Goal: Information Seeking & Learning: Learn about a topic

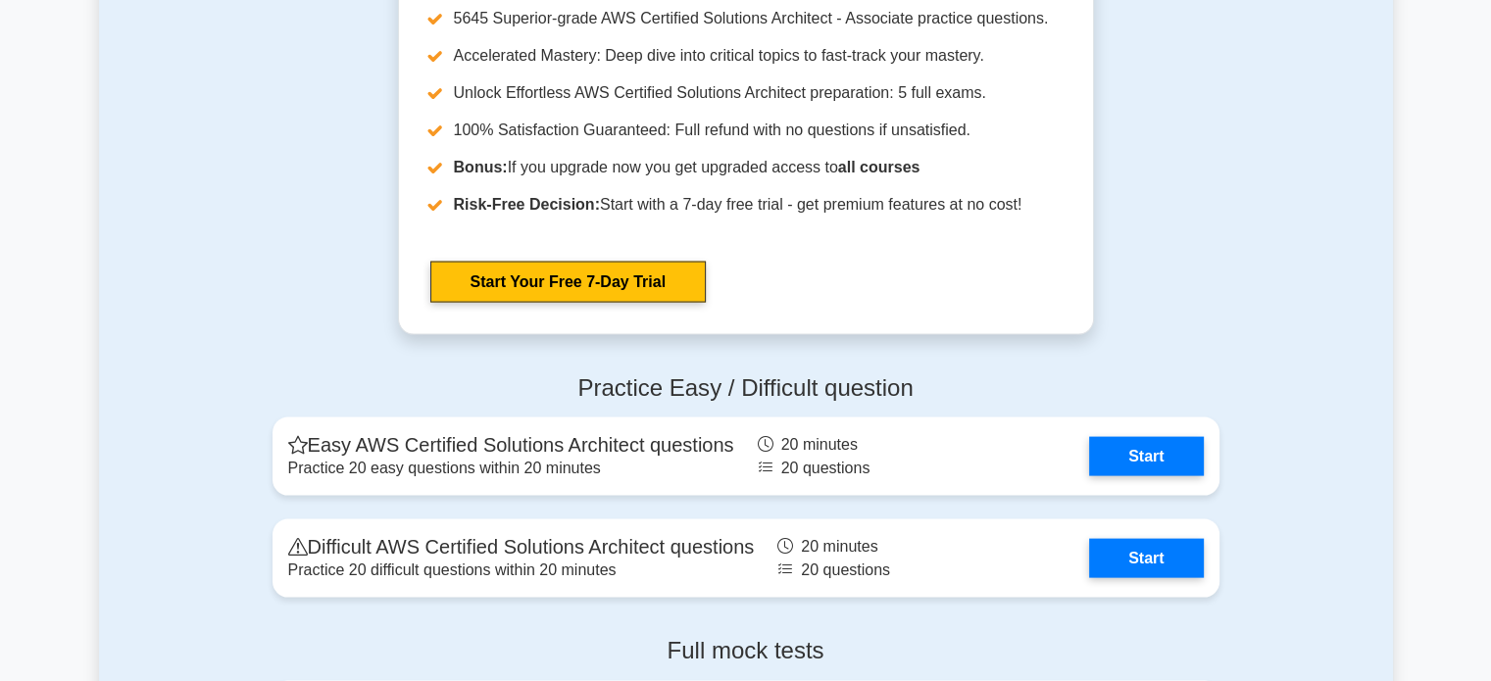
scroll to position [3085, 0]
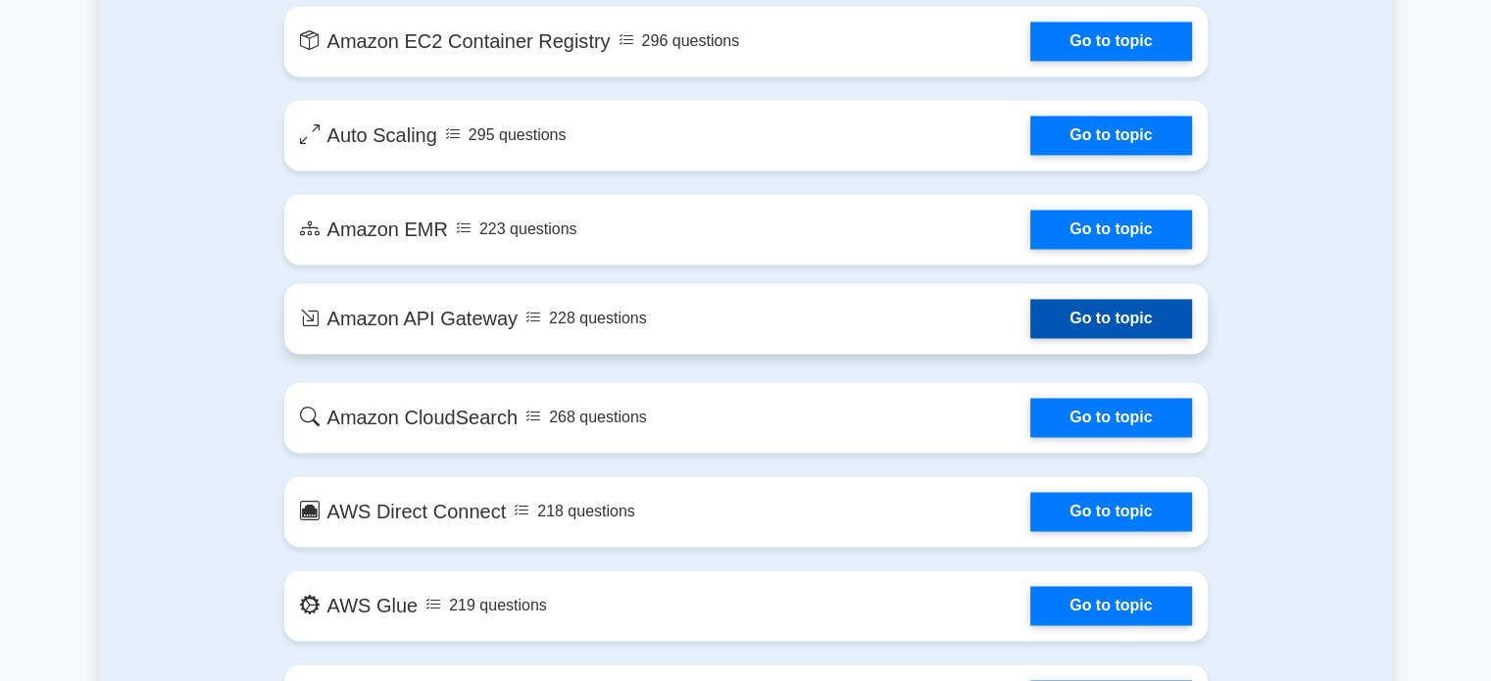
click at [1117, 312] on link "Go to topic" at bounding box center [1110, 318] width 161 height 39
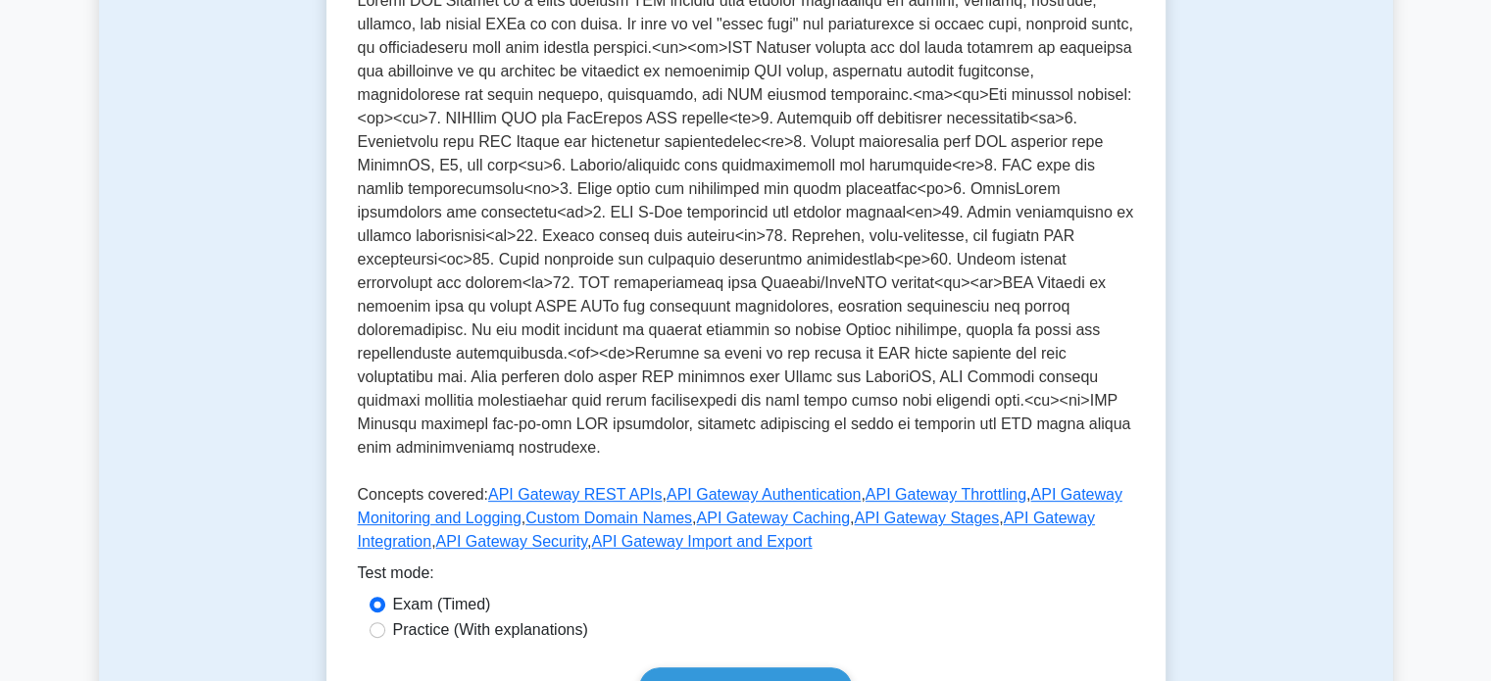
scroll to position [658, 0]
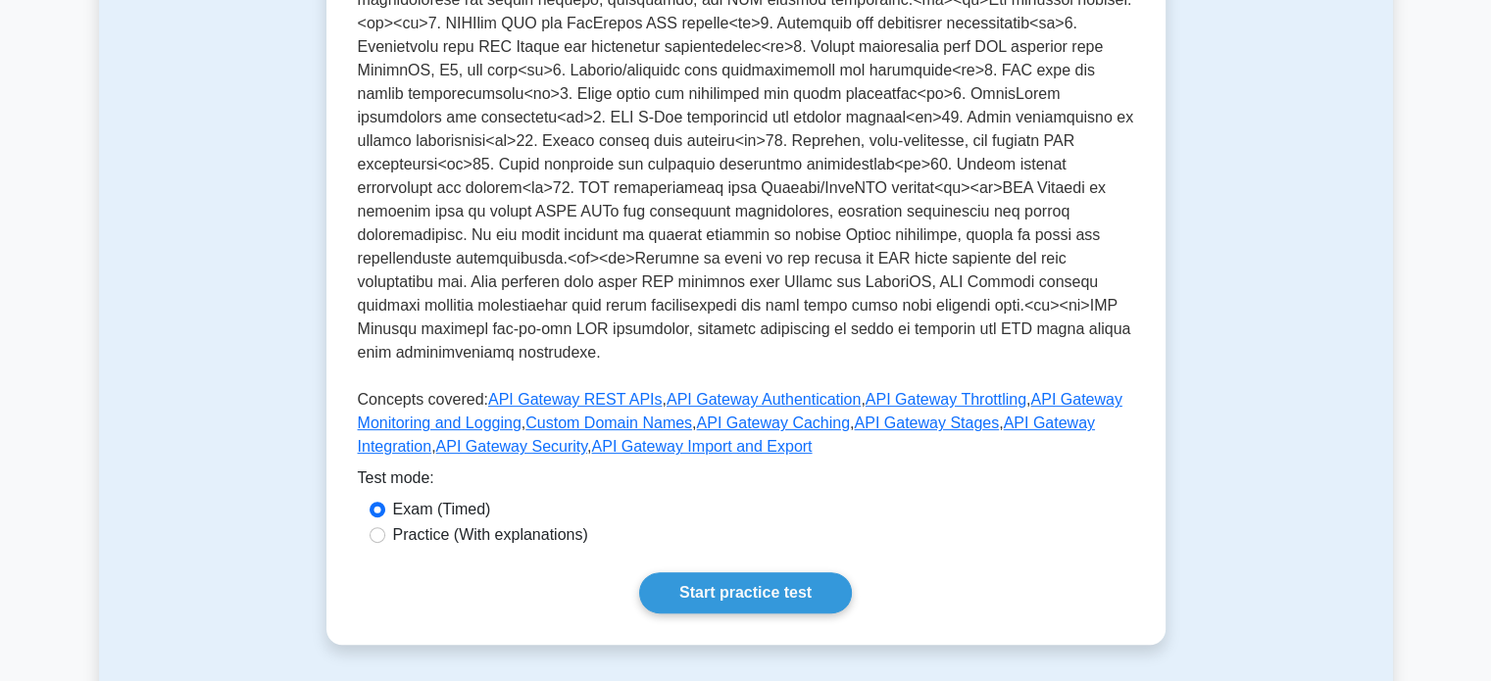
click at [495, 538] on label "Practice (With explanations)" at bounding box center [490, 535] width 195 height 24
click at [385, 538] on input "Practice (With explanations)" at bounding box center [378, 535] width 16 height 16
radio input "true"
click at [684, 607] on link "Start practice test" at bounding box center [745, 592] width 213 height 41
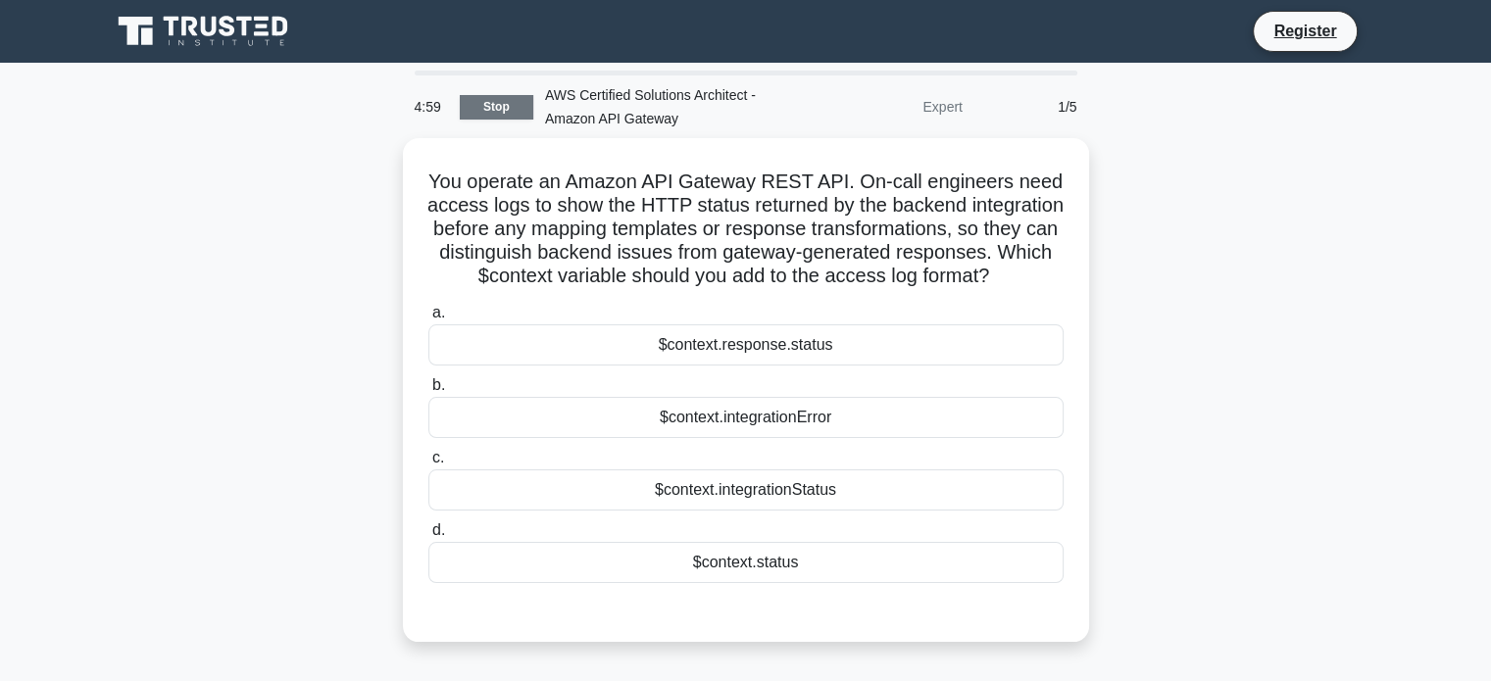
click at [496, 107] on link "Stop" at bounding box center [497, 107] width 74 height 25
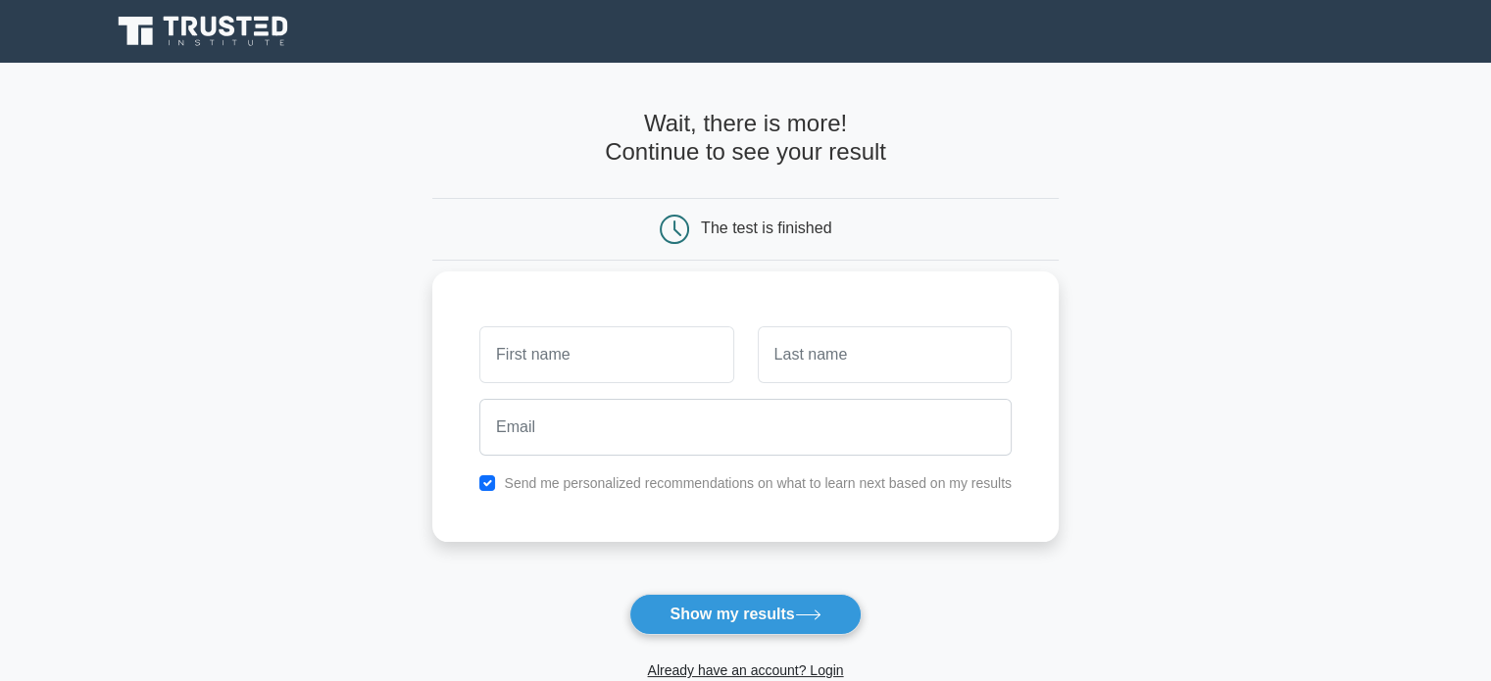
click at [572, 350] on input "text" at bounding box center [606, 354] width 254 height 57
type input "bf"
click at [818, 363] on input "text" at bounding box center [885, 354] width 254 height 57
type input "sdb"
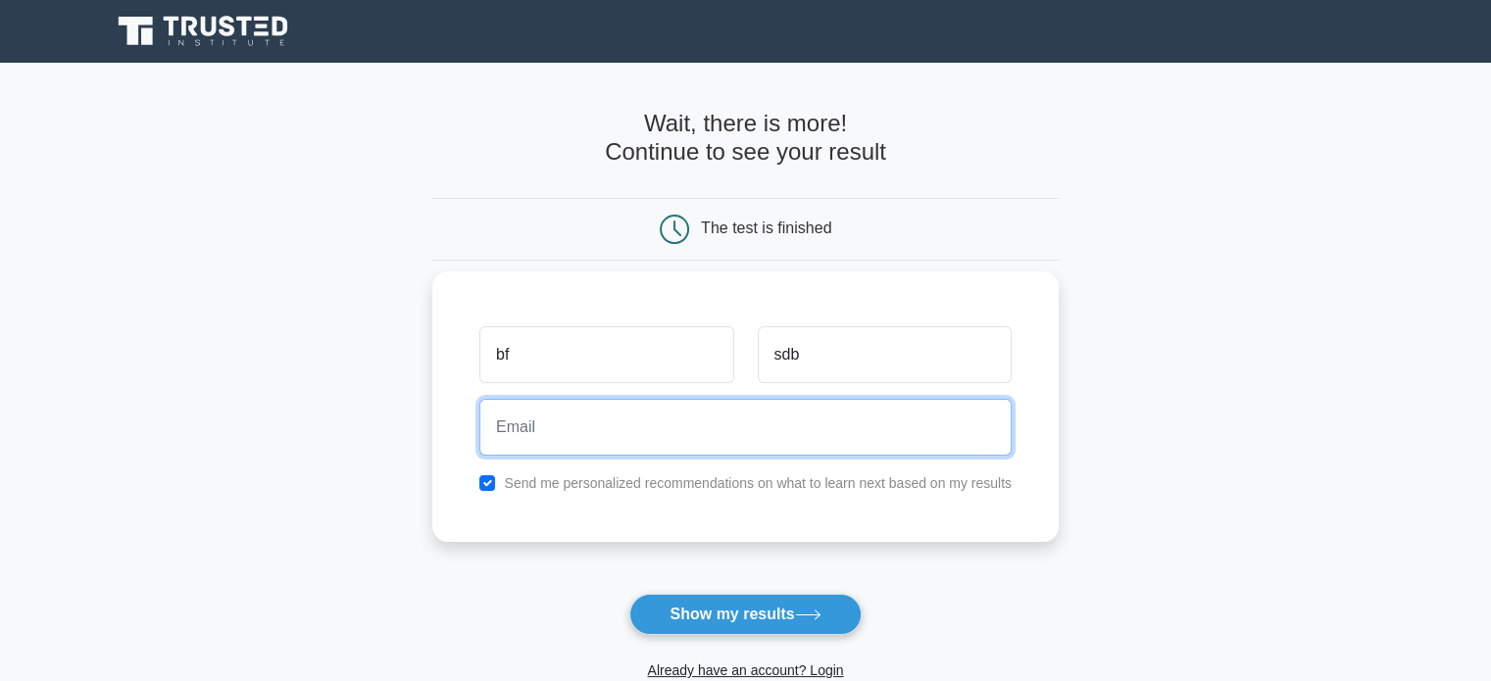
click at [710, 415] on input "email" at bounding box center [745, 427] width 532 height 57
paste input "vebic56041@poesd.com"
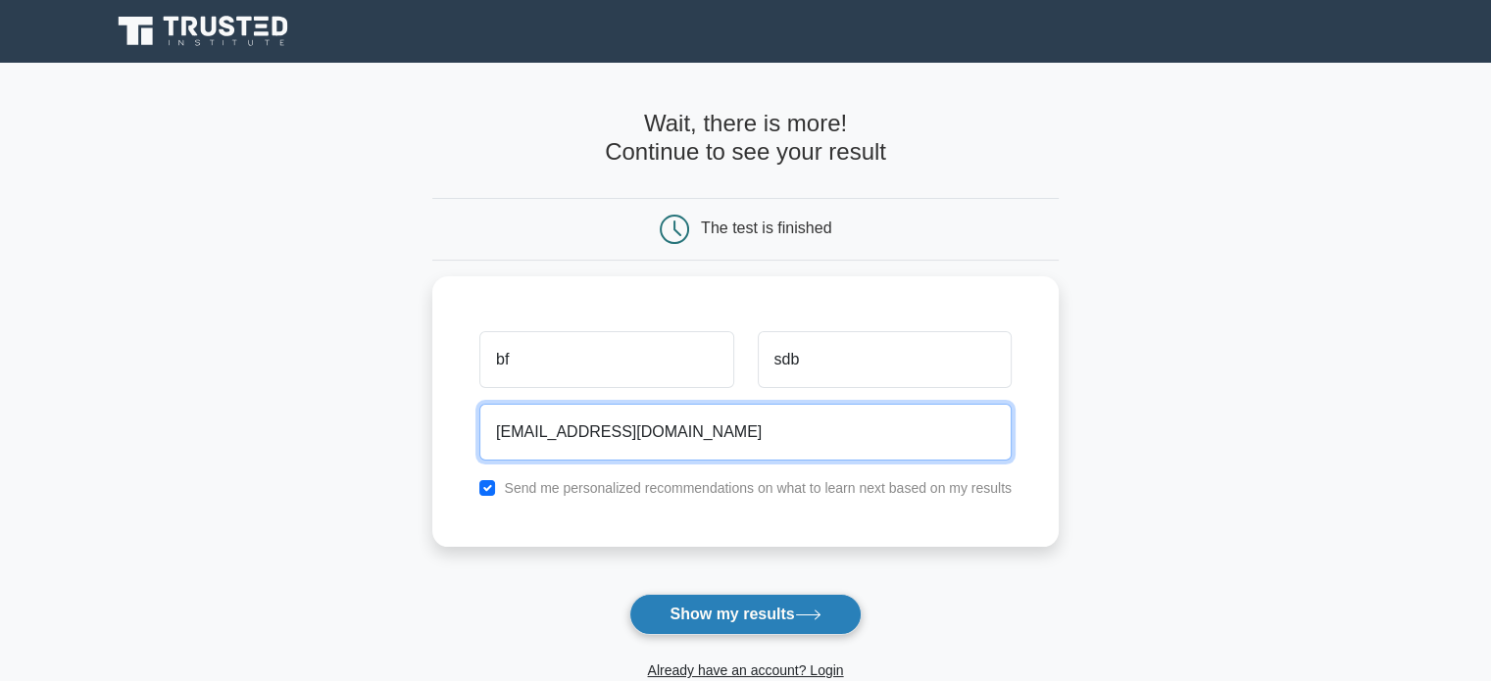
type input "vebic56041@poesd.com"
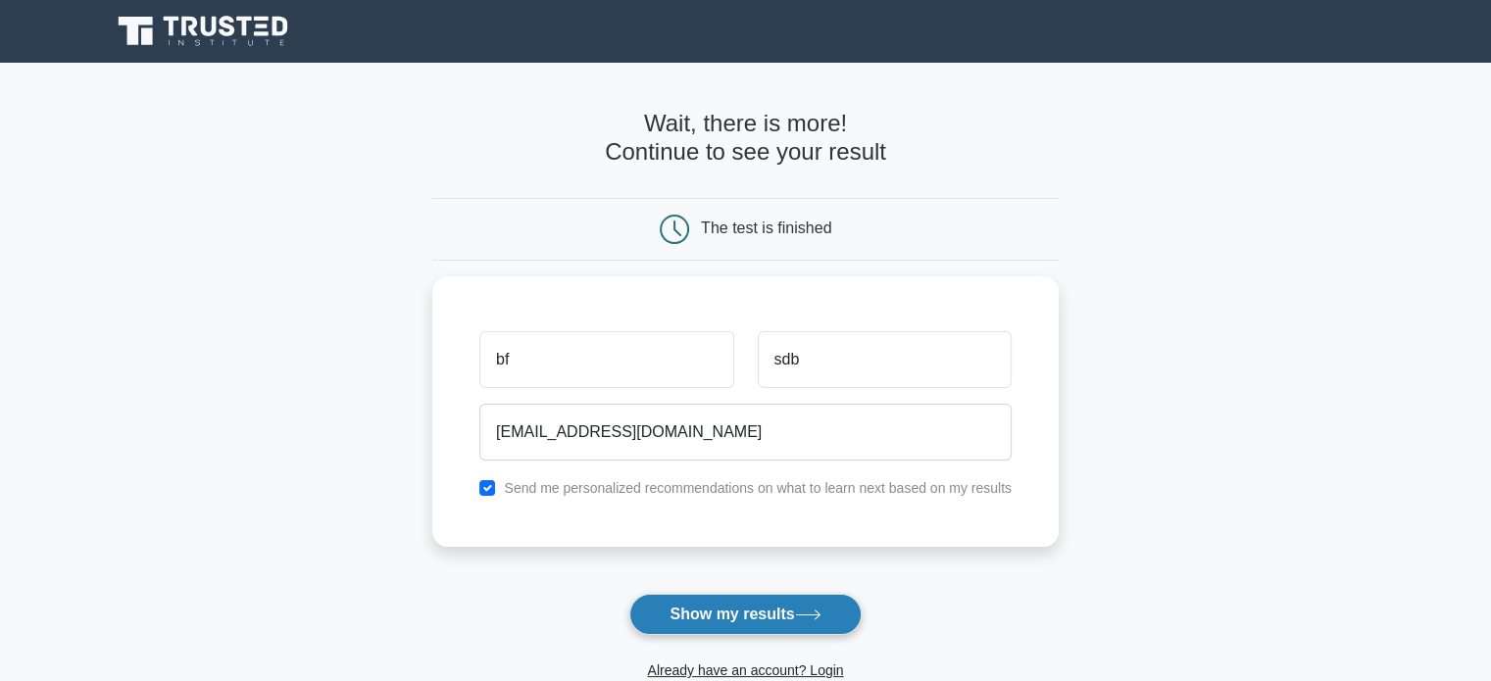
click at [769, 604] on button "Show my results" at bounding box center [744, 614] width 231 height 41
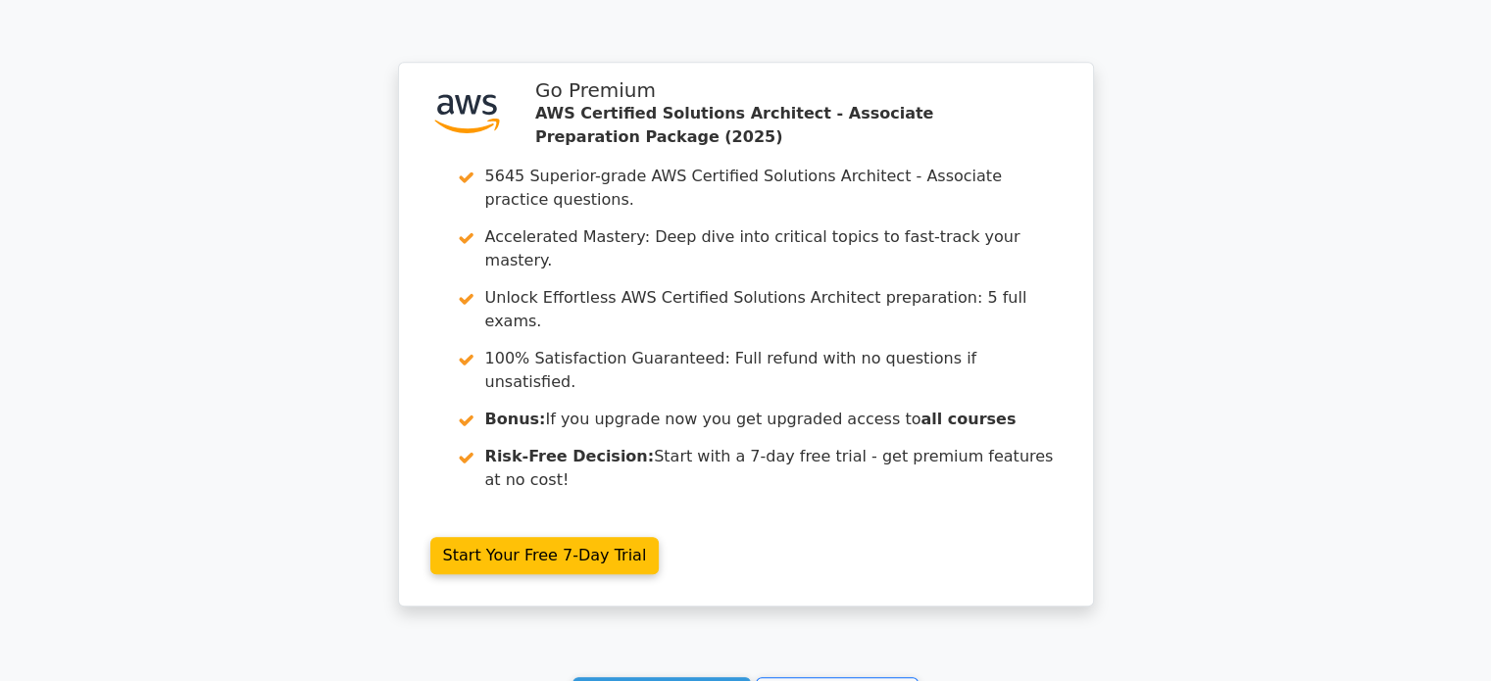
scroll to position [1729, 0]
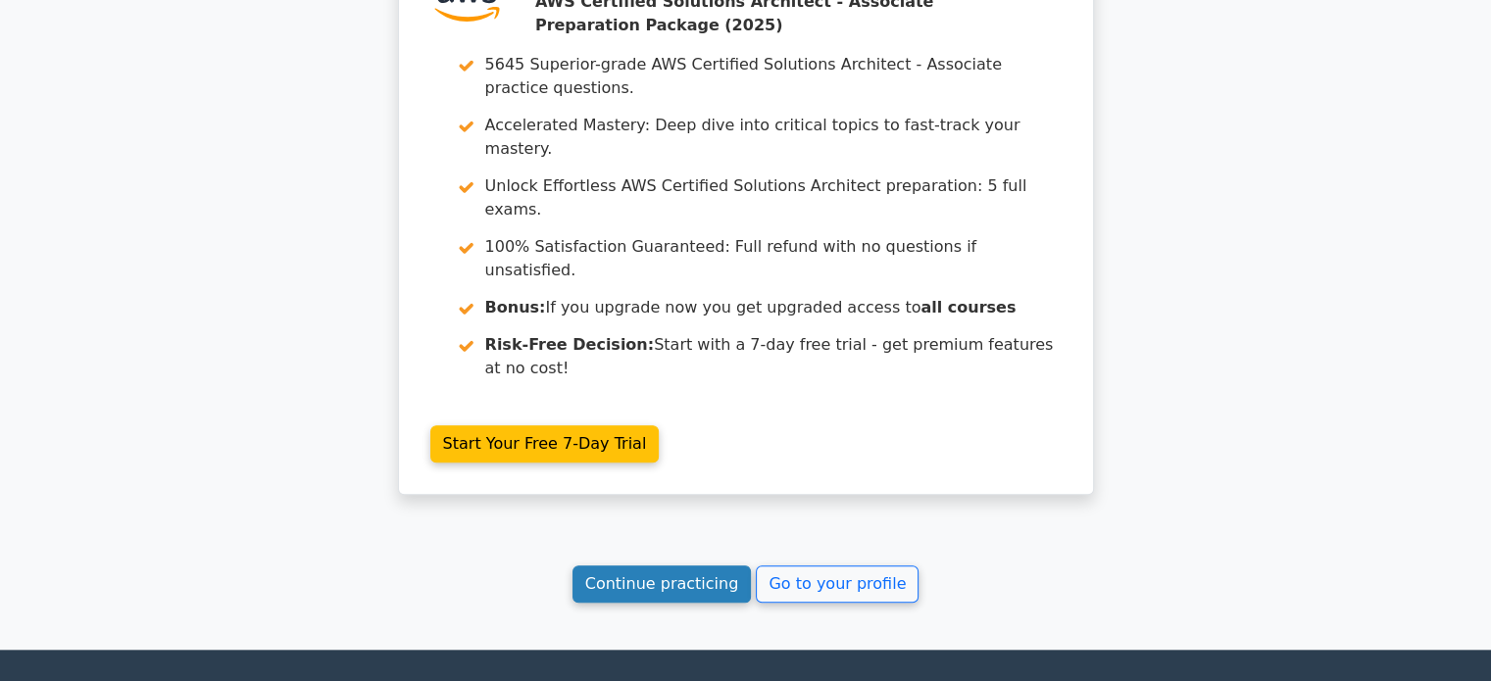
click at [698, 566] on link "Continue practicing" at bounding box center [661, 584] width 179 height 37
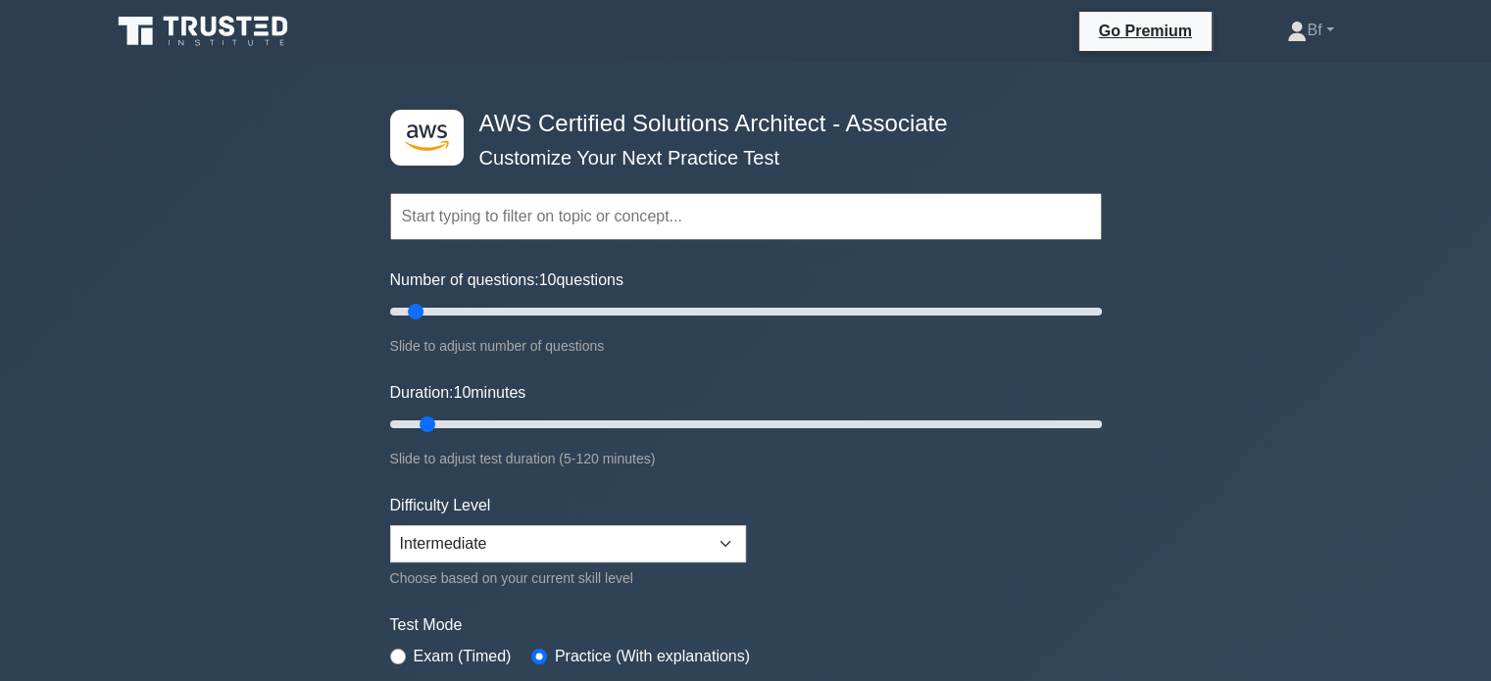
click at [769, 215] on input "text" at bounding box center [746, 216] width 712 height 47
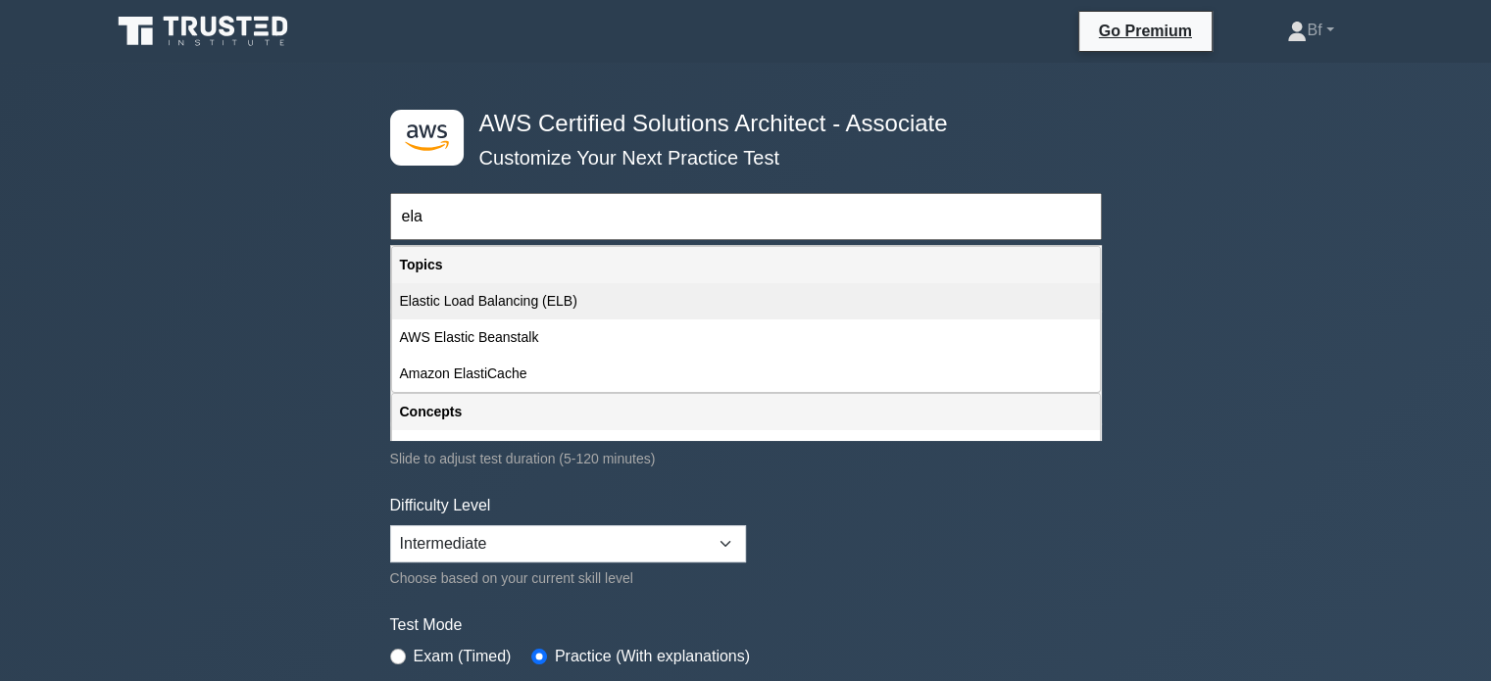
click at [592, 291] on div "Elastic Load Balancing (ELB)" at bounding box center [746, 301] width 708 height 36
type input "Elastic Load Balancing (ELB)"
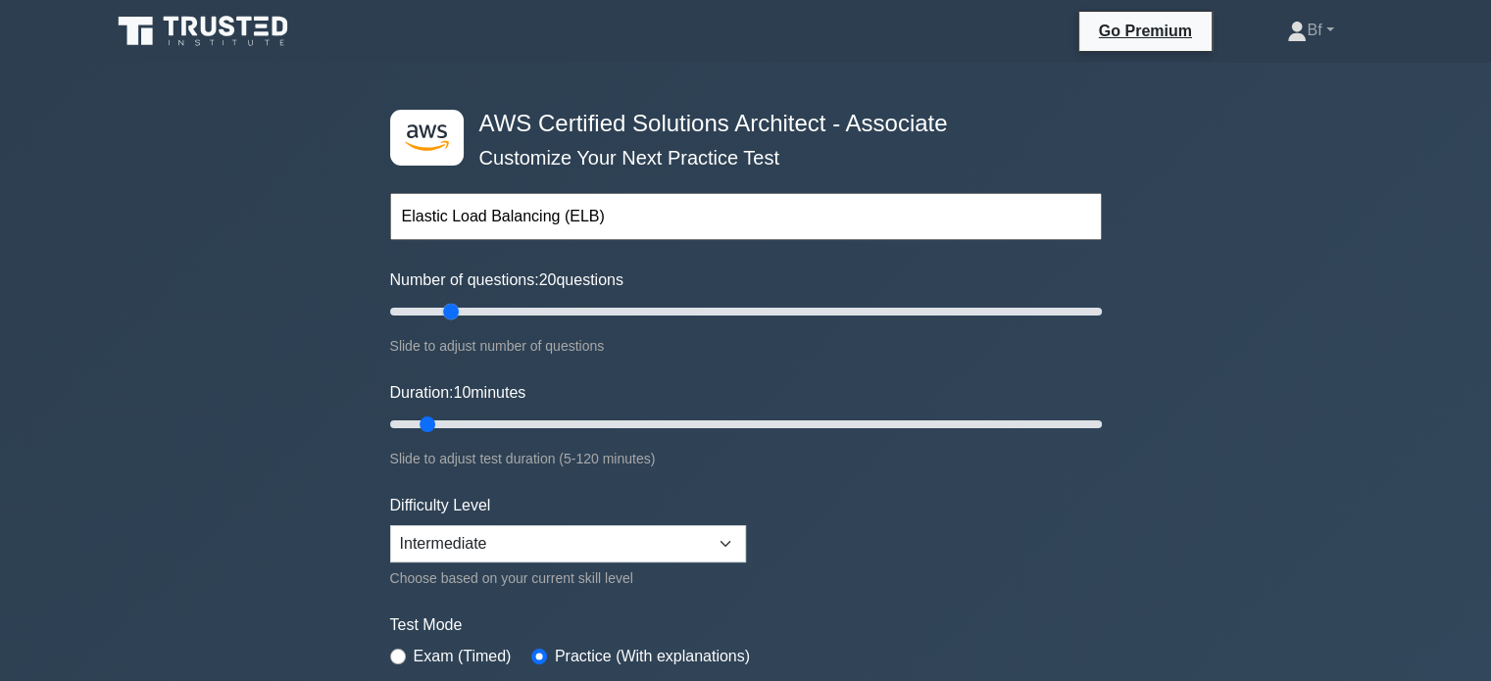
drag, startPoint x: 412, startPoint y: 310, endPoint x: 454, endPoint y: 311, distance: 42.2
type input "20"
click at [454, 311] on input "Number of questions: 20 questions" at bounding box center [746, 312] width 712 height 24
drag, startPoint x: 429, startPoint y: 421, endPoint x: 721, endPoint y: 416, distance: 292.2
type input "60"
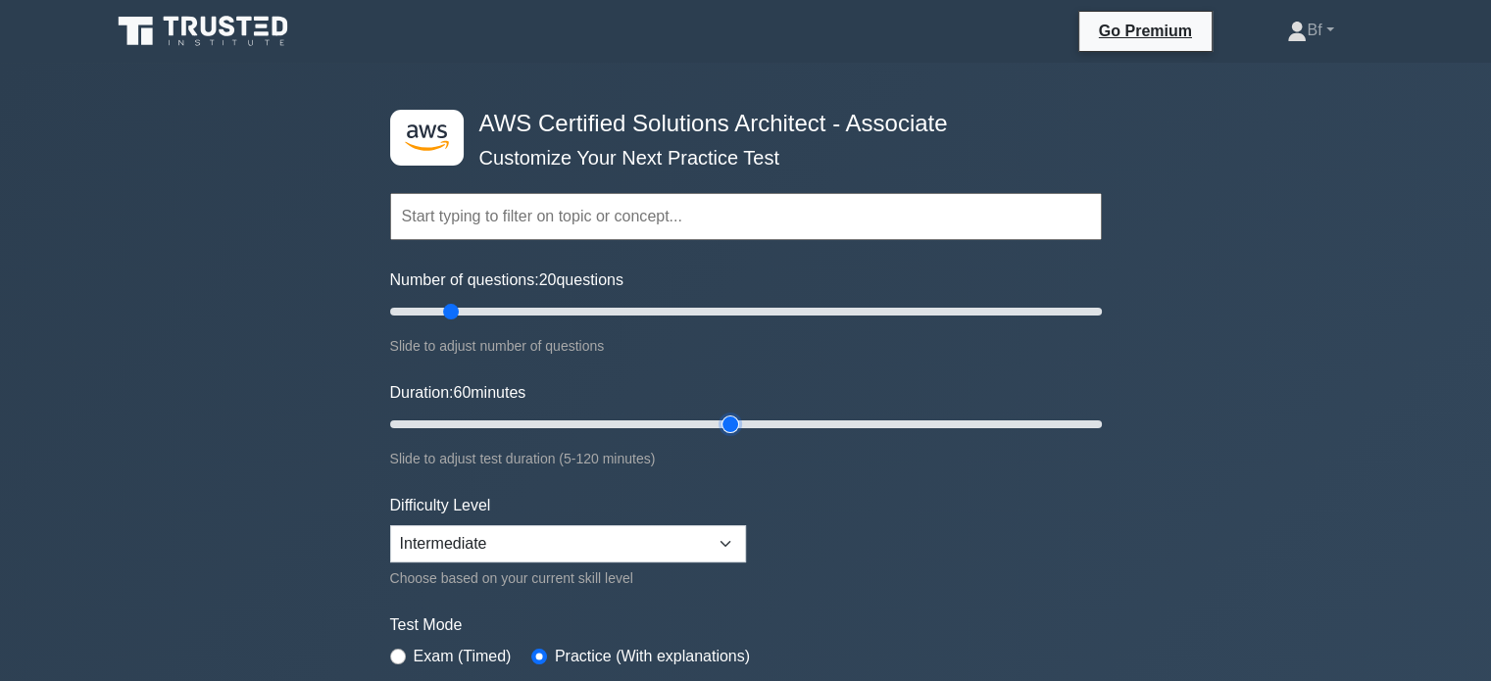
click at [721, 416] on input "Duration: 60 minutes" at bounding box center [746, 425] width 712 height 24
click at [660, 543] on select "Beginner Intermediate Expert" at bounding box center [568, 543] width 356 height 37
select select "beginner"
click at [390, 525] on select "Beginner Intermediate Expert" at bounding box center [568, 543] width 356 height 37
click at [664, 208] on input "text" at bounding box center [746, 216] width 712 height 47
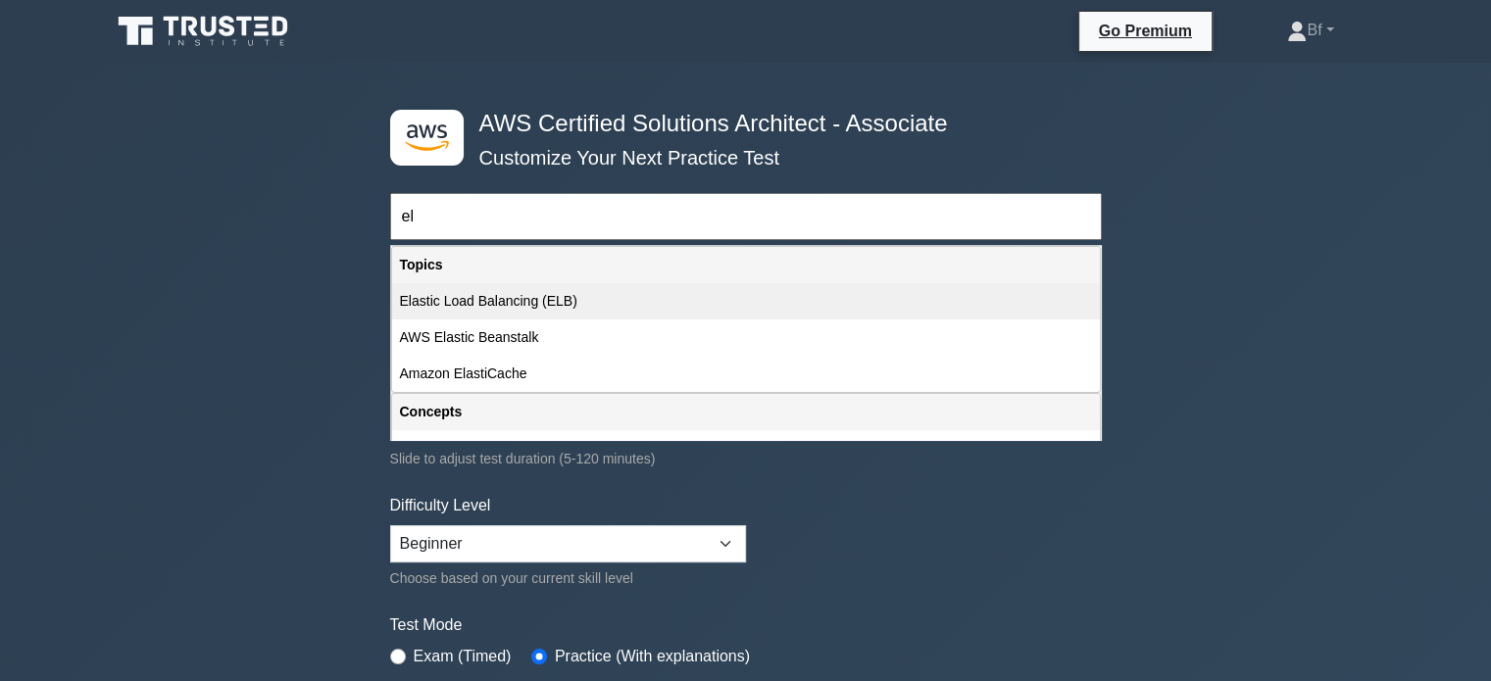
click at [593, 314] on div "Elastic Load Balancing (ELB)" at bounding box center [746, 301] width 708 height 36
type input "Elastic Load Balancing (ELB)"
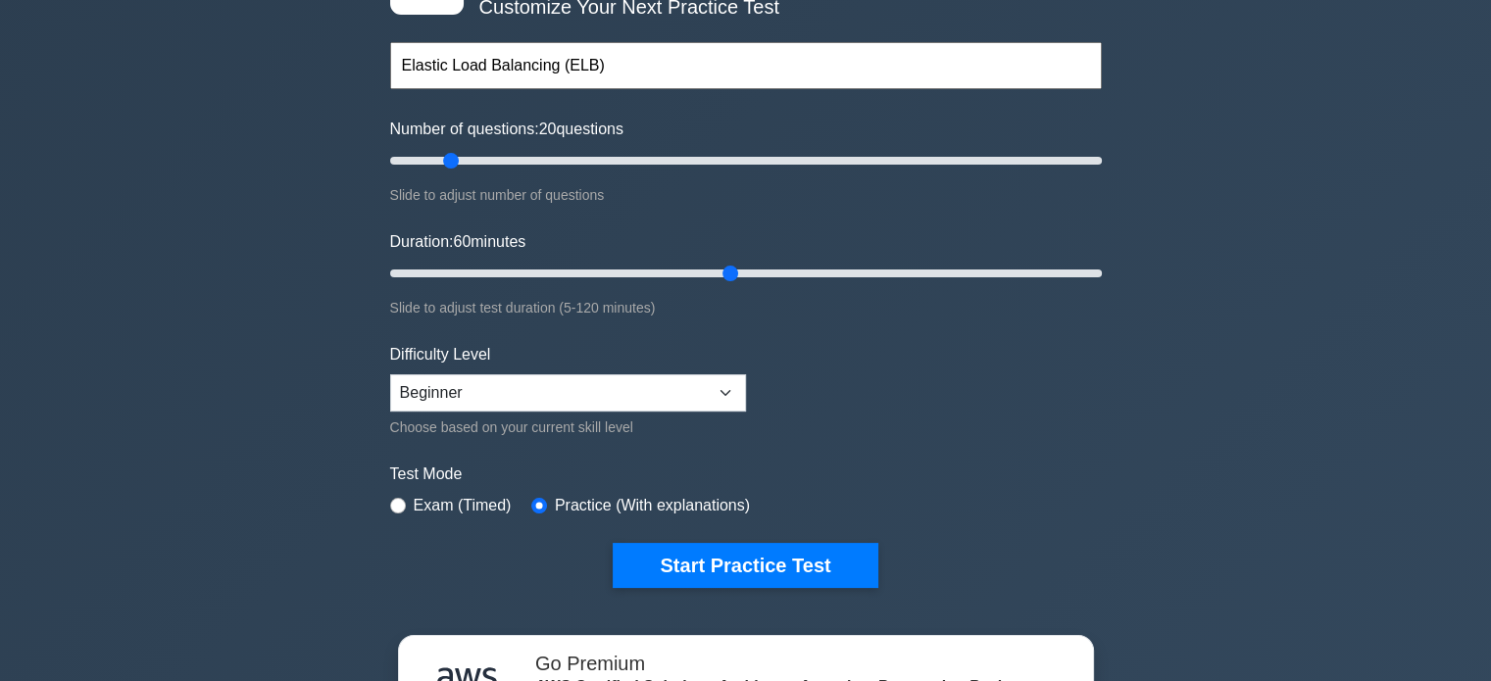
scroll to position [168, 0]
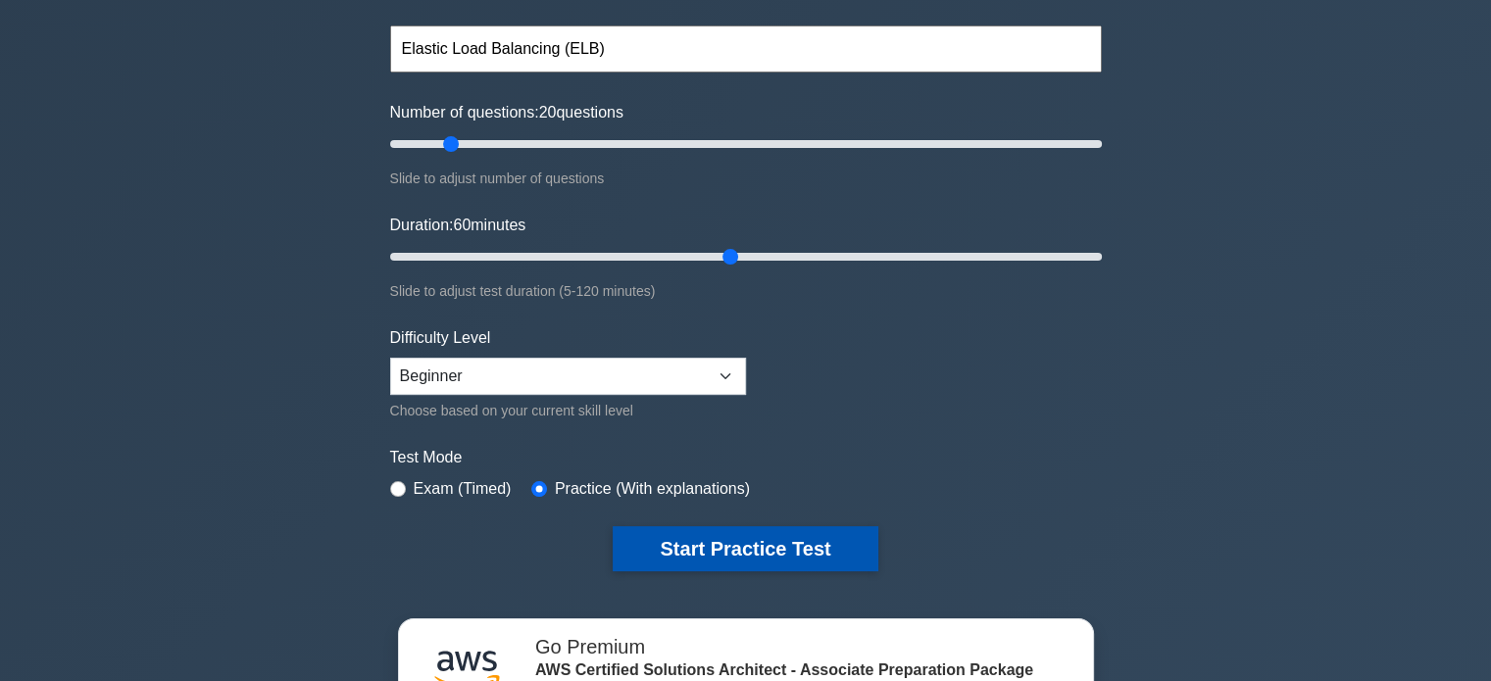
click at [728, 554] on button "Start Practice Test" at bounding box center [745, 548] width 265 height 45
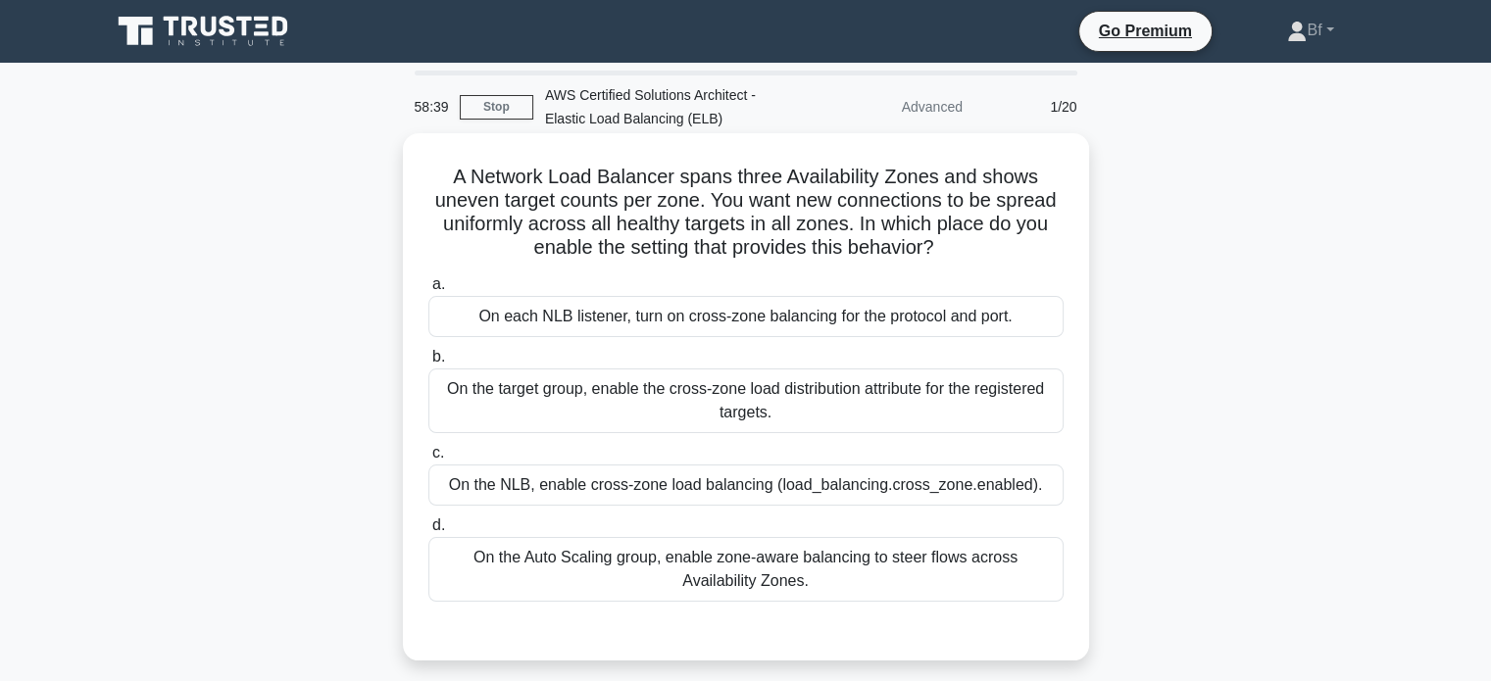
click at [777, 485] on div "On the NLB, enable cross-zone load balancing (load_balancing.cross_zone.enabled…" at bounding box center [745, 485] width 635 height 41
click at [428, 460] on input "c. On the NLB, enable cross-zone load balancing (load_balancing.cross_zone.enab…" at bounding box center [428, 453] width 0 height 13
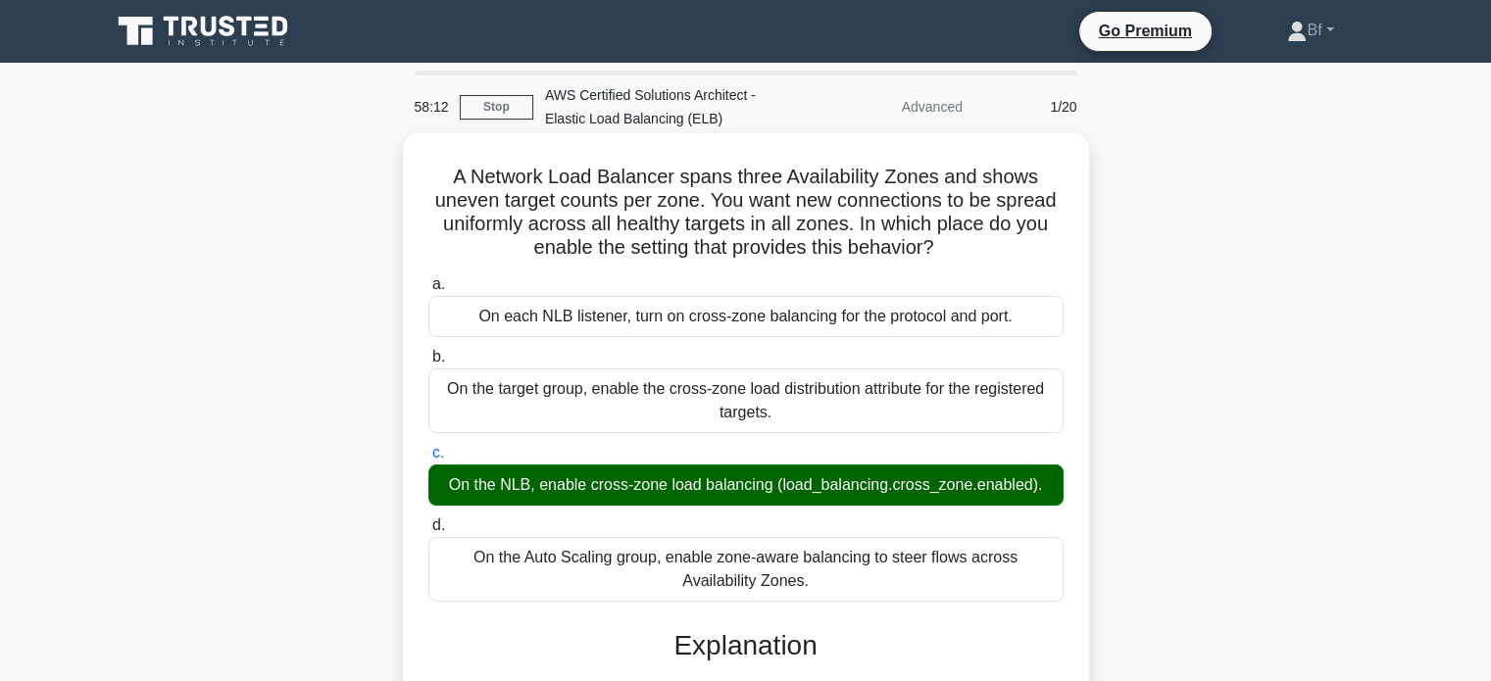
drag, startPoint x: 454, startPoint y: 178, endPoint x: 830, endPoint y: 576, distance: 547.8
click at [830, 576] on div "A Network Load Balancer spans three Availability Zones and shows uneven target …" at bounding box center [746, 675] width 670 height 1069
copy div "A Network Load Balancer spans three Availability Zones and shows uneven target …"
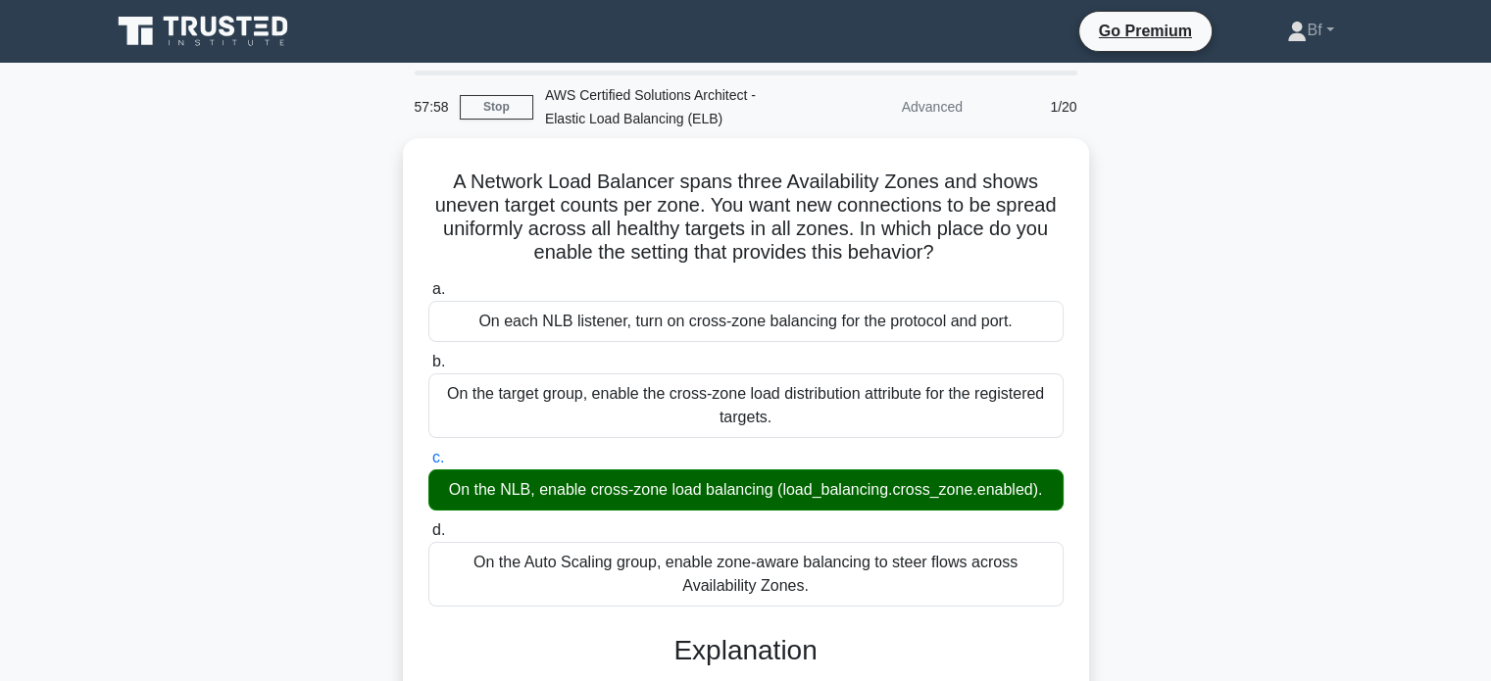
click at [1263, 254] on div "A Network Load Balancer spans three Availability Zones and shows uneven target …" at bounding box center [746, 692] width 1294 height 1109
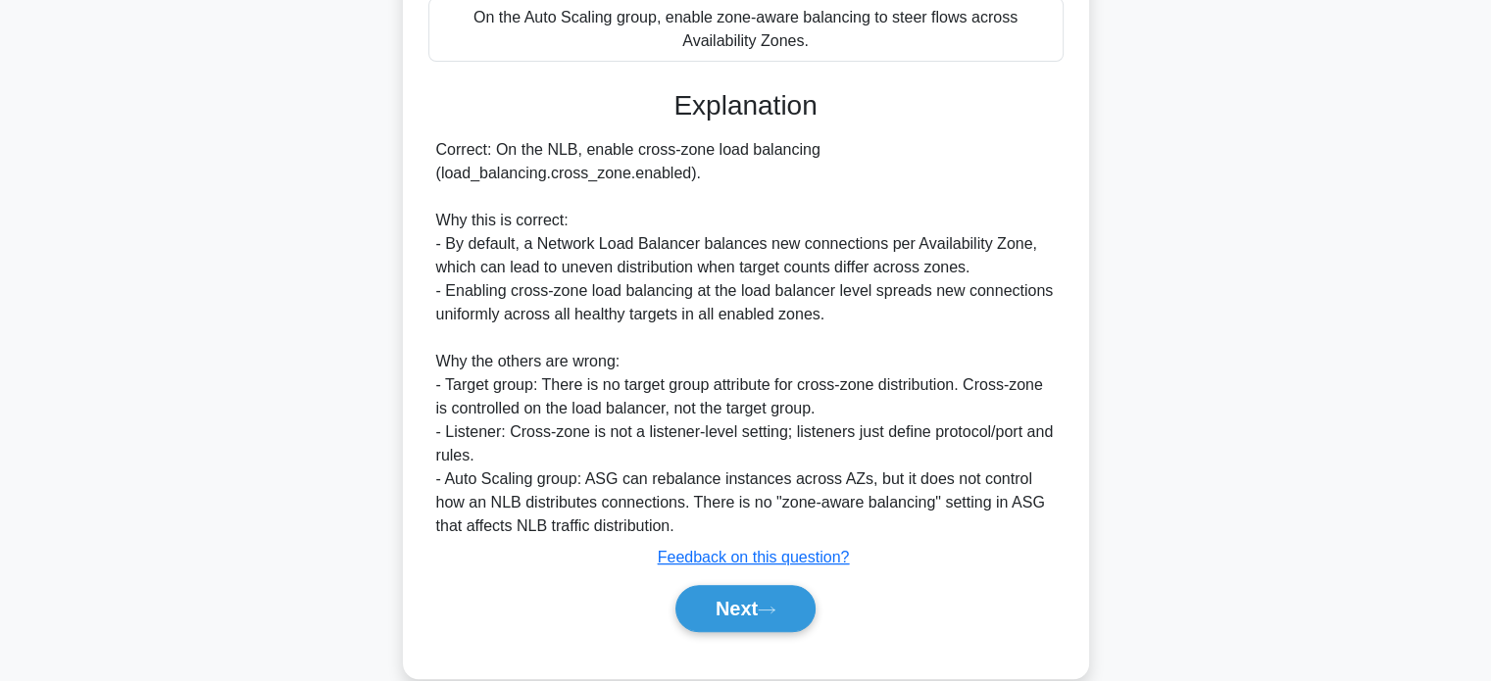
scroll to position [572, 0]
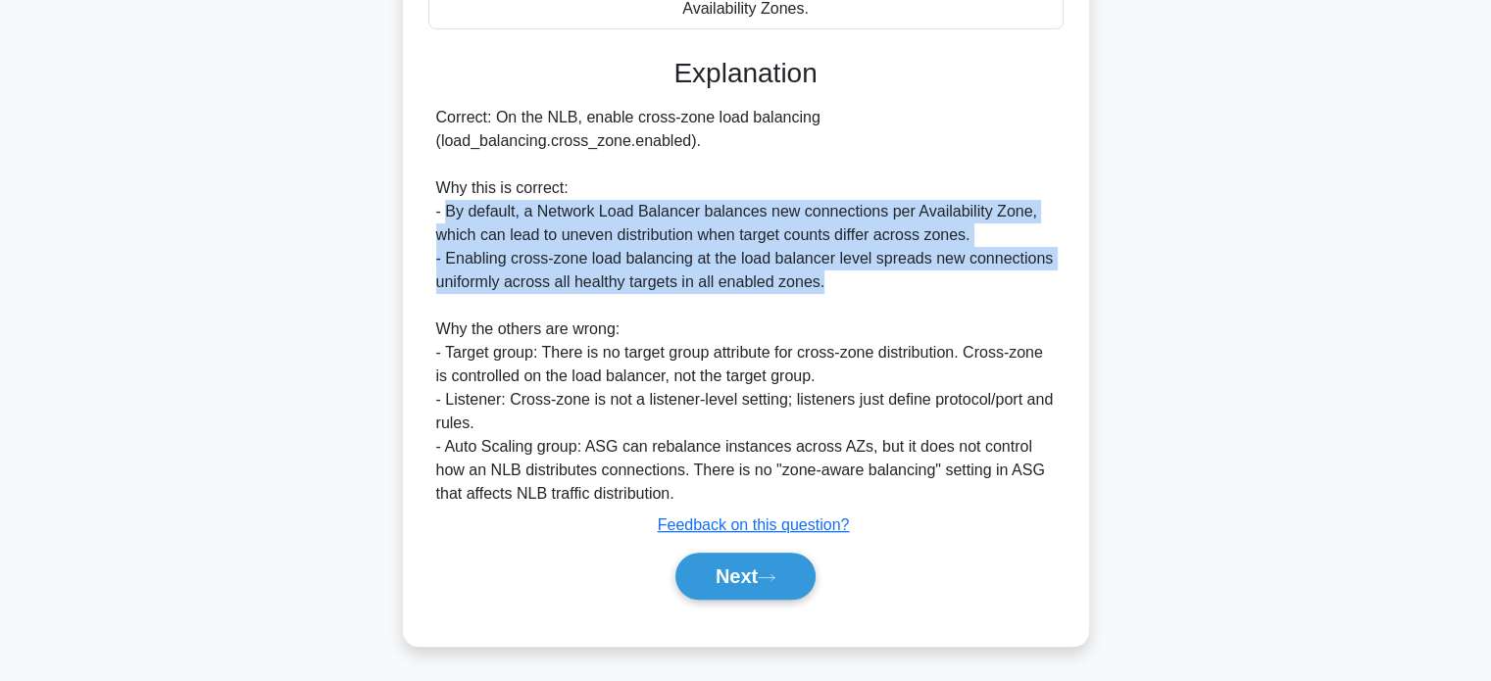
drag, startPoint x: 445, startPoint y: 211, endPoint x: 834, endPoint y: 290, distance: 397.2
click at [834, 290] on div "Correct: On the NLB, enable cross-zone load balancing (load_balancing.cross_zon…" at bounding box center [746, 306] width 620 height 400
copy div "By default, a Network Load Balancer balances new connections per Availability Z…"
click at [721, 562] on button "Next" at bounding box center [745, 576] width 140 height 47
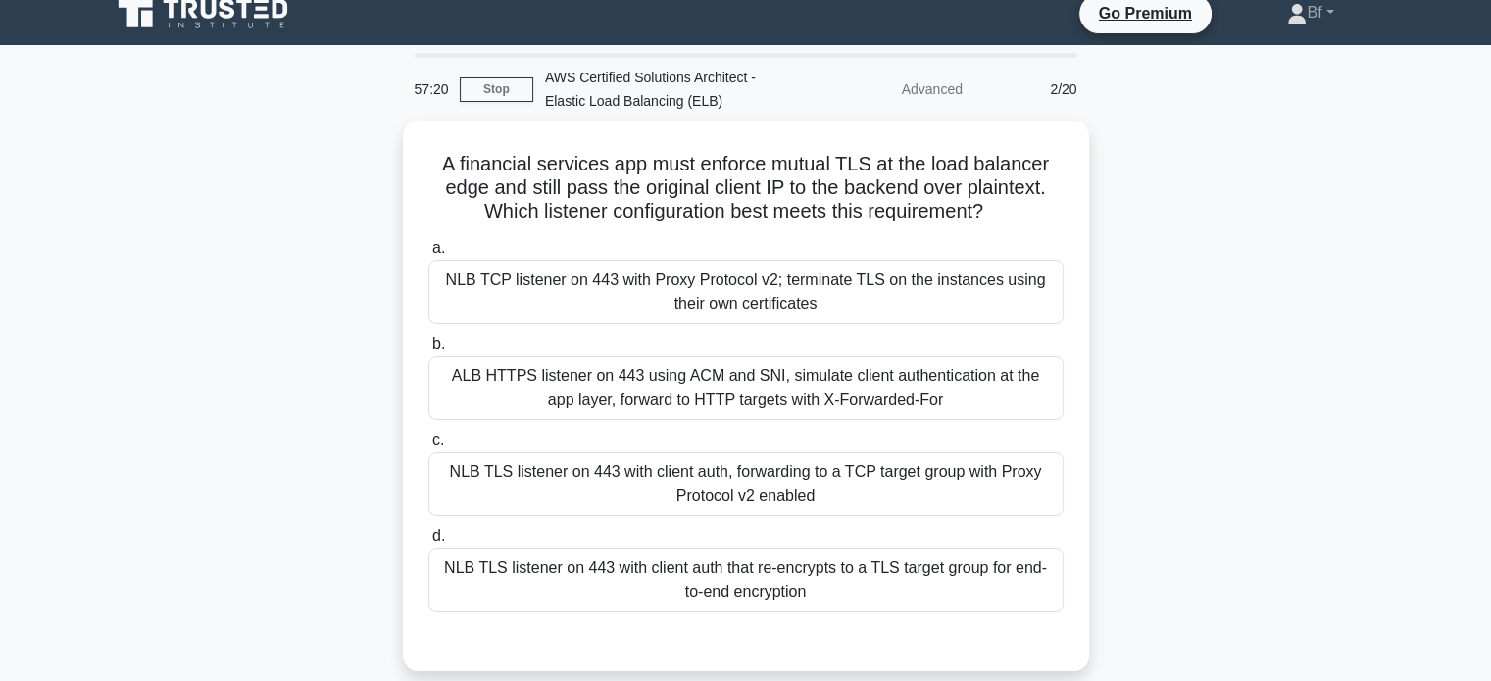
scroll to position [13, 0]
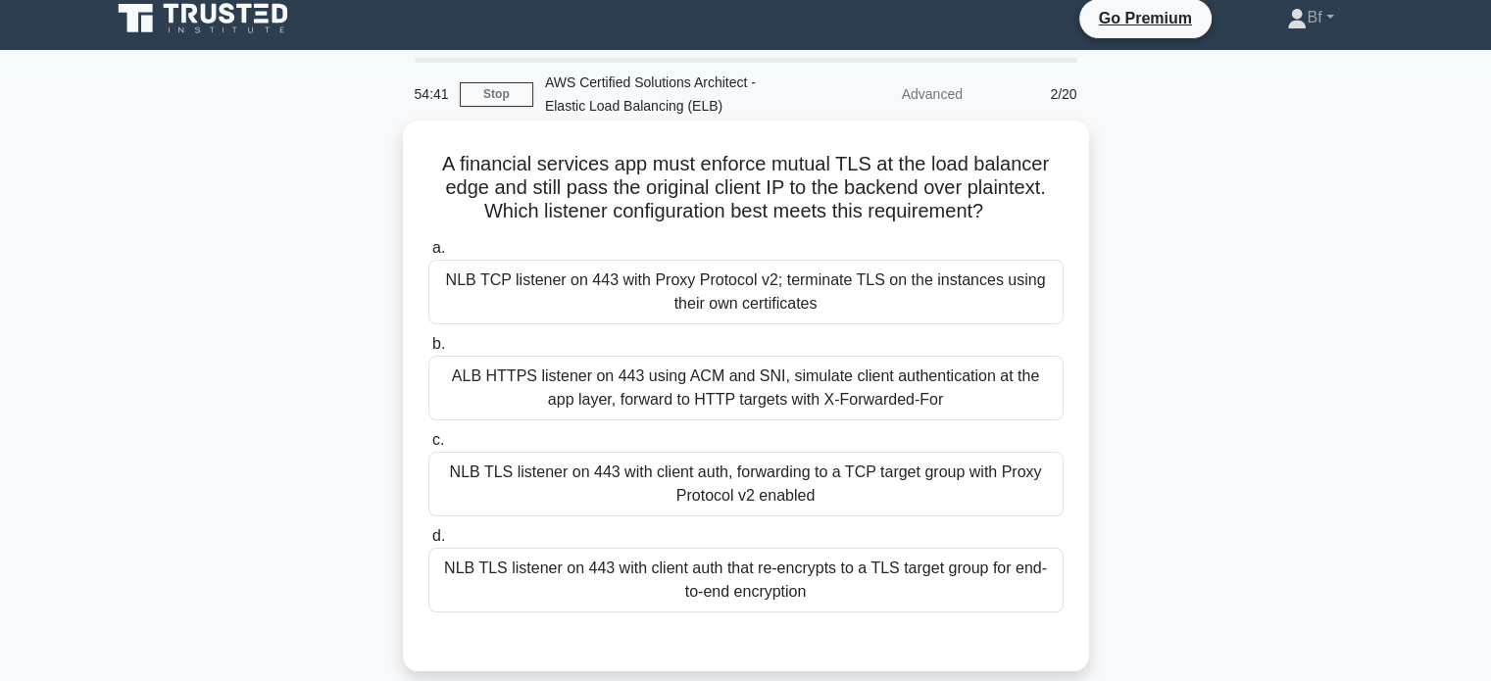
click at [940, 303] on div "NLB TCP listener on 443 with Proxy Protocol v2; terminate TLS on the instances …" at bounding box center [745, 292] width 635 height 65
click at [428, 255] on input "a. NLB TCP listener on 443 with Proxy Protocol v2; terminate TLS on the instanc…" at bounding box center [428, 248] width 0 height 13
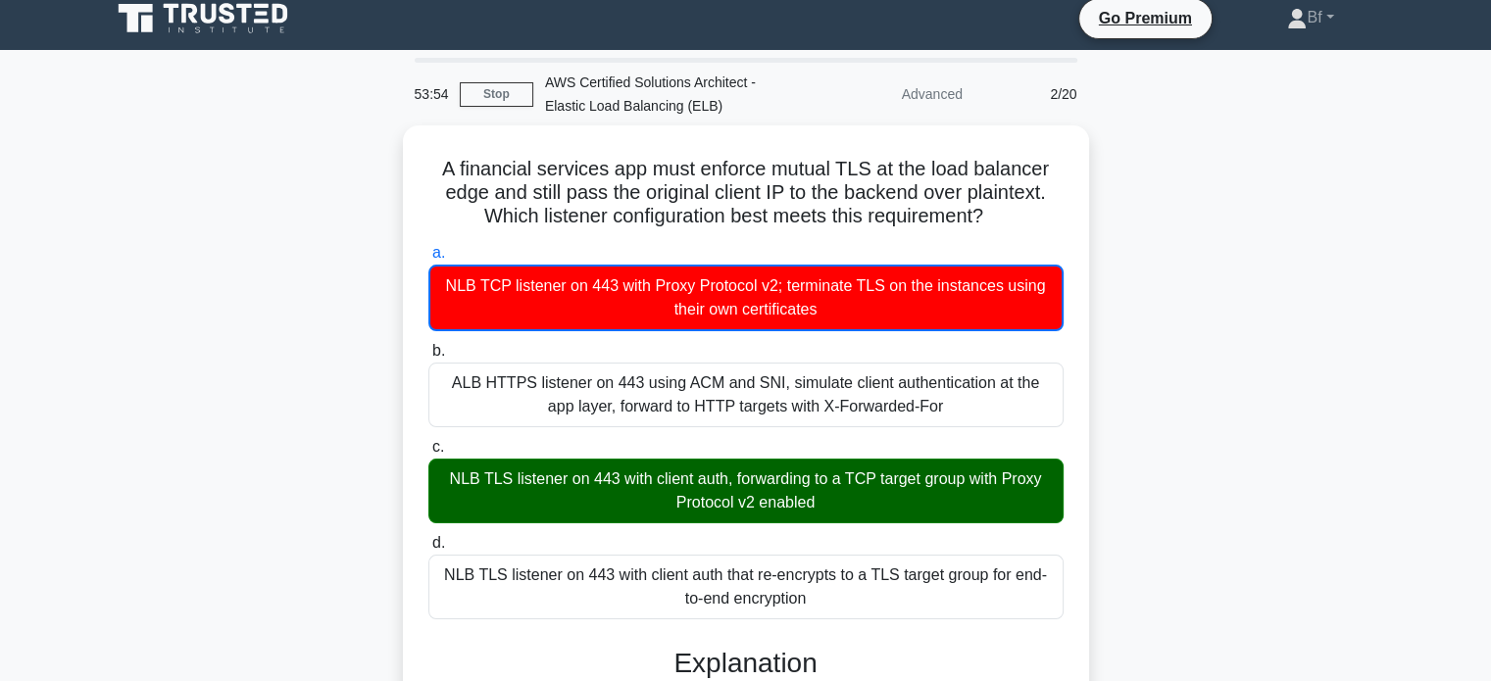
click at [1136, 271] on div "A financial services app must enforce mutual TLS at the load balancer edge and …" at bounding box center [746, 692] width 1294 height 1134
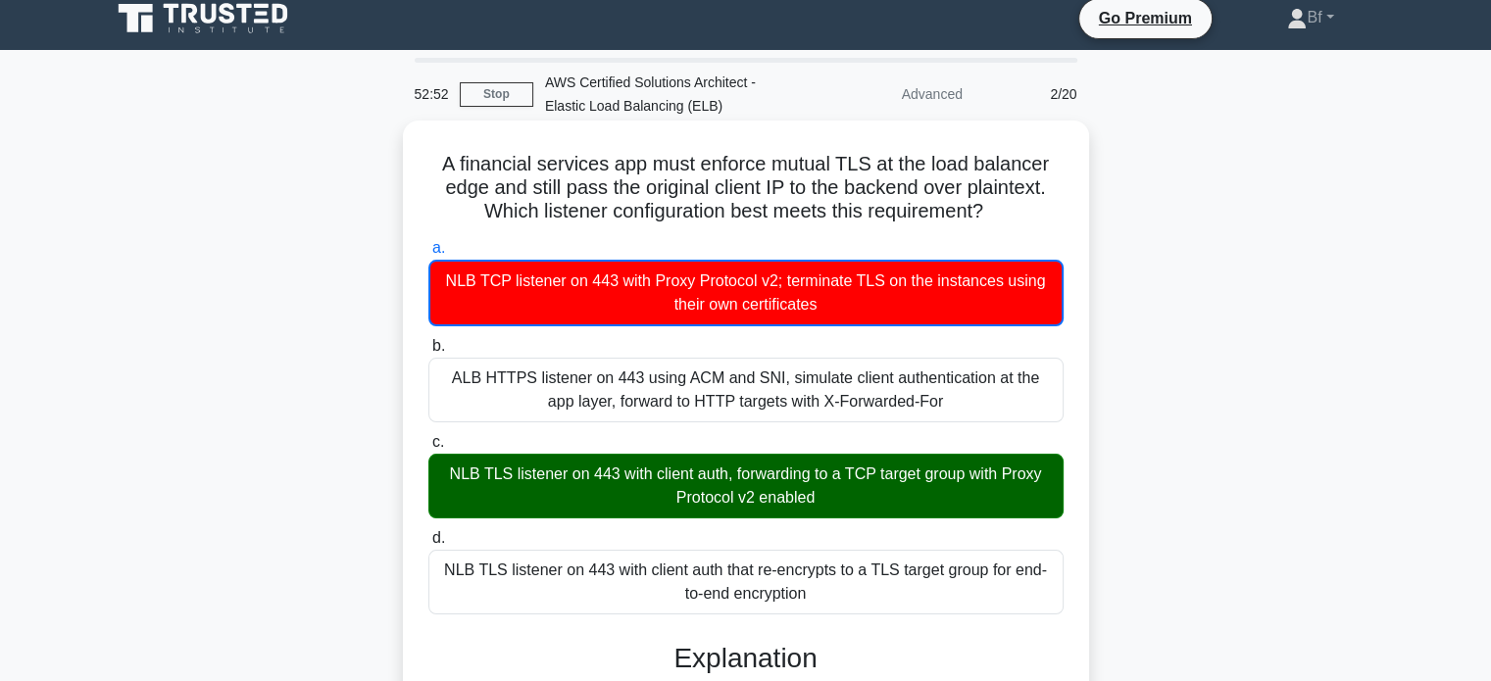
drag, startPoint x: 439, startPoint y: 162, endPoint x: 836, endPoint y: 597, distance: 589.1
click at [836, 597] on div "A financial services app must enforce mutual TLS at the load balancer edge and …" at bounding box center [746, 675] width 670 height 1095
copy div "A financial services app must enforce mutual TLS at the load balancer edge and …"
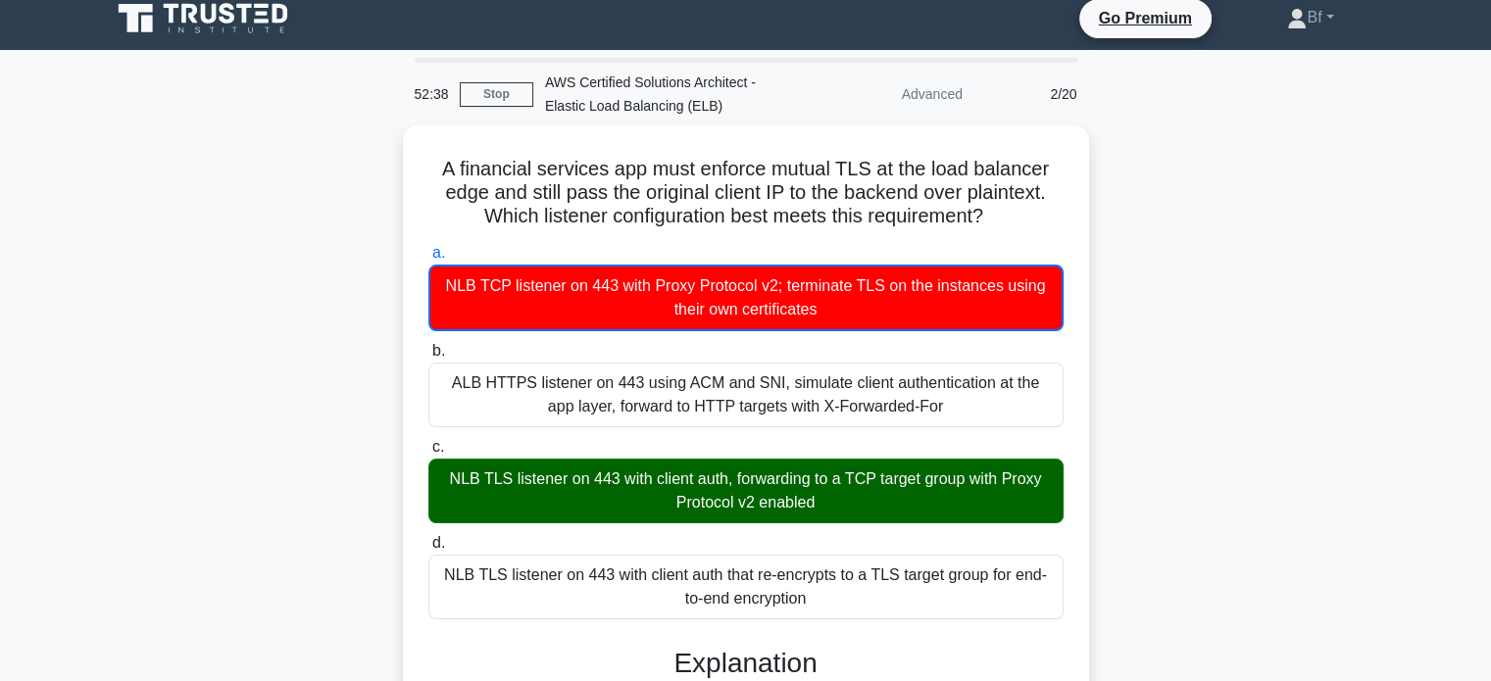
click at [1236, 234] on div "A financial services app must enforce mutual TLS at the load balancer edge and …" at bounding box center [746, 692] width 1294 height 1134
drag, startPoint x: 1472, startPoint y: 247, endPoint x: 1505, endPoint y: 256, distance: 33.5
click at [1490, 256] on html "Go Premium Bf" at bounding box center [745, 627] width 1491 height 1281
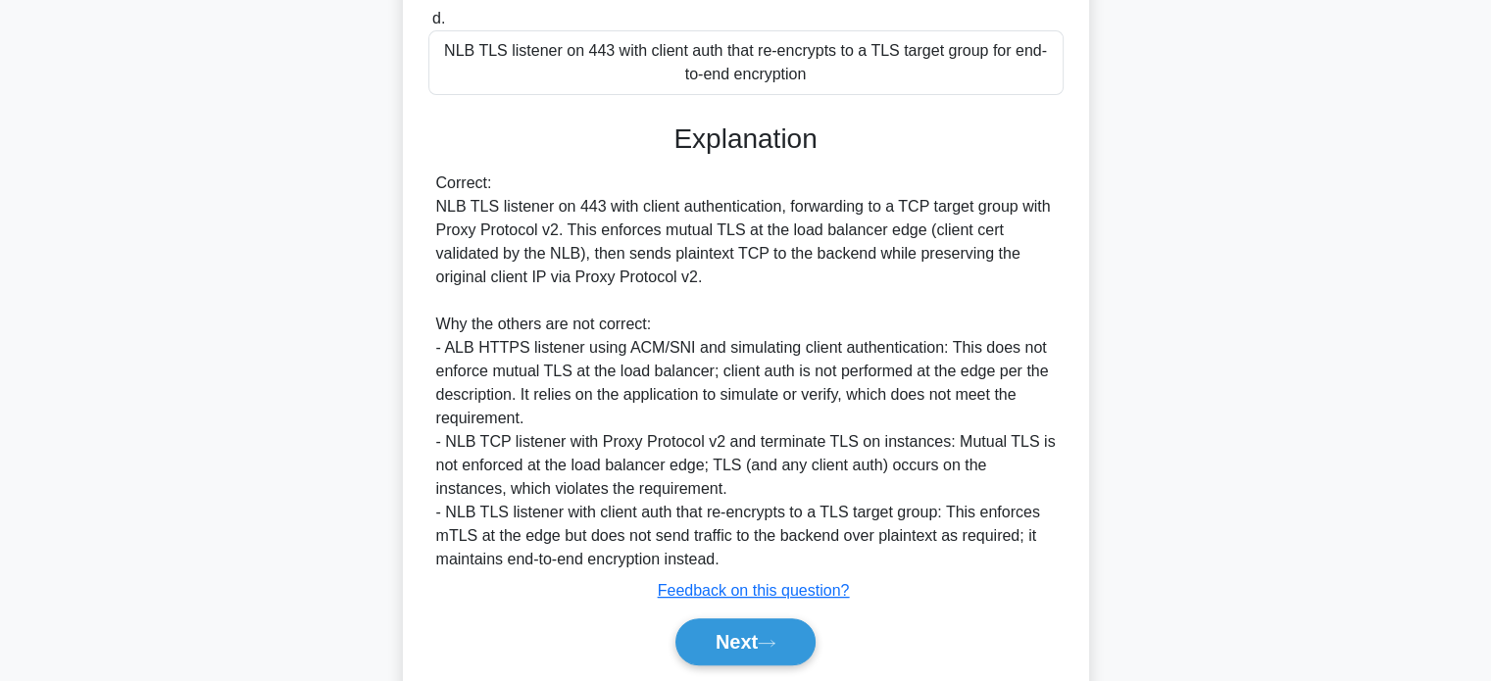
scroll to position [539, 0]
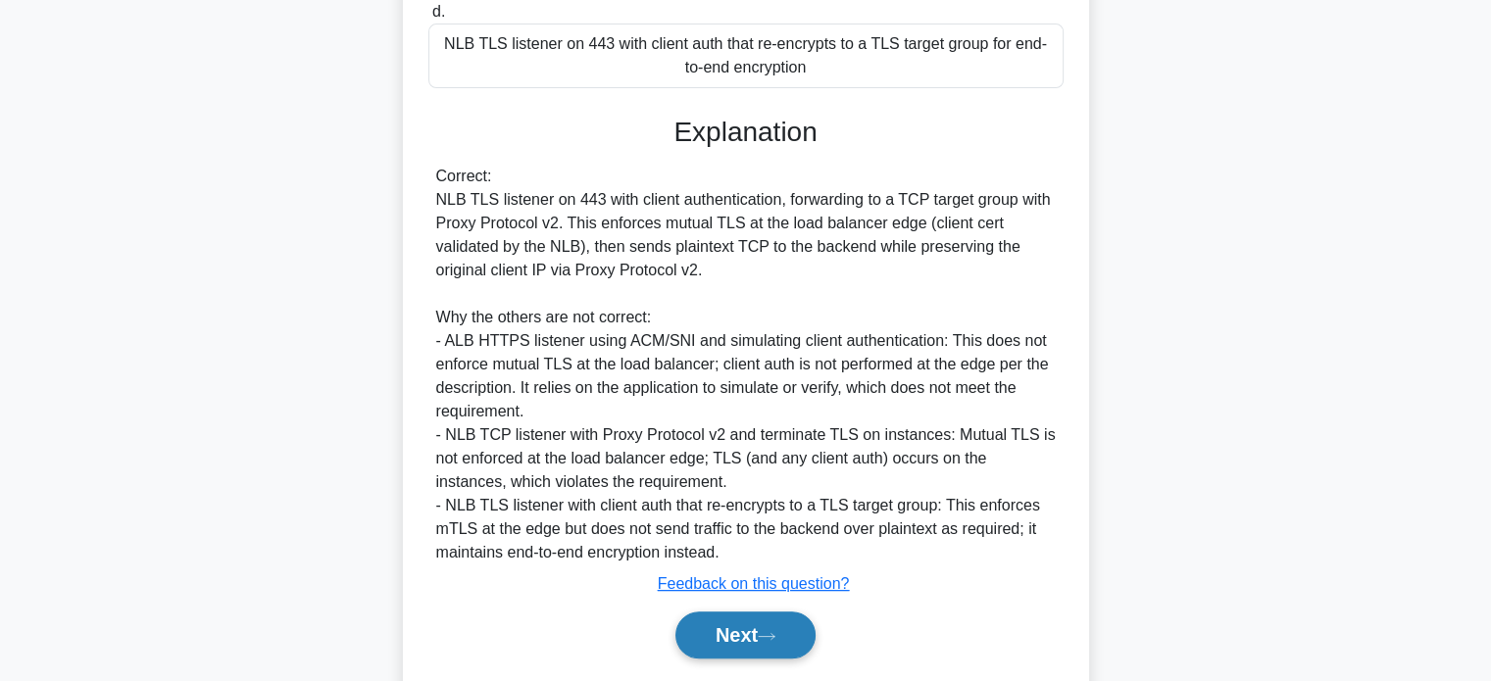
click at [775, 631] on icon at bounding box center [767, 636] width 18 height 11
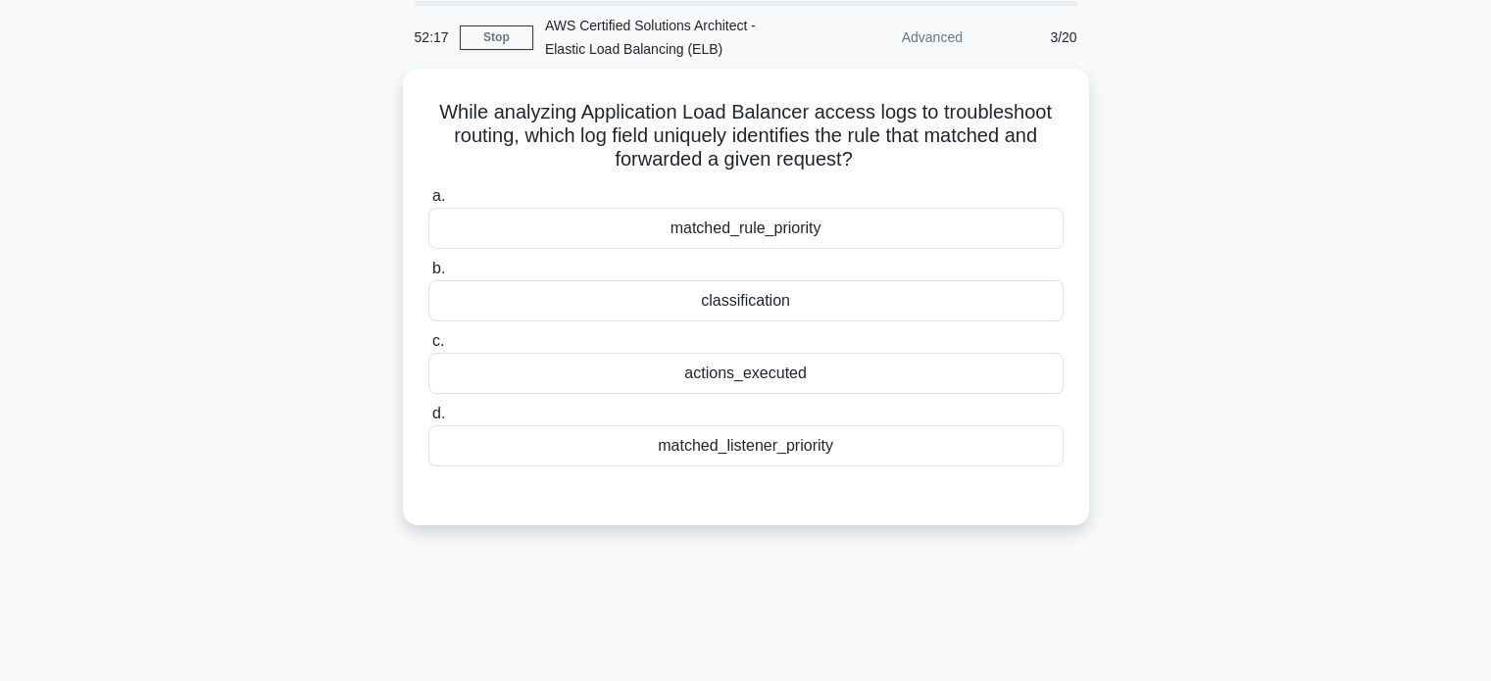
scroll to position [5, 0]
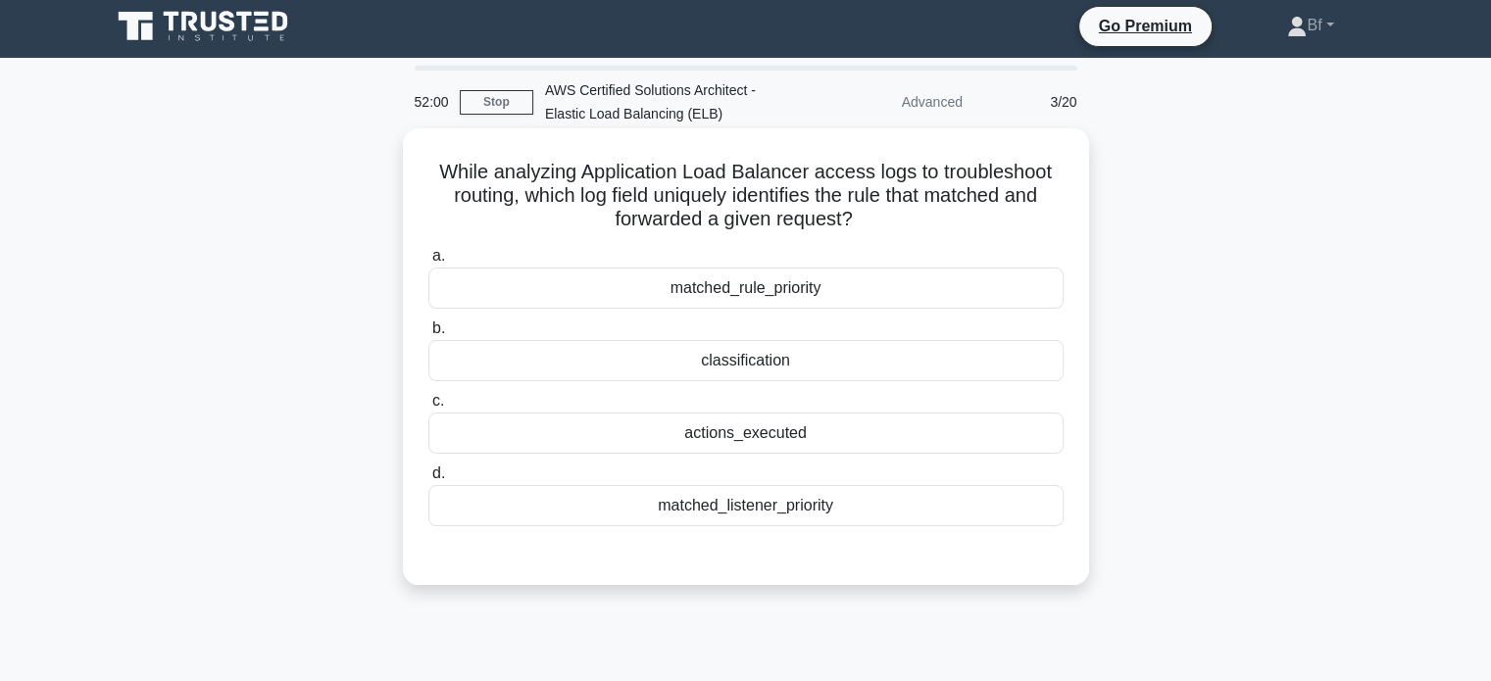
click at [882, 512] on div "matched_listener_priority" at bounding box center [745, 505] width 635 height 41
click at [428, 480] on input "d. matched_listener_priority" at bounding box center [428, 474] width 0 height 13
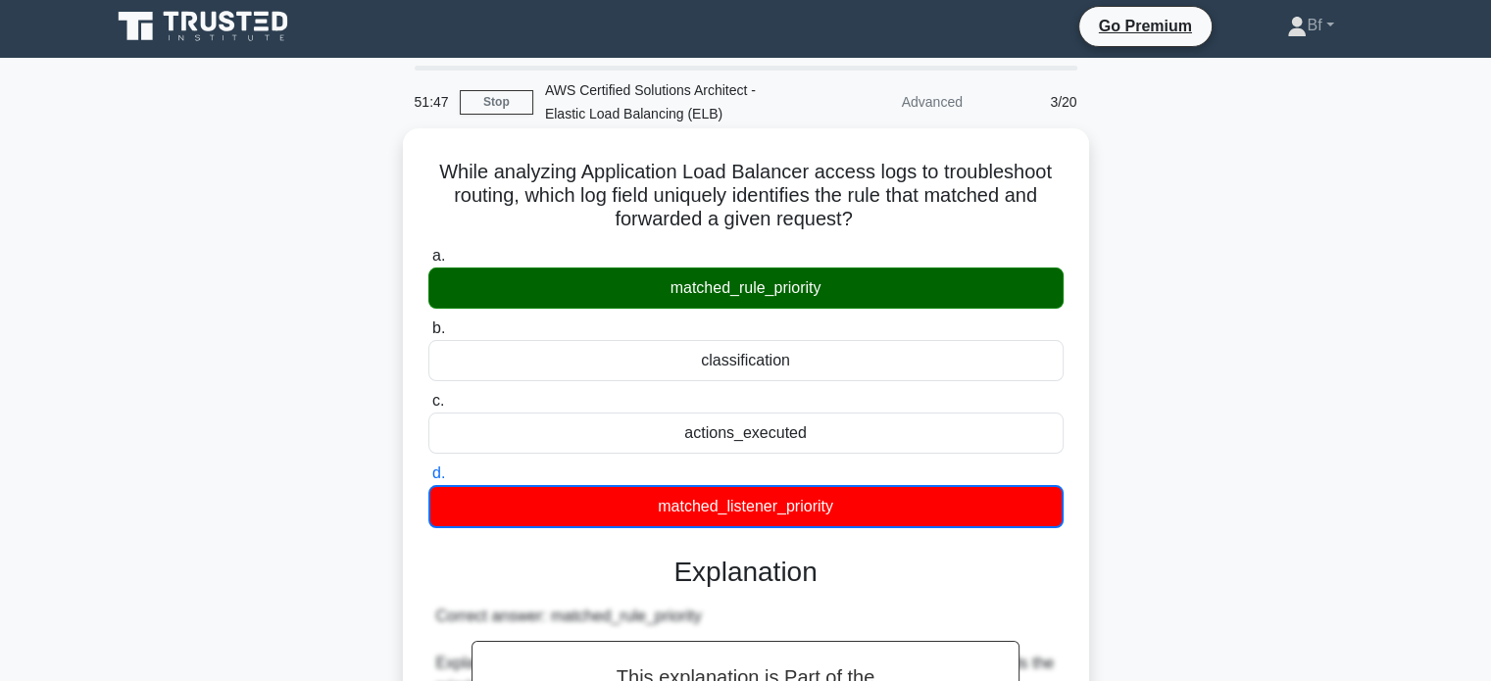
drag, startPoint x: 435, startPoint y: 170, endPoint x: 855, endPoint y: 499, distance: 533.4
click at [855, 499] on div "While analyzing Application Load Balancer access logs to troubleshoot routing, …" at bounding box center [746, 601] width 670 height 930
copy div "While analyzing Application Load Balancer access logs to troubleshoot routing, …"
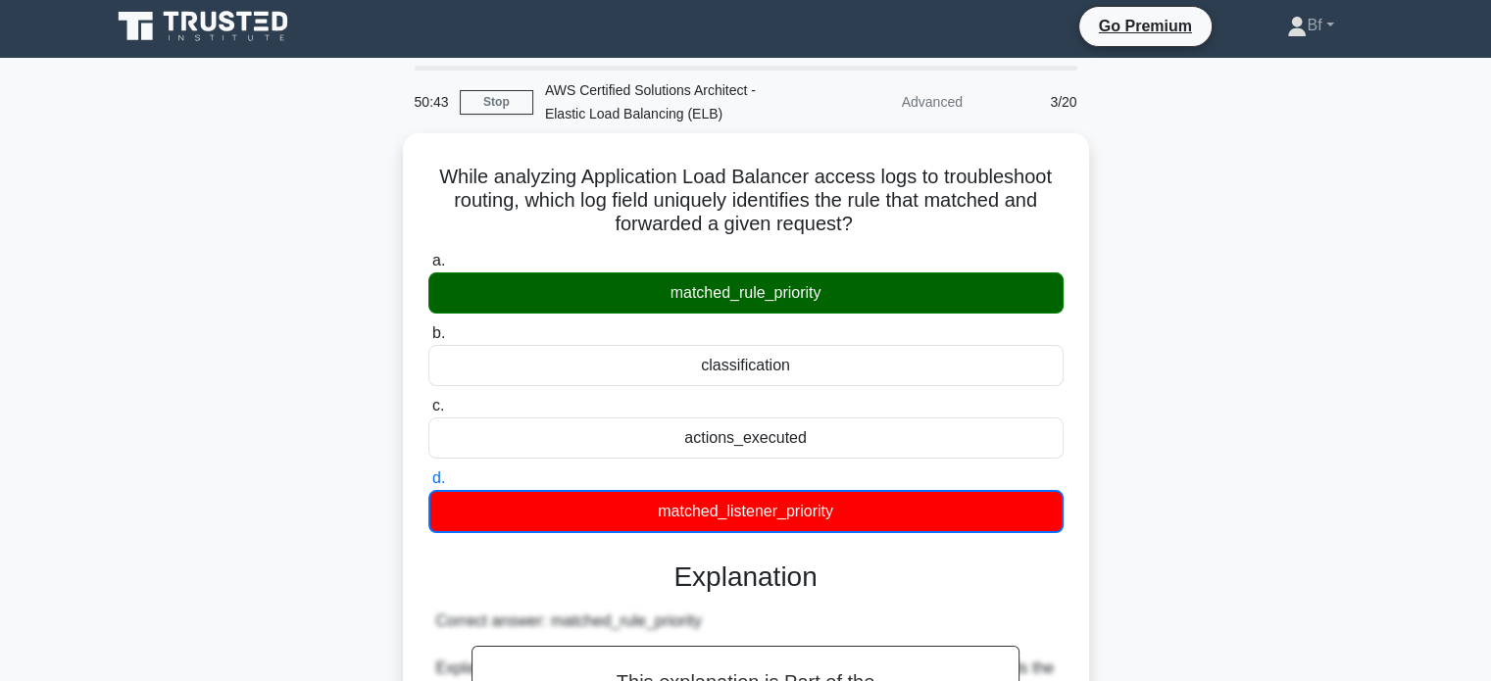
click at [1279, 198] on div "While analyzing Application Load Balancer access logs to troubleshoot routing, …" at bounding box center [746, 617] width 1294 height 969
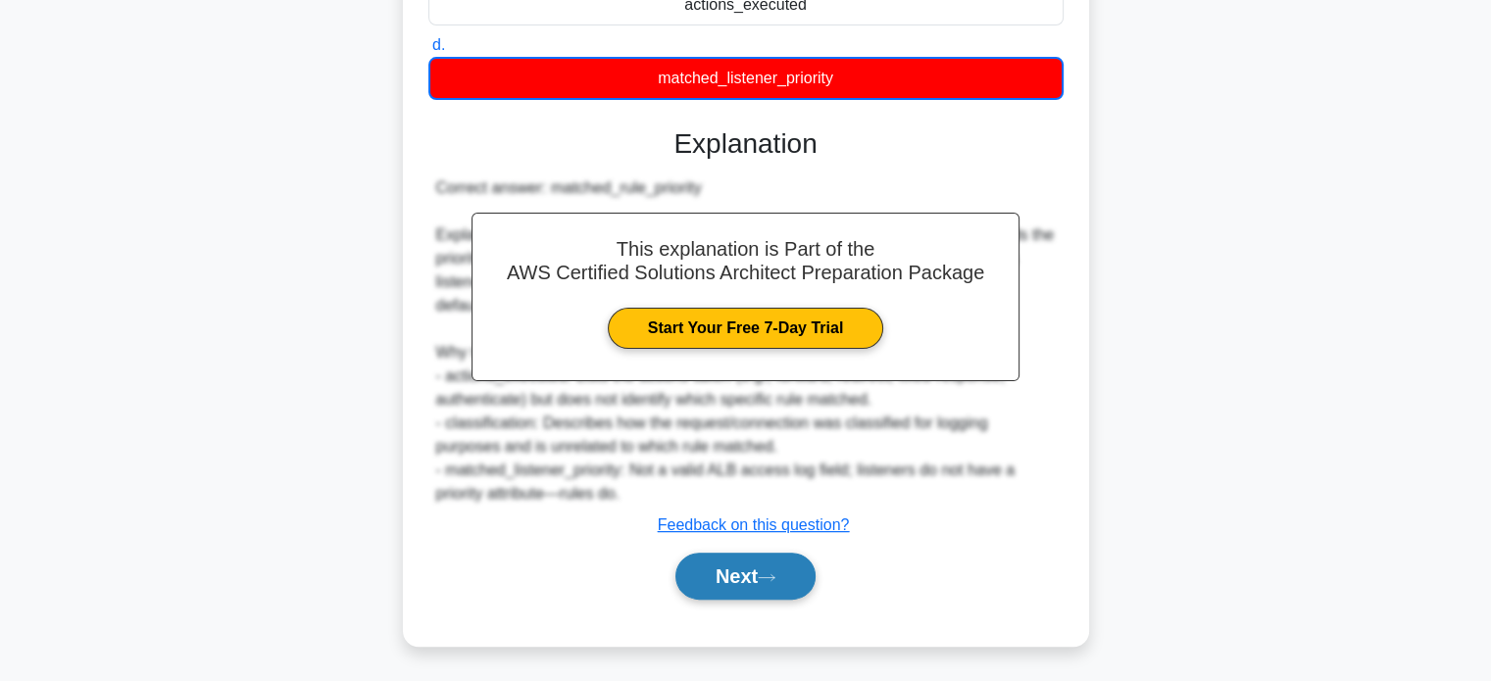
click at [780, 586] on button "Next" at bounding box center [745, 576] width 140 height 47
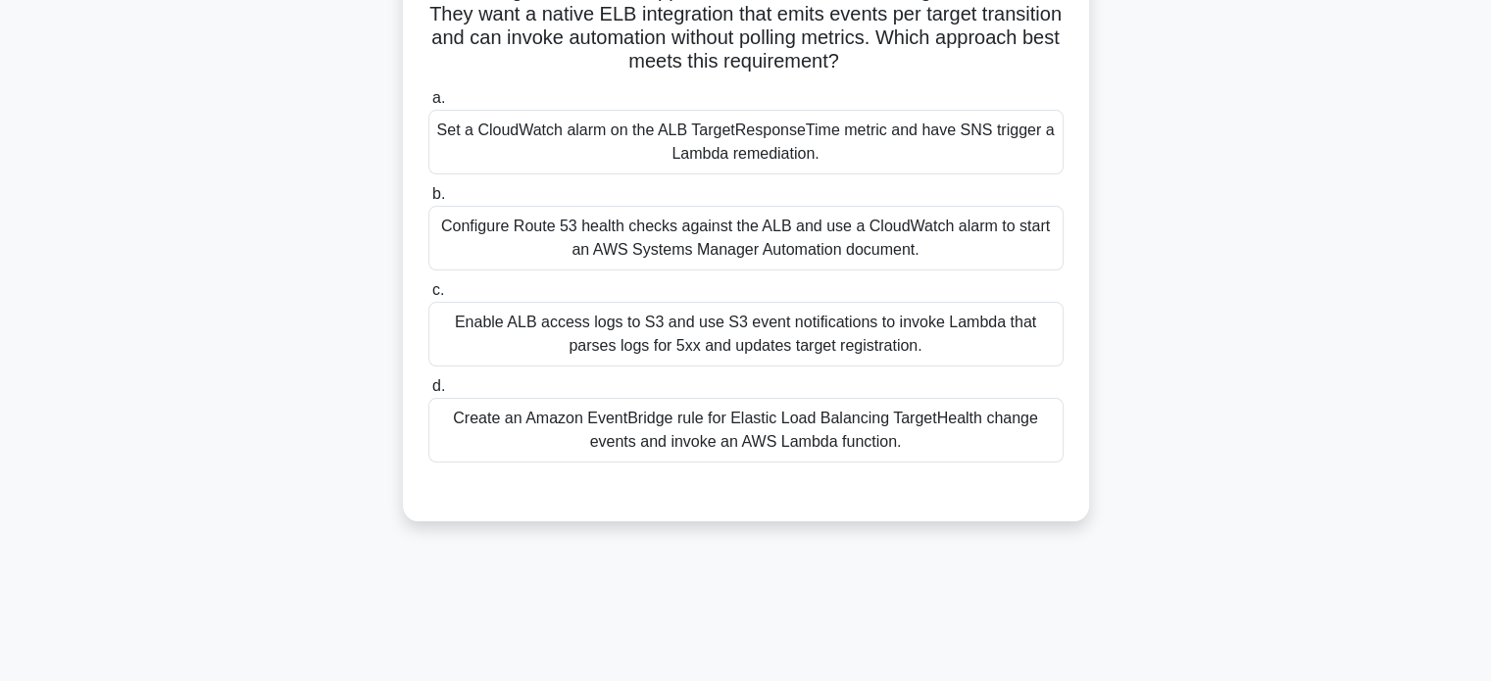
scroll to position [246, 0]
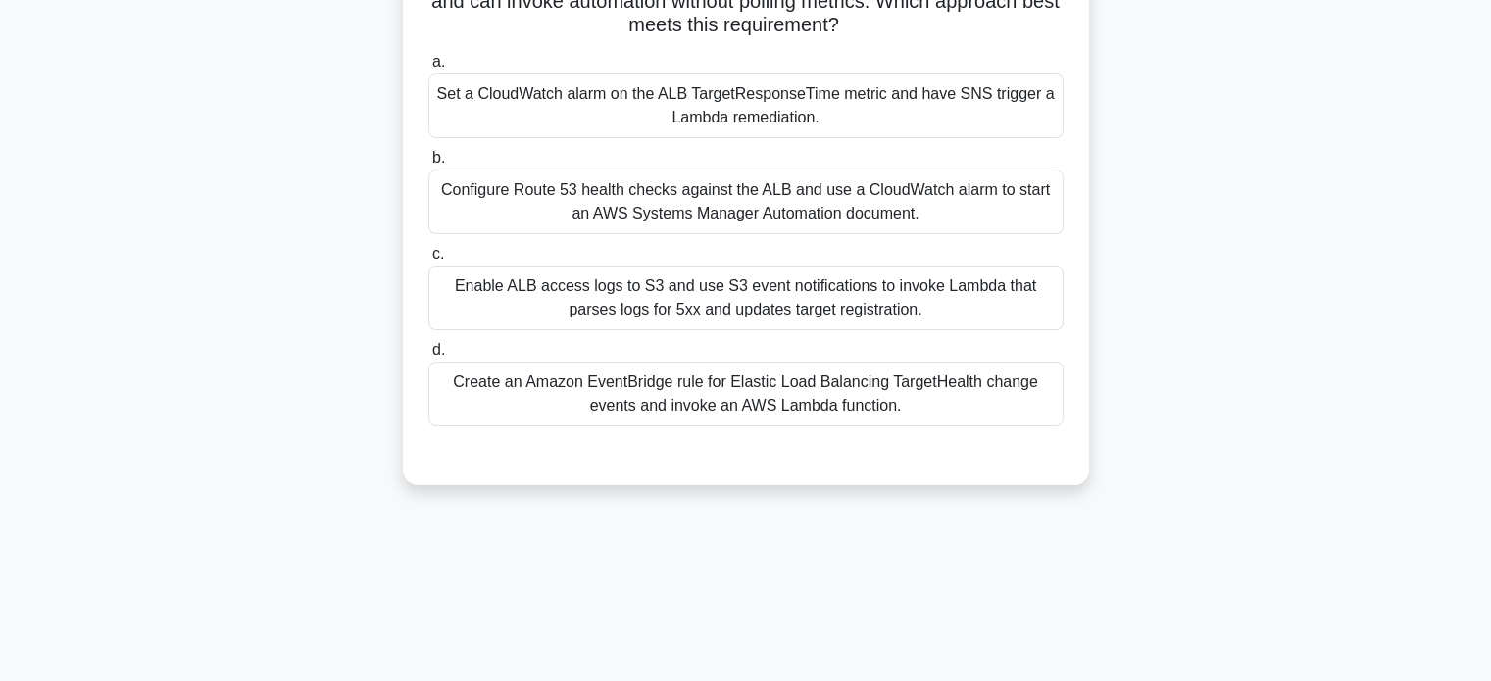
click at [878, 387] on div "Create an Amazon EventBridge rule for Elastic Load Balancing TargetHealth chang…" at bounding box center [745, 394] width 635 height 65
click at [428, 357] on input "d. Create an Amazon EventBridge rule for Elastic Load Balancing TargetHealth ch…" at bounding box center [428, 350] width 0 height 13
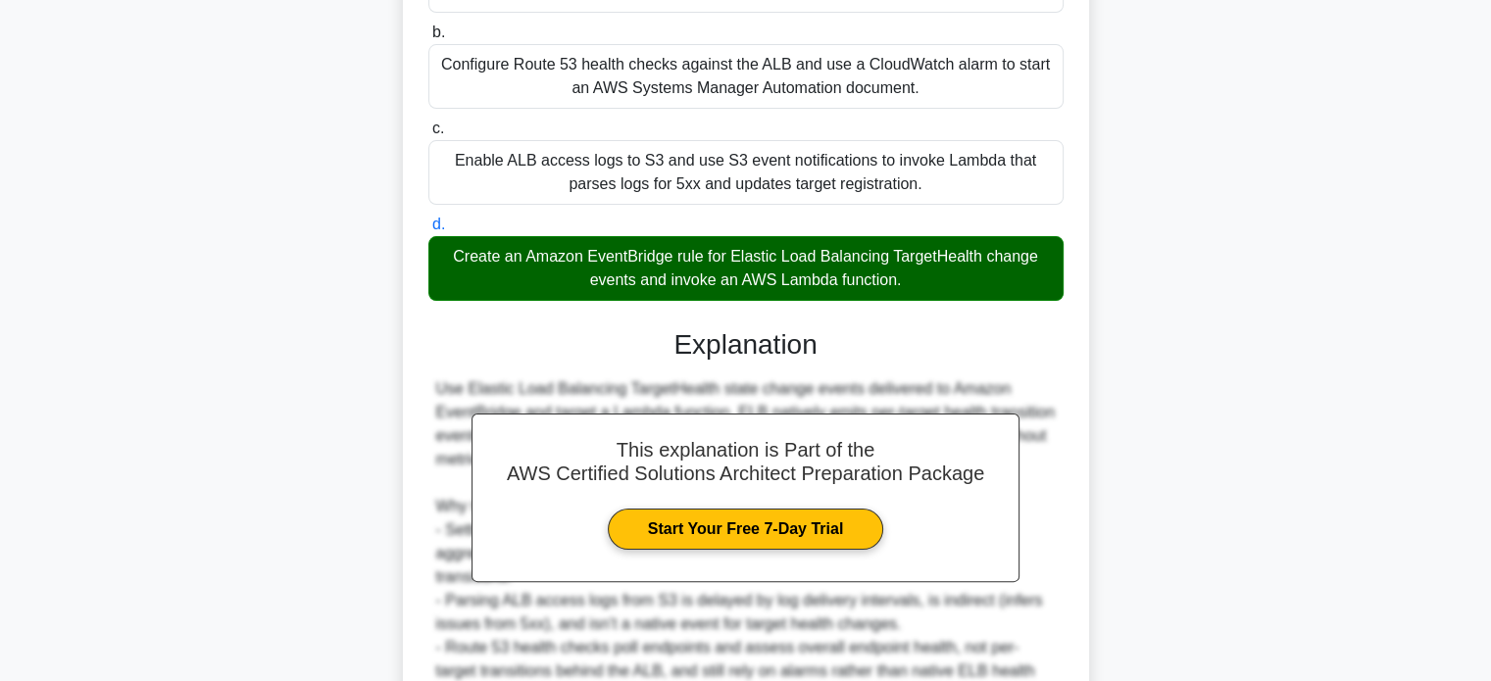
scroll to position [572, 0]
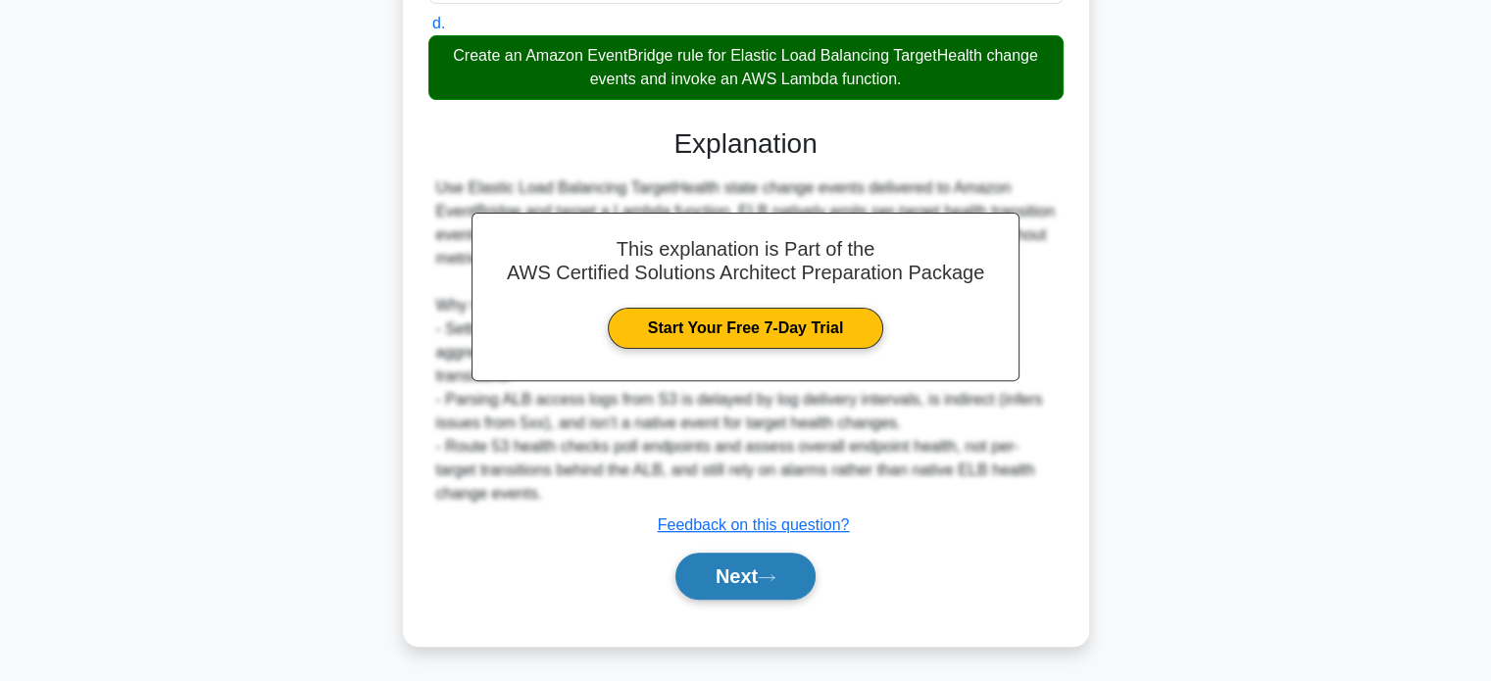
click at [757, 568] on button "Next" at bounding box center [745, 576] width 140 height 47
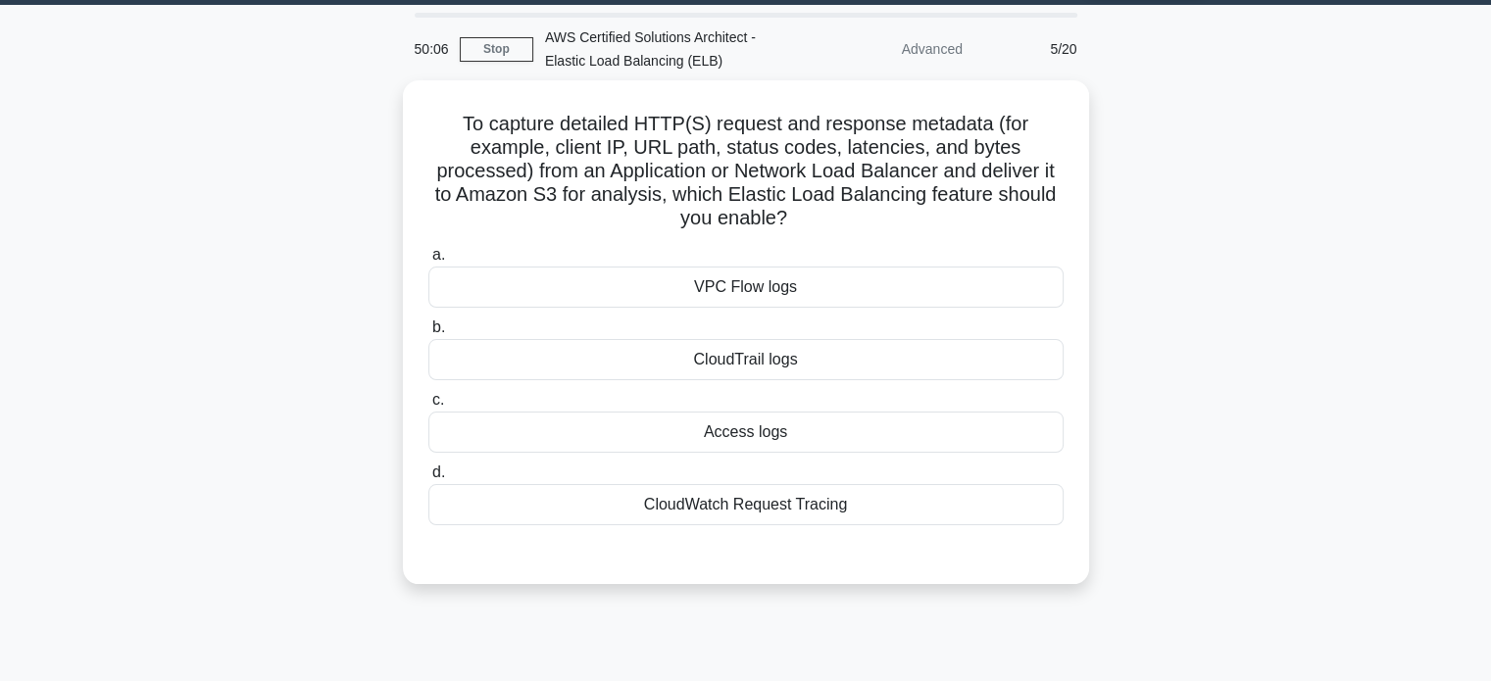
scroll to position [22, 0]
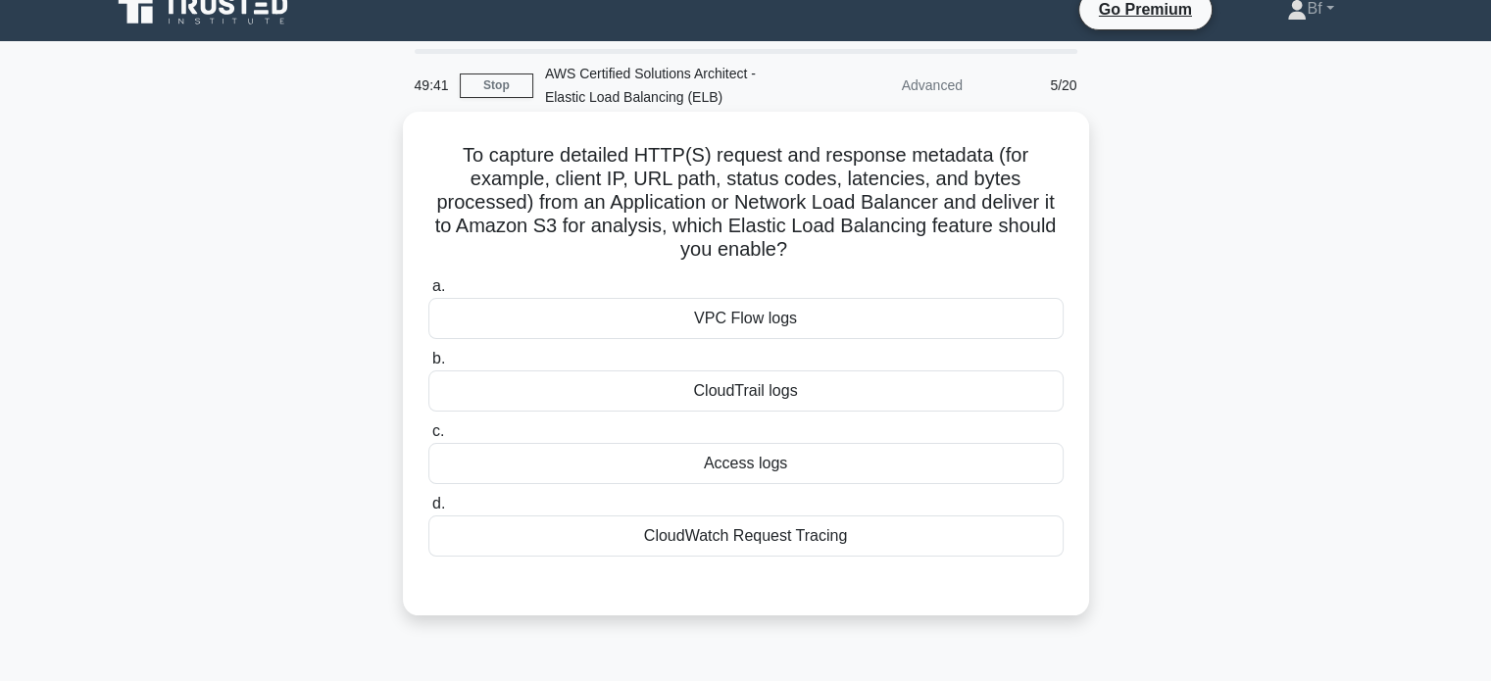
click at [794, 460] on div "Access logs" at bounding box center [745, 463] width 635 height 41
click at [428, 438] on input "c. Access logs" at bounding box center [428, 431] width 0 height 13
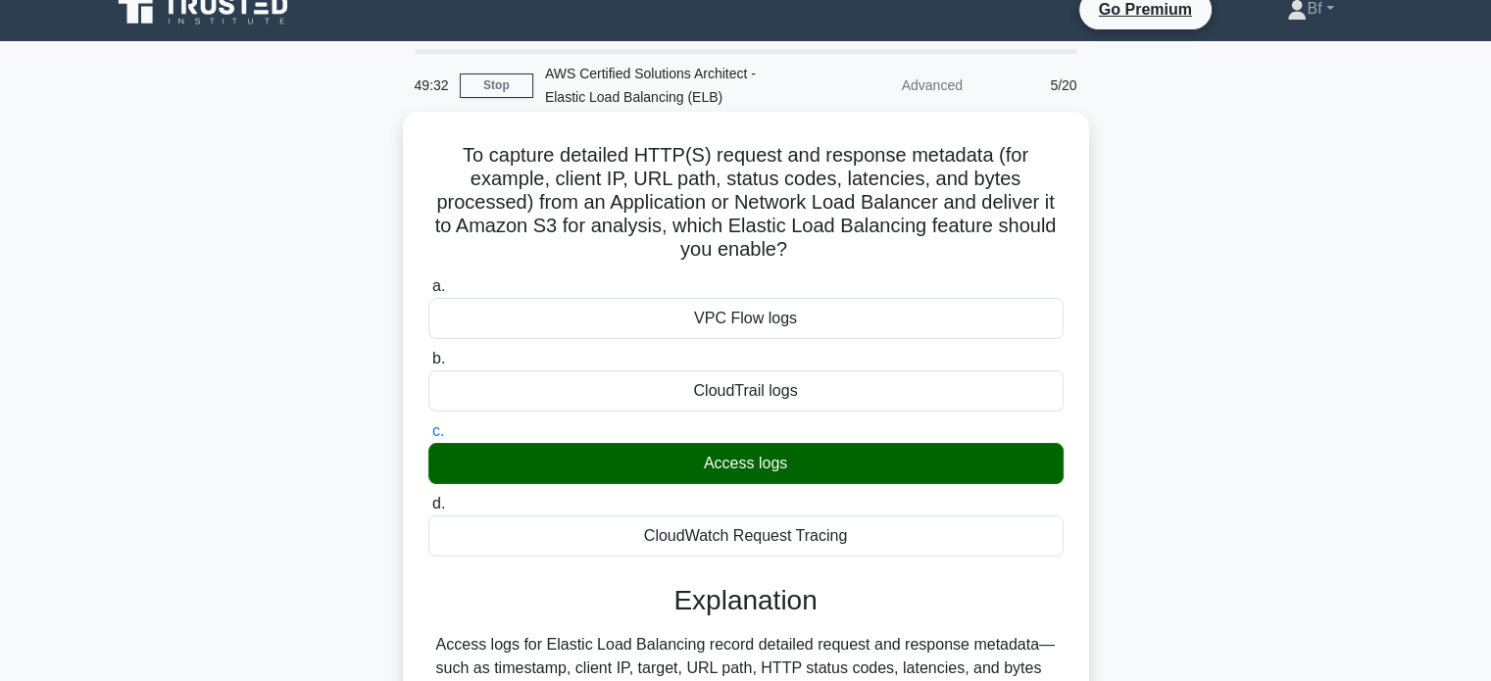
drag, startPoint x: 461, startPoint y: 154, endPoint x: 863, endPoint y: 533, distance: 552.7
click at [863, 533] on div "To capture detailed HTTP(S) request and response metadata (for example, client …" at bounding box center [746, 525] width 670 height 811
copy div "To capture detailed HTTP(S) request and response metadata (for example, client …"
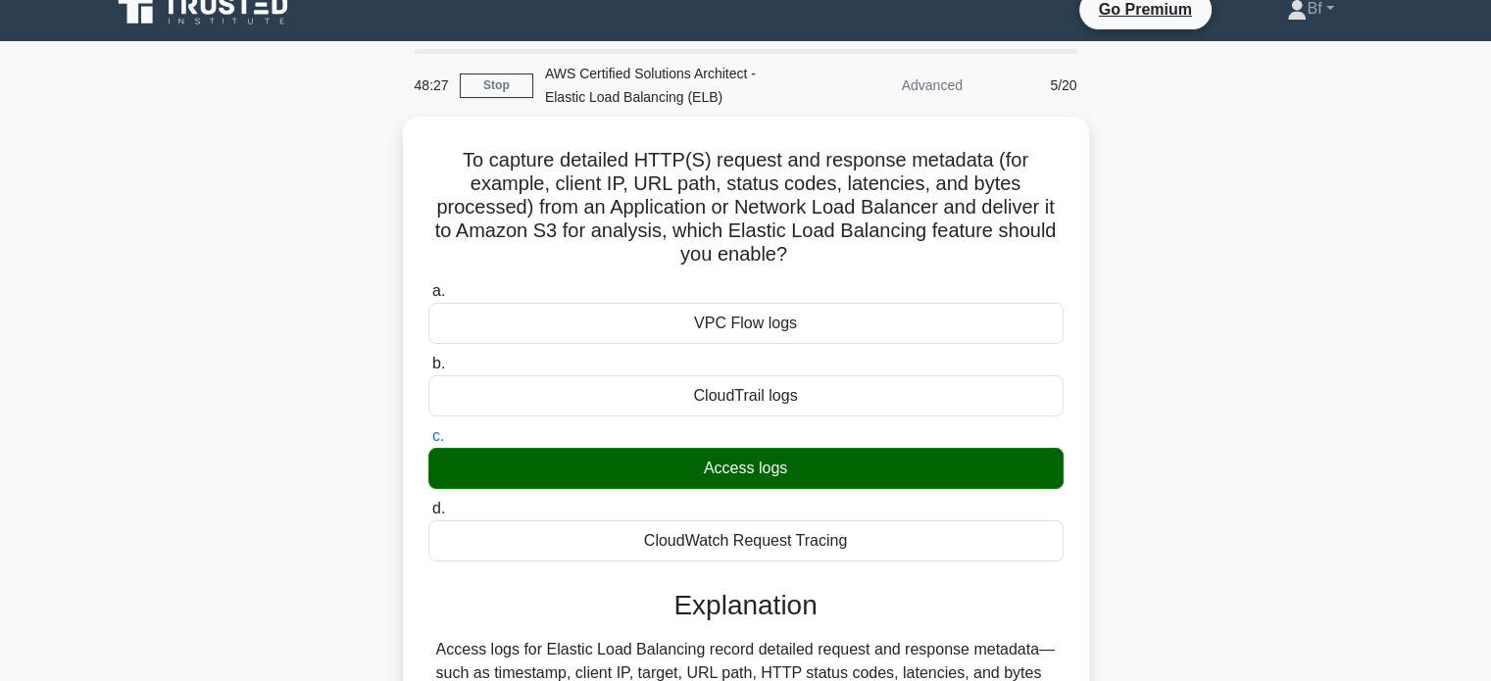
click at [1224, 205] on div "To capture detailed HTTP(S) request and response metadata (for example, client …" at bounding box center [746, 542] width 1294 height 850
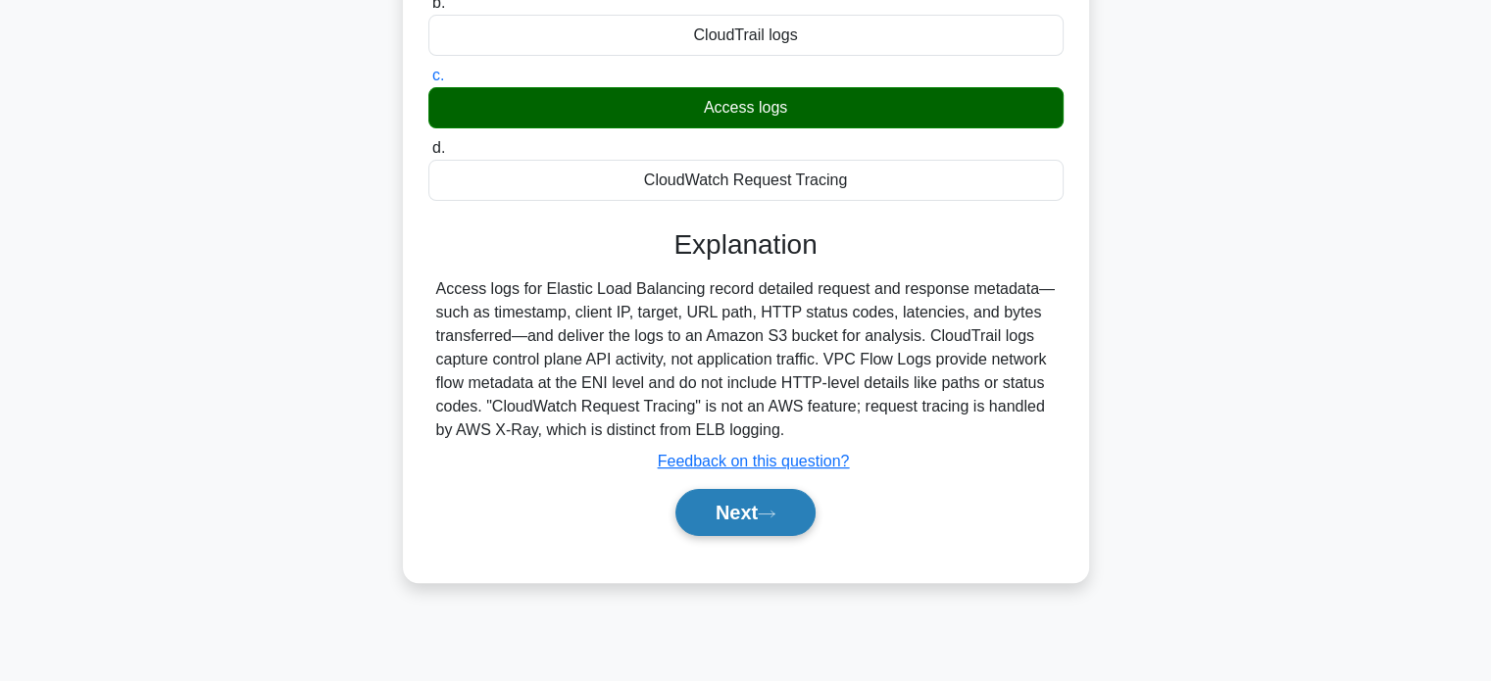
click at [729, 502] on button "Next" at bounding box center [745, 512] width 140 height 47
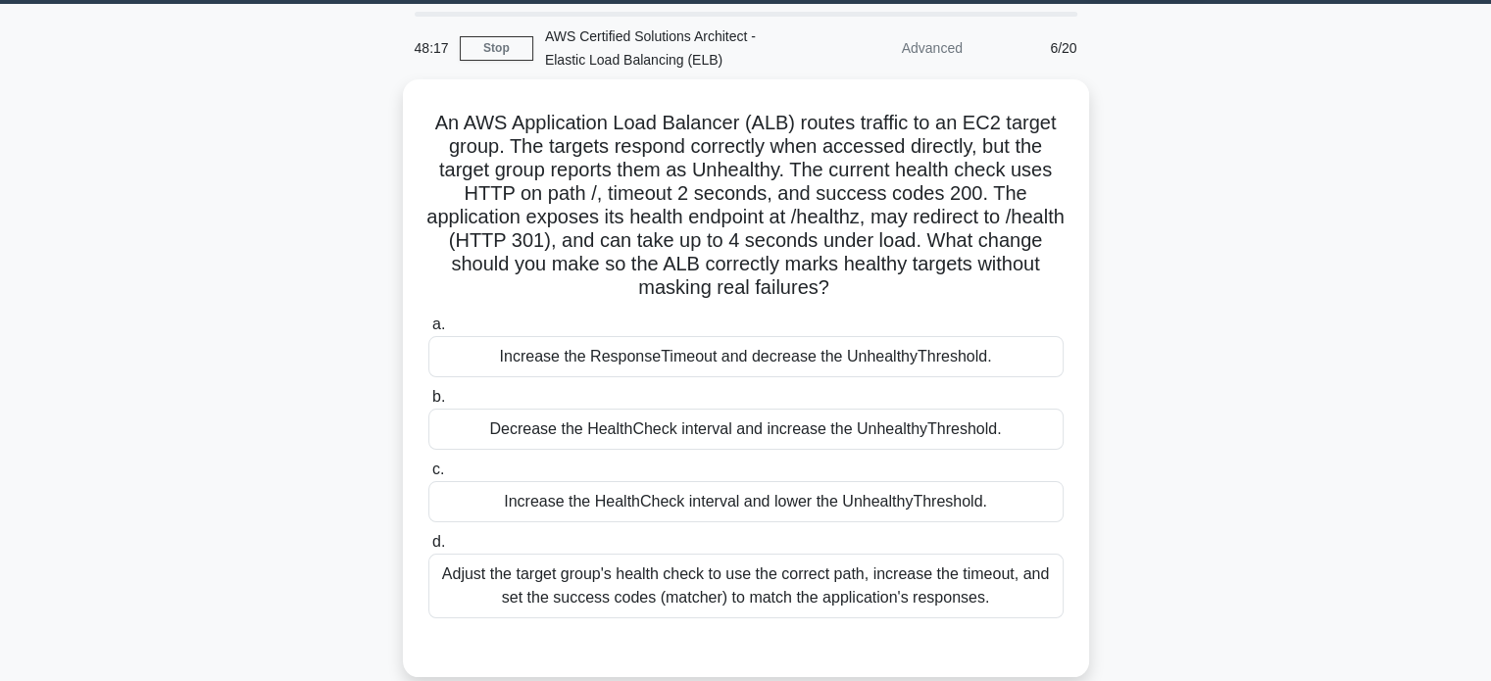
scroll to position [90, 0]
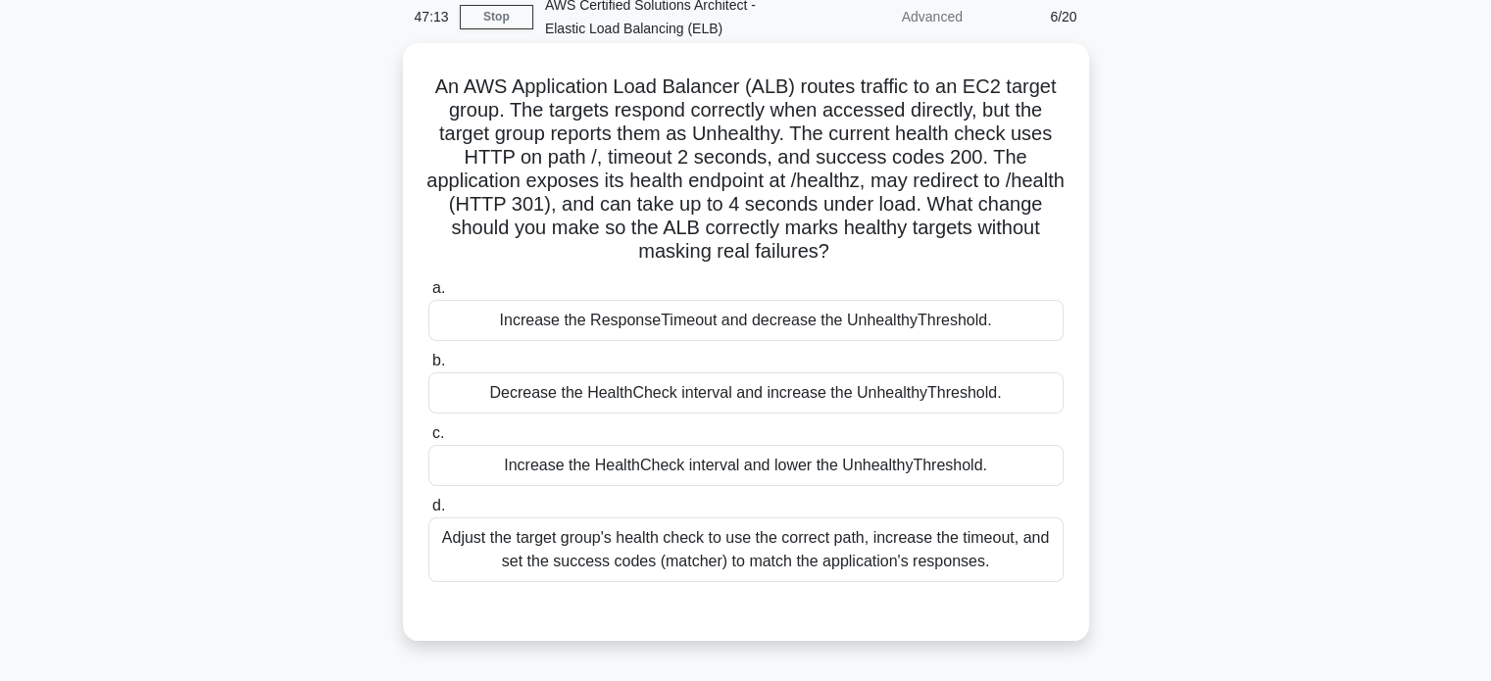
click at [765, 332] on div "Increase the ResponseTimeout and decrease the UnhealthyThreshold." at bounding box center [745, 320] width 635 height 41
click at [428, 295] on input "a. Increase the ResponseTimeout and decrease the UnhealthyThreshold." at bounding box center [428, 288] width 0 height 13
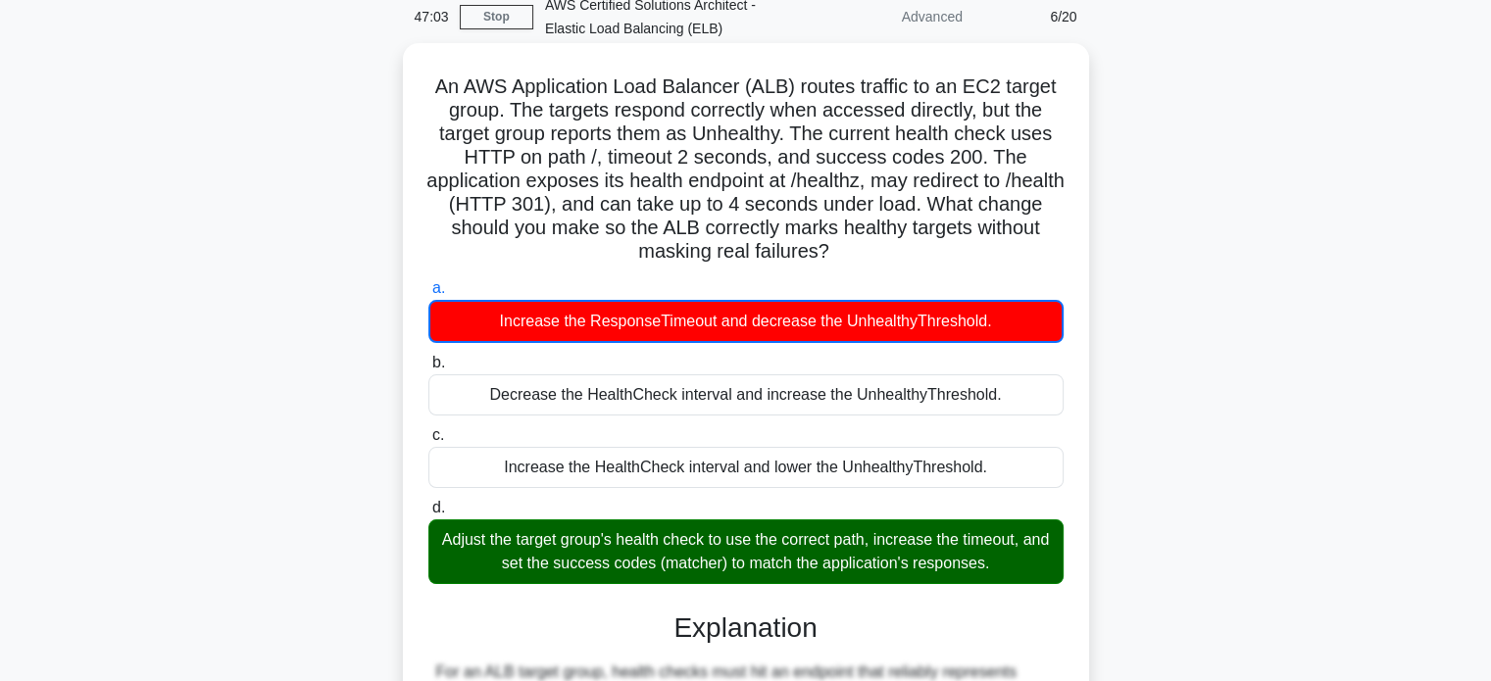
click at [765, 332] on div "Increase the ResponseTimeout and decrease the UnhealthyThreshold." at bounding box center [745, 321] width 635 height 43
click at [428, 295] on input "a. Increase the ResponseTimeout and decrease the UnhealthyThreshold." at bounding box center [428, 288] width 0 height 13
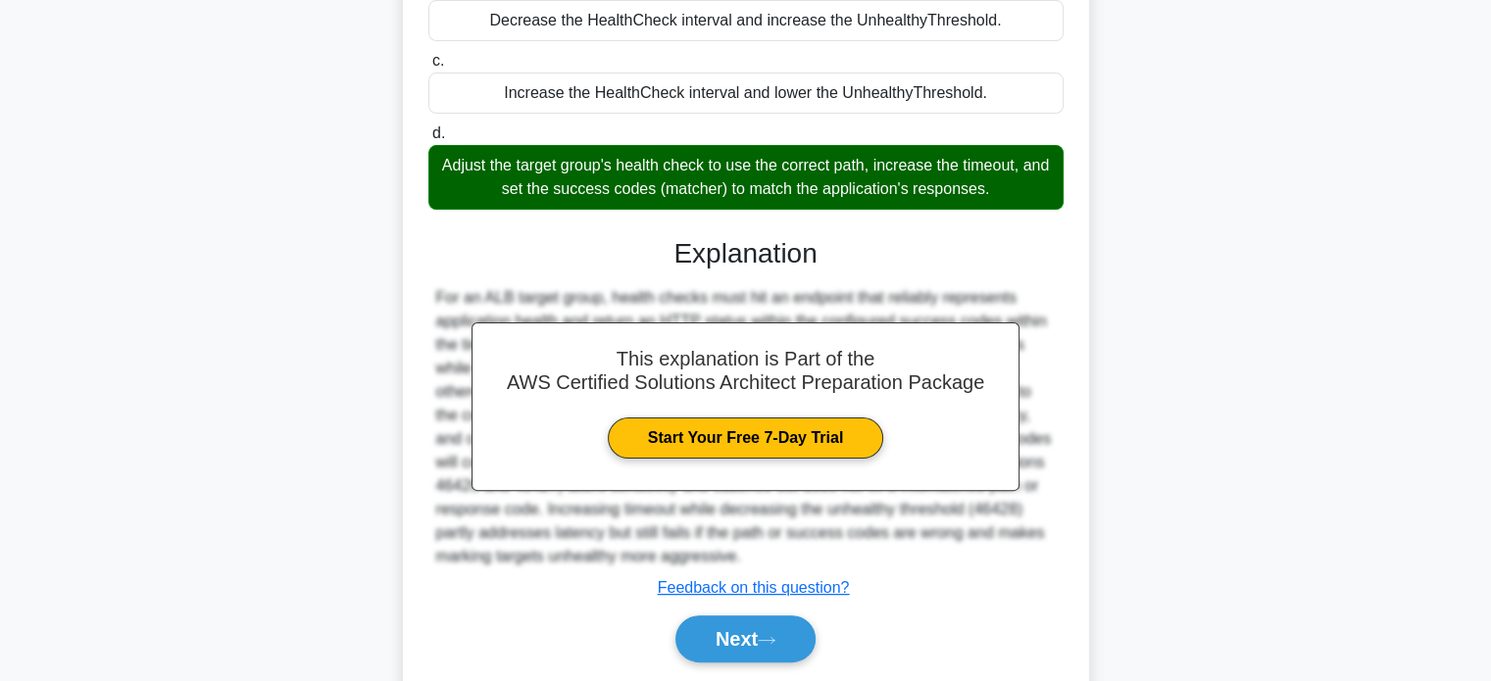
scroll to position [511, 0]
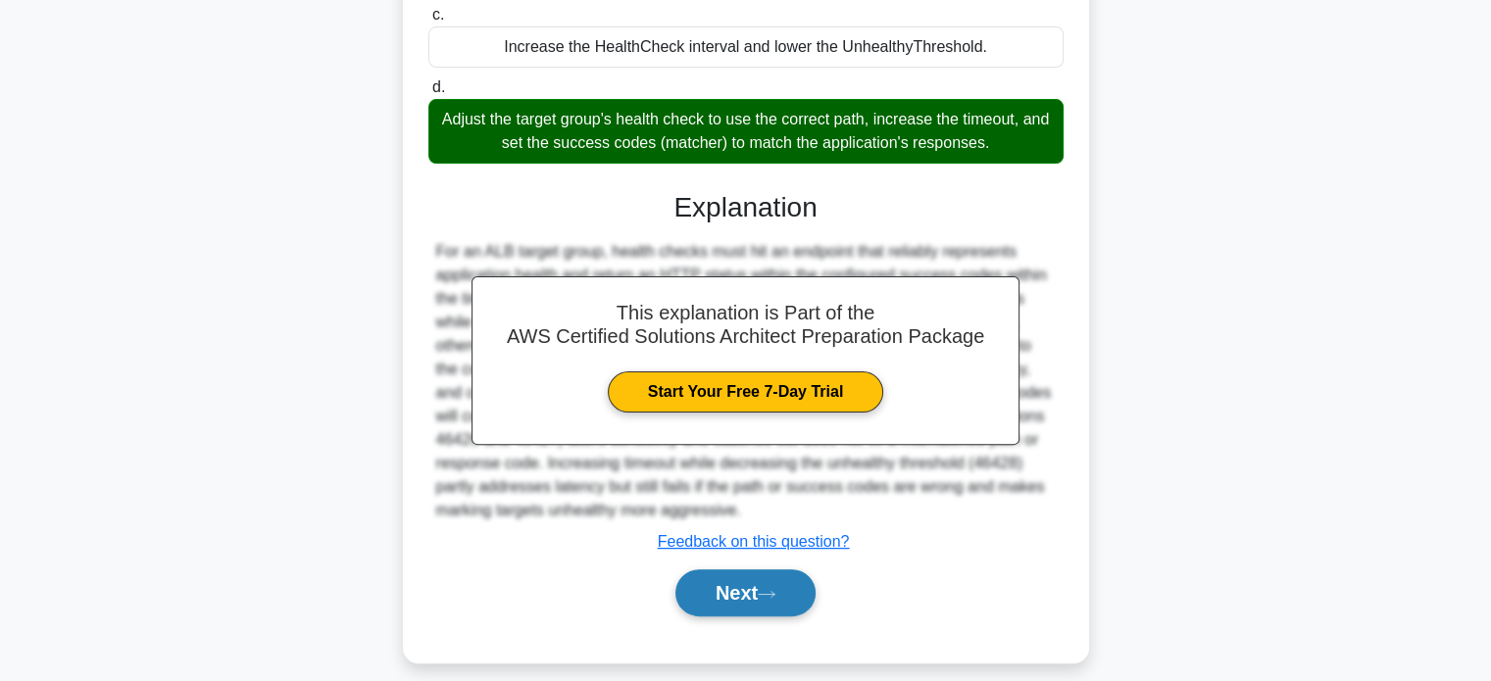
click at [786, 583] on button "Next" at bounding box center [745, 593] width 140 height 47
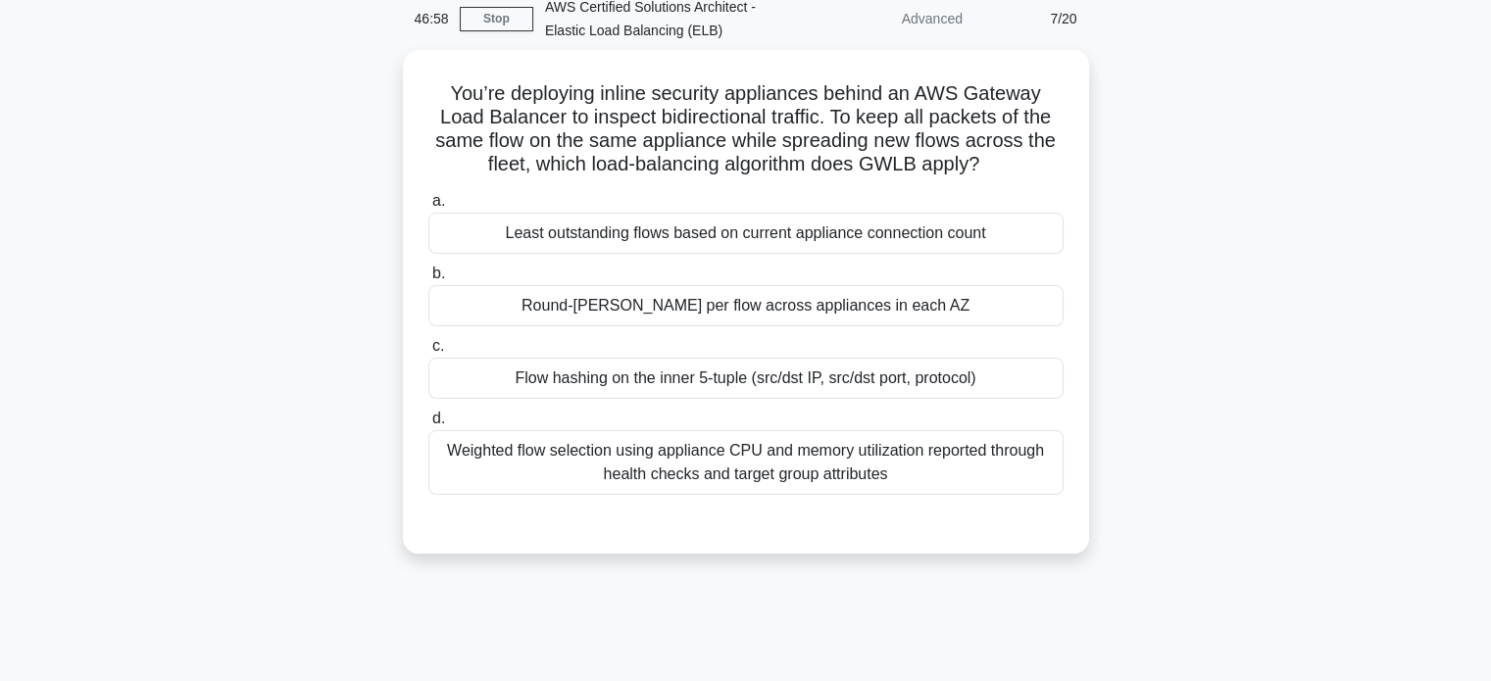
scroll to position [83, 0]
click at [765, 477] on div "Weighted flow selection using appliance CPU and memory utilization reported thr…" at bounding box center [745, 462] width 635 height 65
click at [428, 425] on input "d. Weighted flow selection using appliance CPU and memory utilization reported …" at bounding box center [428, 419] width 0 height 13
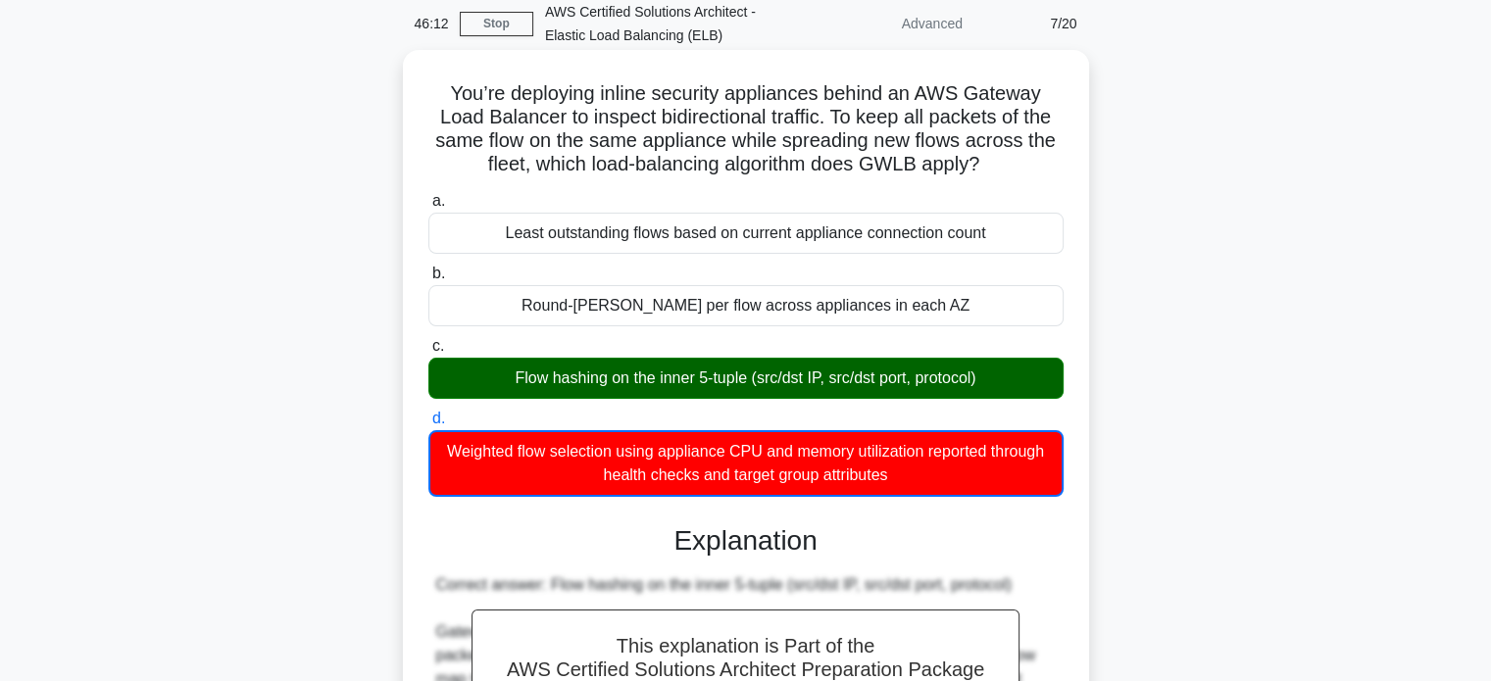
drag, startPoint x: 446, startPoint y: 90, endPoint x: 942, endPoint y: 473, distance: 626.8
click at [942, 473] on div "You’re deploying inline security appliances behind an AWS Gateway Load Balancer…" at bounding box center [746, 582] width 670 height 1048
copy div "Lor’ip dolorsita consec adipisci elitseddoe tempor in UTL Etdolor Magn Aliquaen…"
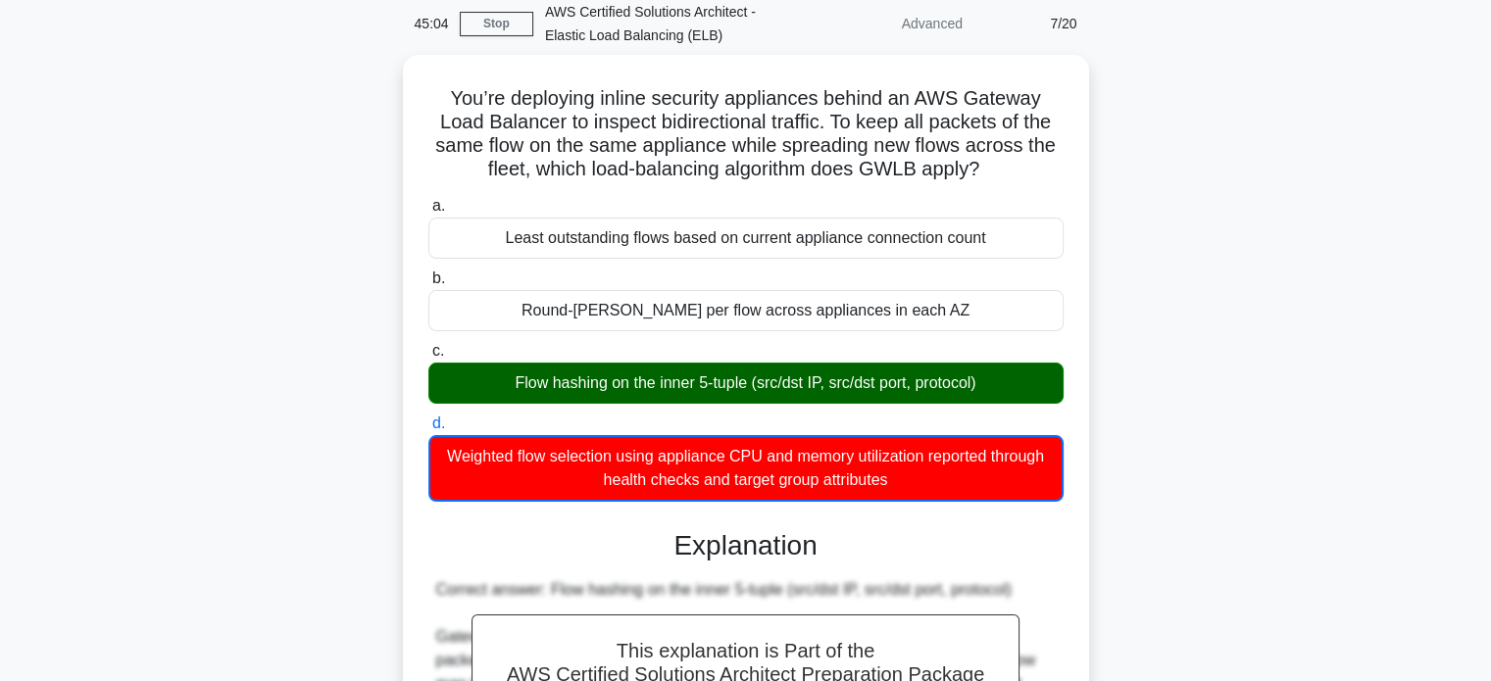
click at [1228, 130] on div "You’re deploying inline security appliances behind an AWS Gateway Load Balancer…" at bounding box center [746, 598] width 1294 height 1087
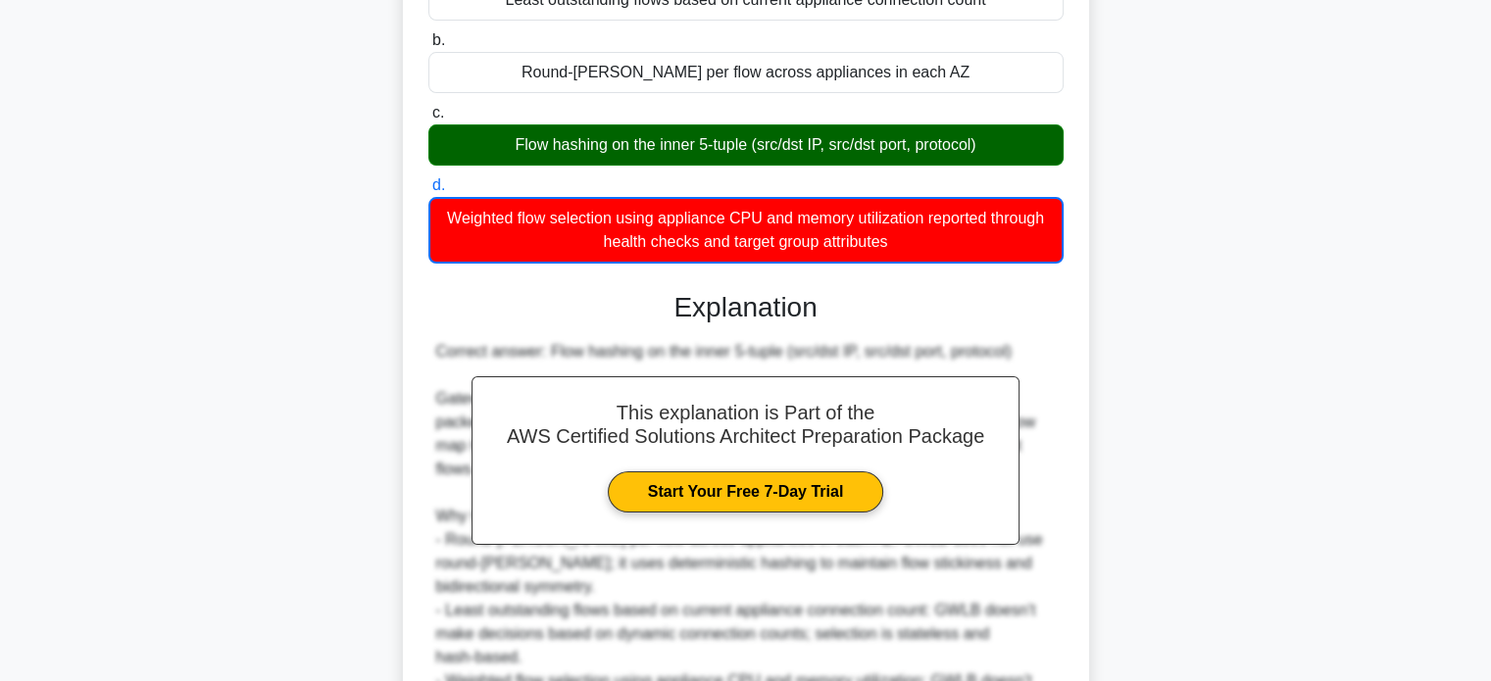
scroll to position [527, 0]
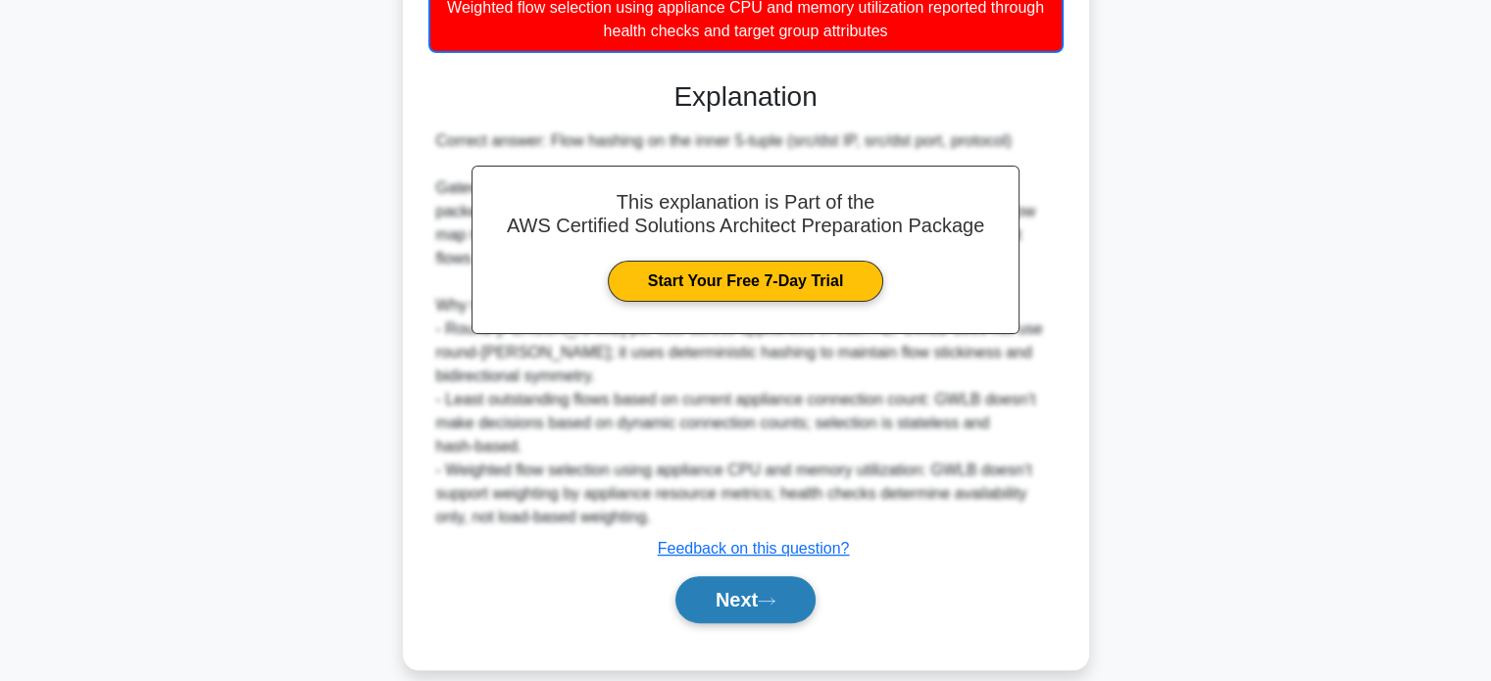
click at [779, 576] on button "Next" at bounding box center [745, 599] width 140 height 47
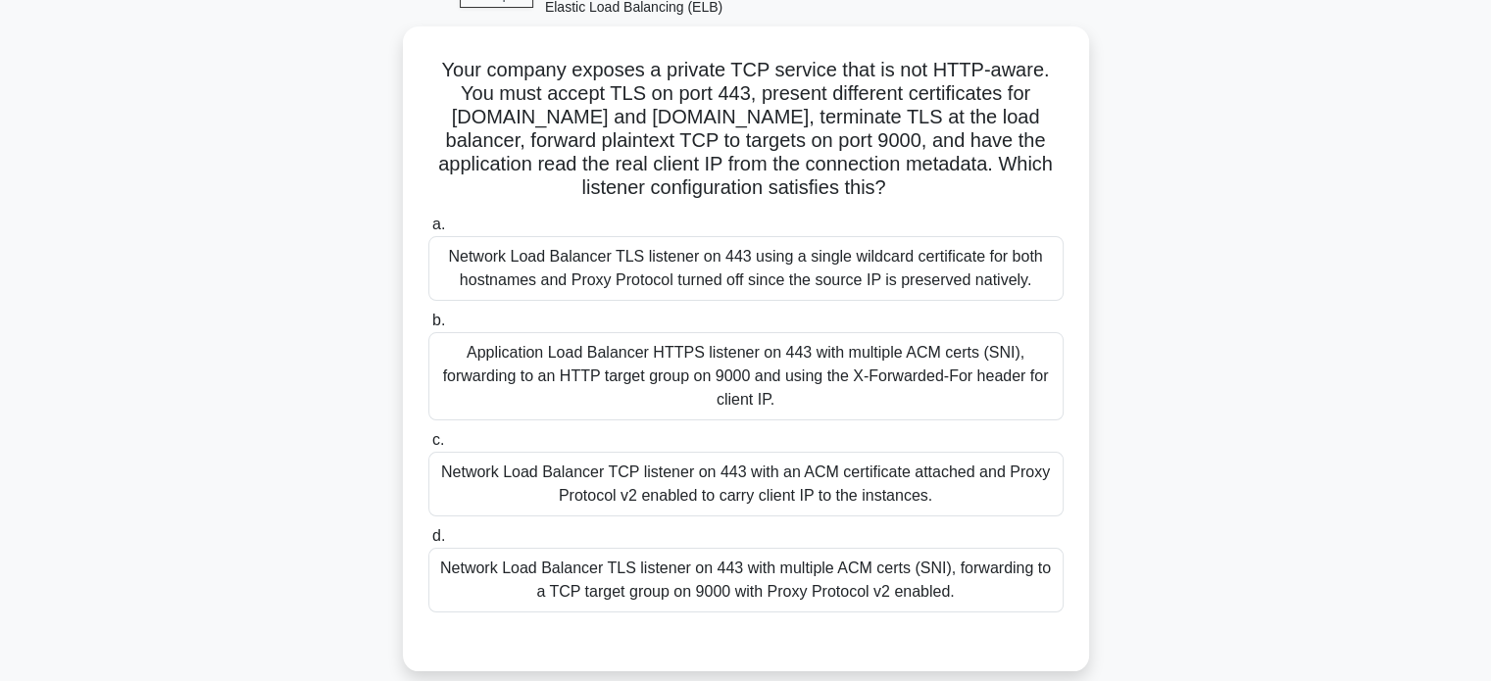
scroll to position [94, 0]
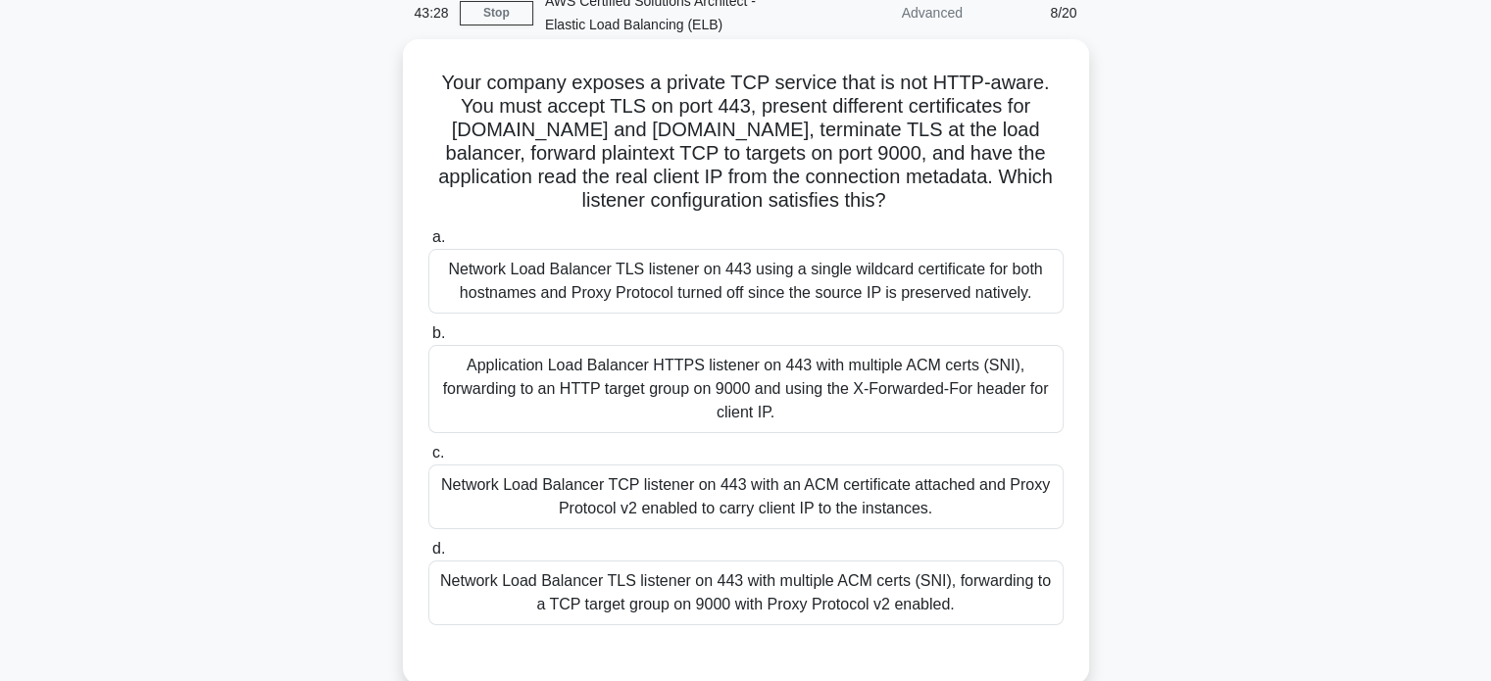
click at [770, 498] on div "Network Load Balancer TCP listener on 443 with an ACM certificate attached and …" at bounding box center [745, 497] width 635 height 65
click at [428, 460] on input "c. Network Load Balancer TCP listener on 443 with an ACM certificate attached a…" at bounding box center [428, 453] width 0 height 13
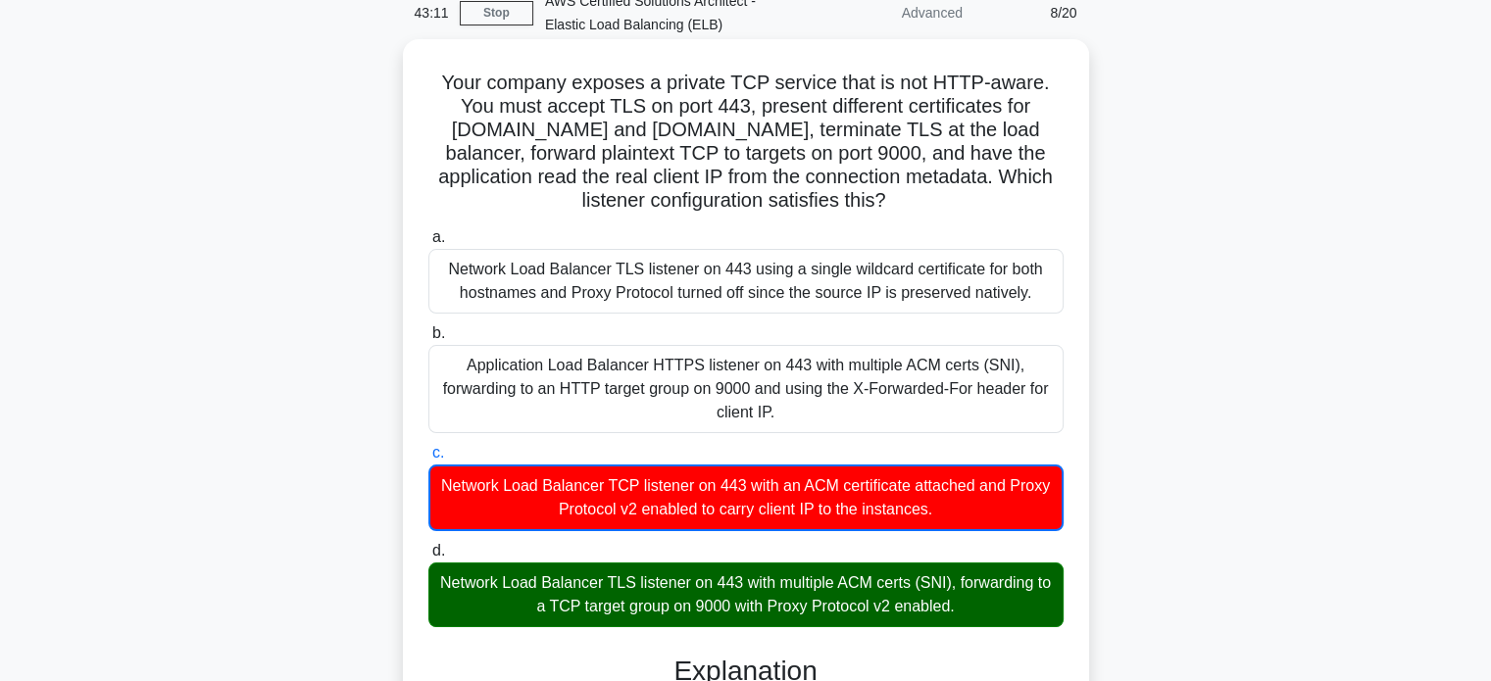
click at [443, 78] on h5 "Your company exposes a private TCP service that is not HTTP-aware. You must acc…" at bounding box center [745, 142] width 639 height 143
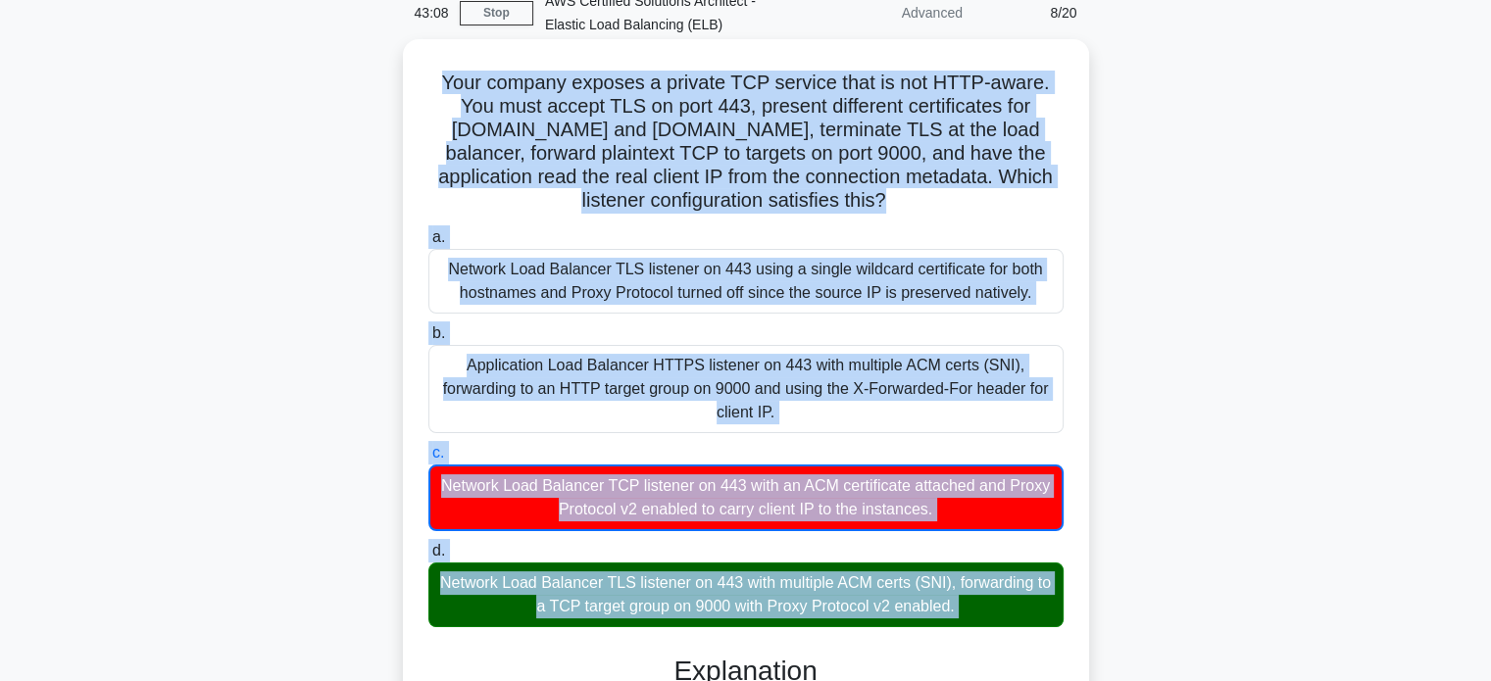
drag, startPoint x: 443, startPoint y: 78, endPoint x: 989, endPoint y: 609, distance: 761.1
click at [989, 609] on div "Your company exposes a private TCP service that is not HTTP-aware. You must acc…" at bounding box center [746, 630] width 670 height 1166
copy div "Your company exposes a private TCP service that is not HTTP-aware. You must acc…"
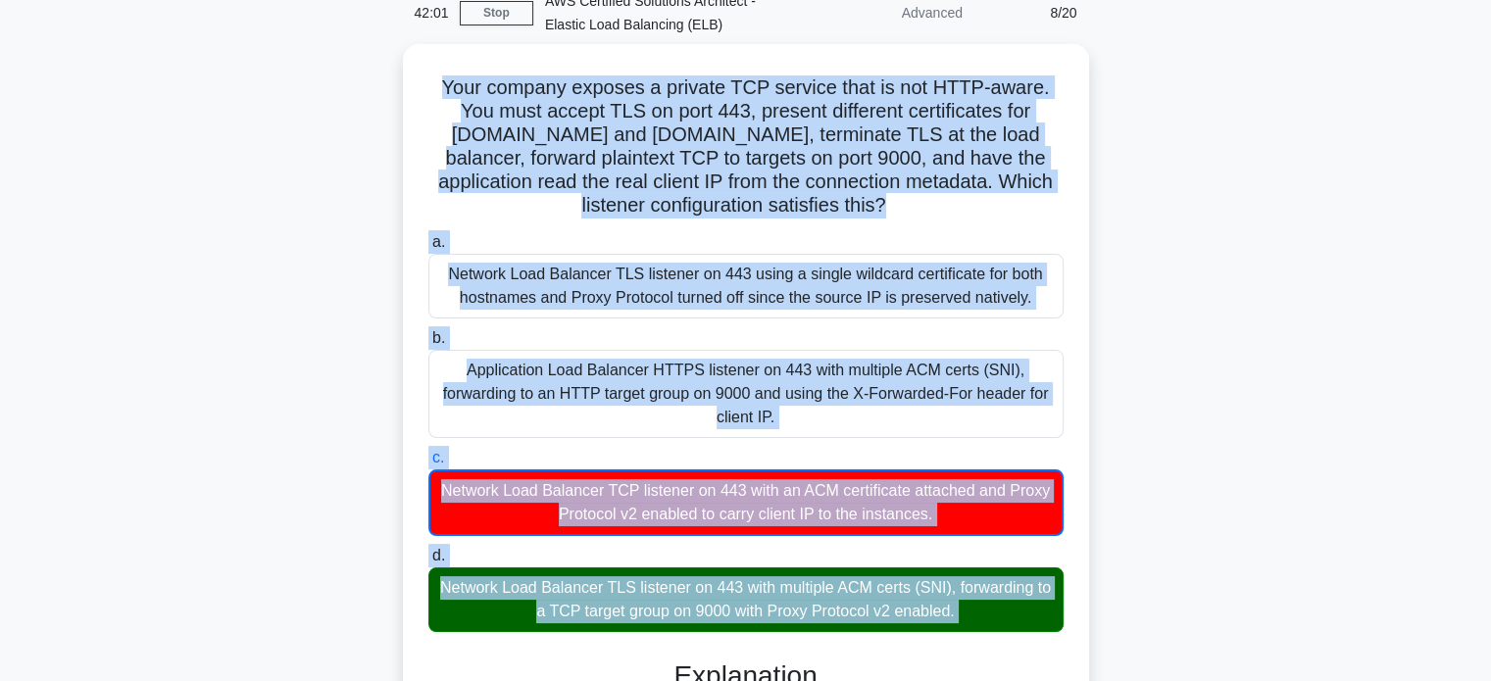
click at [1098, 171] on div "Your company exposes a private TCP service that is not HTTP-aware. You must acc…" at bounding box center [746, 646] width 1294 height 1205
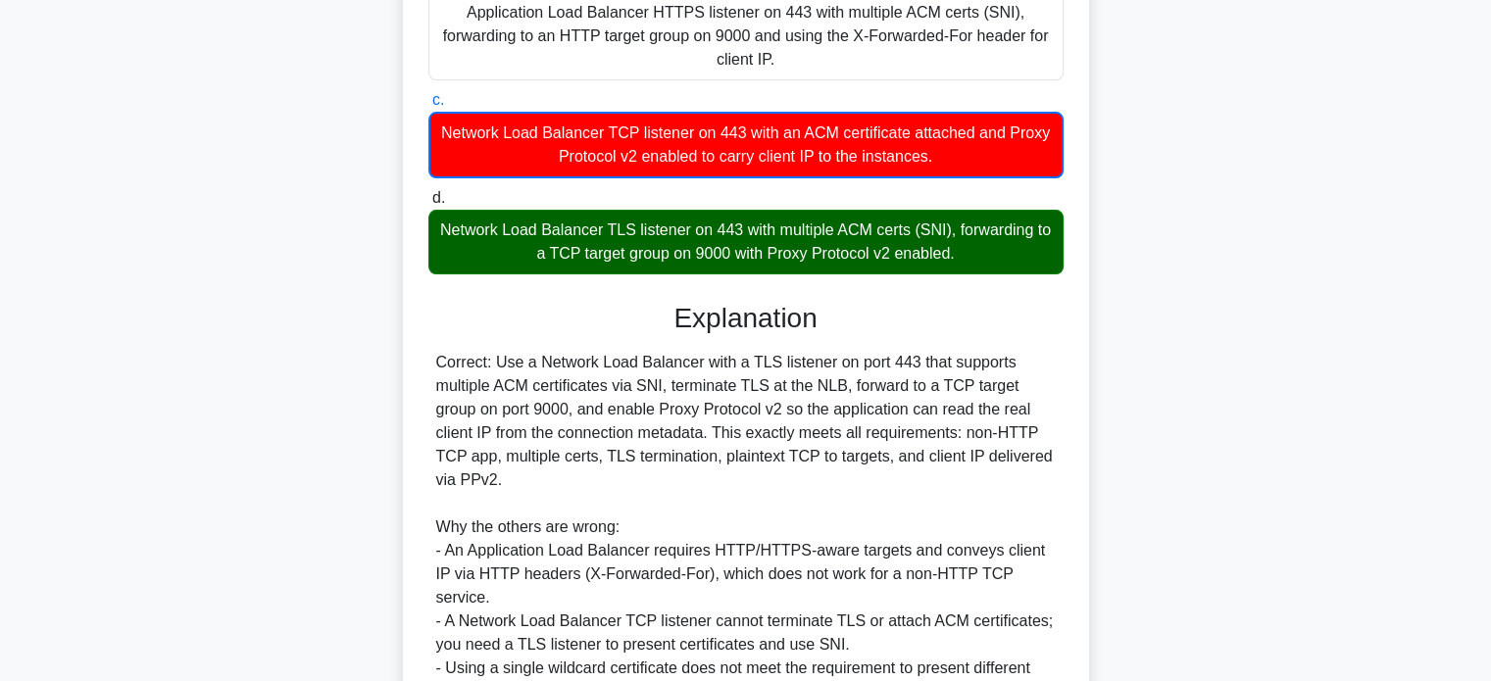
scroll to position [621, 0]
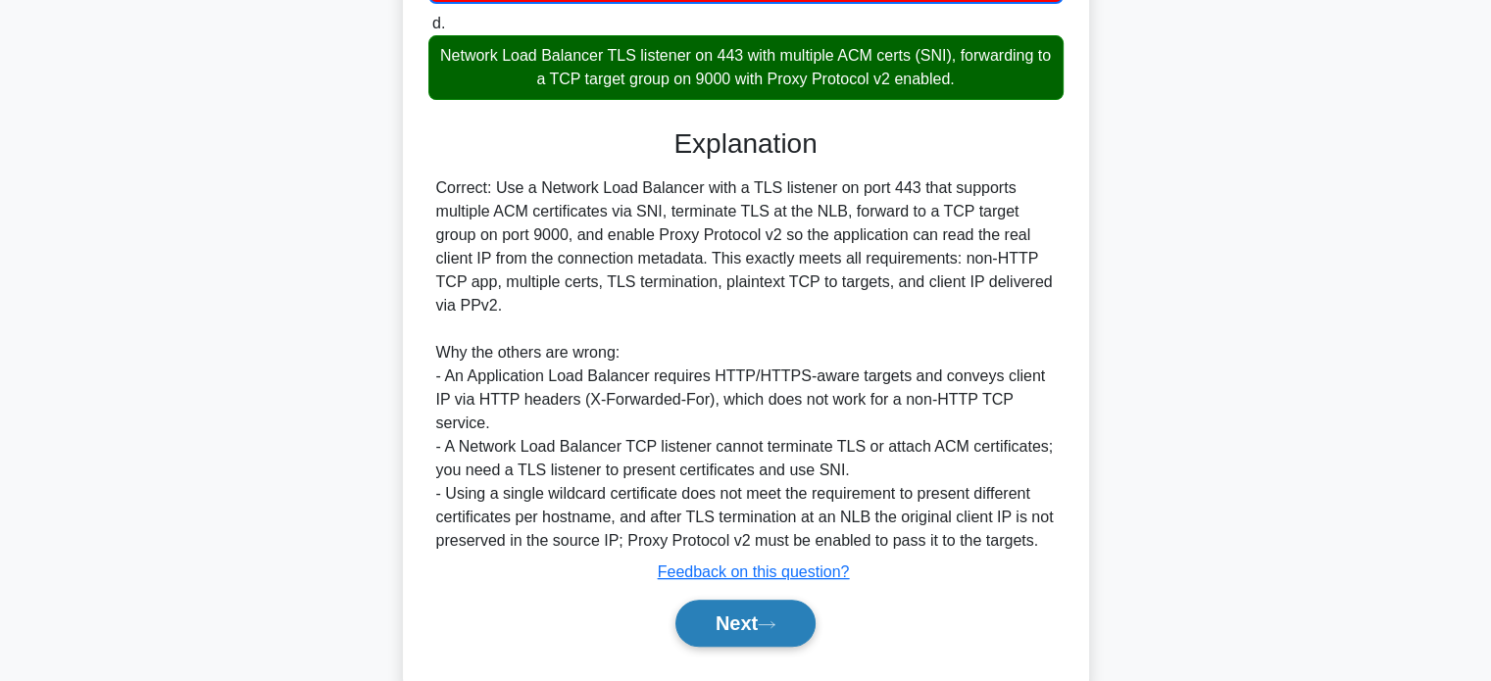
click at [737, 600] on button "Next" at bounding box center [745, 623] width 140 height 47
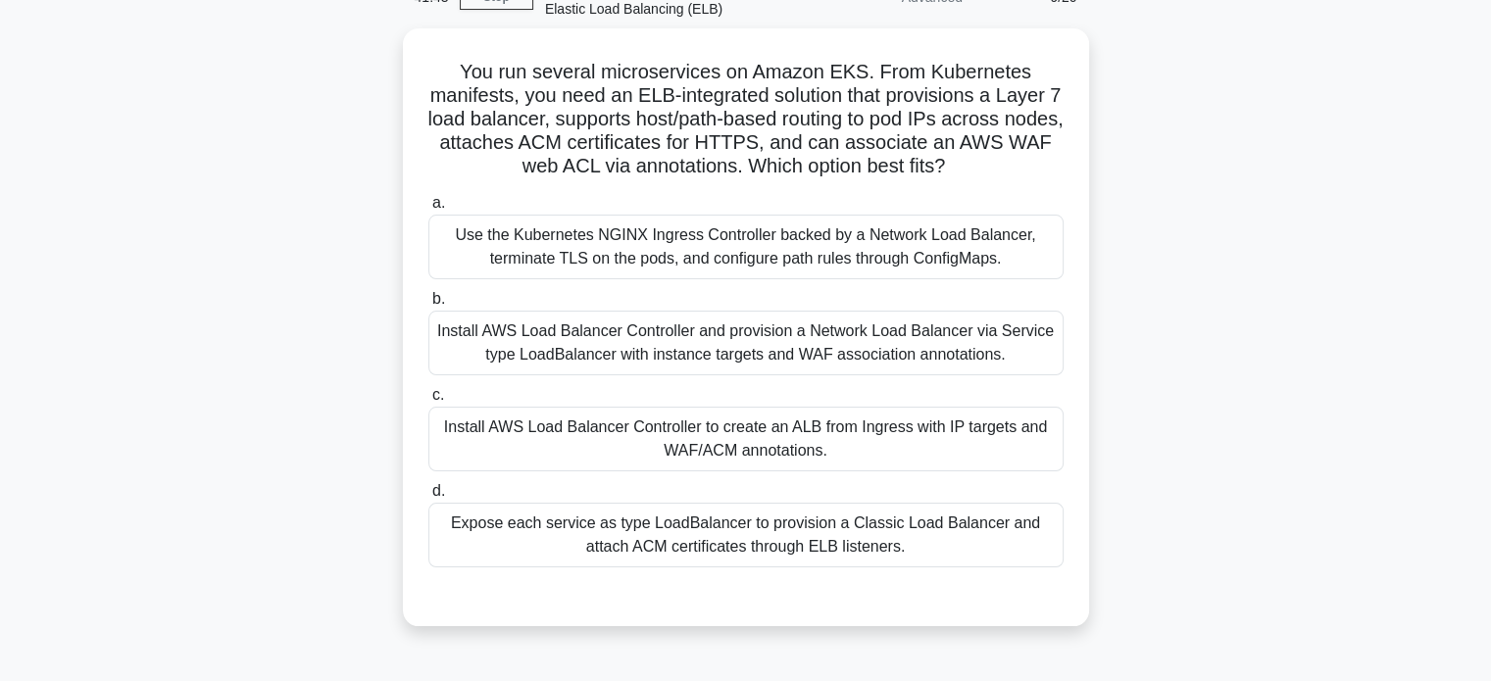
scroll to position [96, 0]
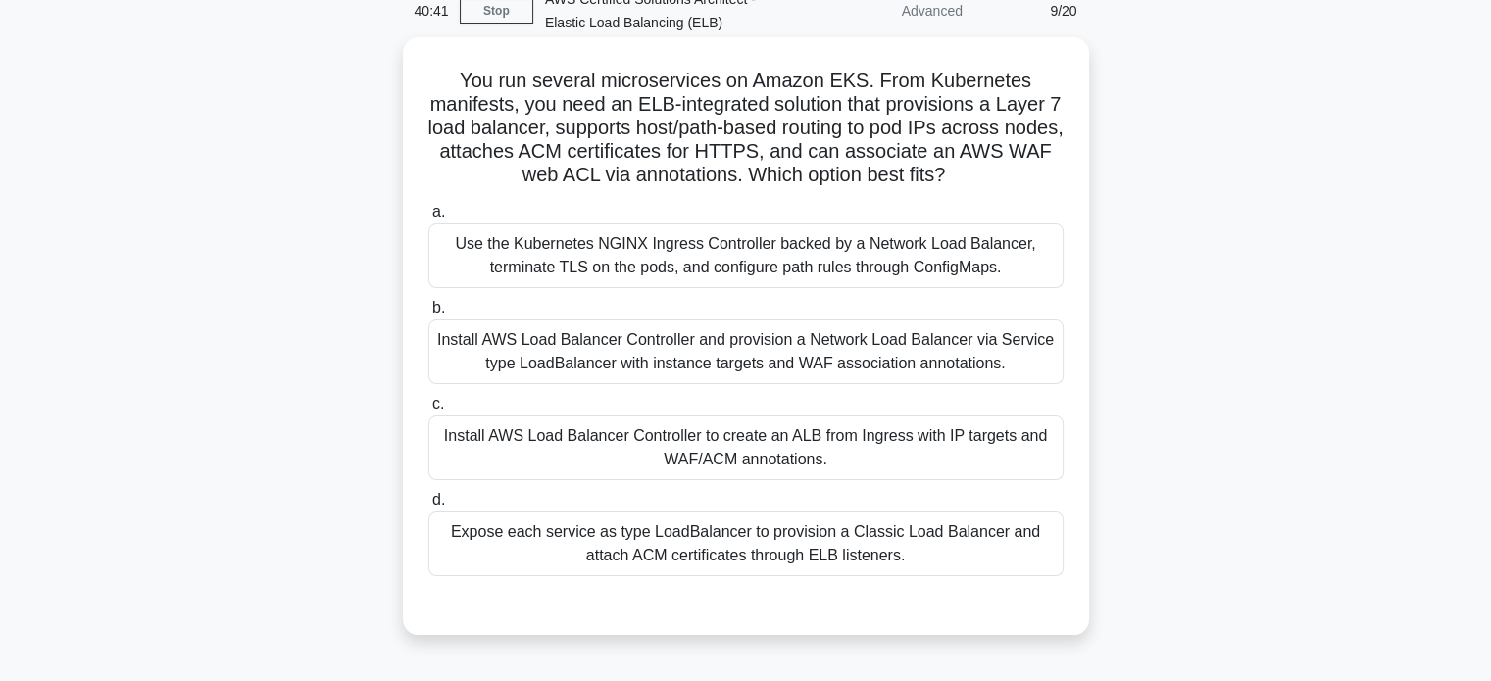
click at [894, 447] on div "Install AWS Load Balancer Controller to create an ALB from Ingress with IP targ…" at bounding box center [745, 448] width 635 height 65
click at [428, 411] on input "c. Install AWS Load Balancer Controller to create an ALB from Ingress with IP t…" at bounding box center [428, 404] width 0 height 13
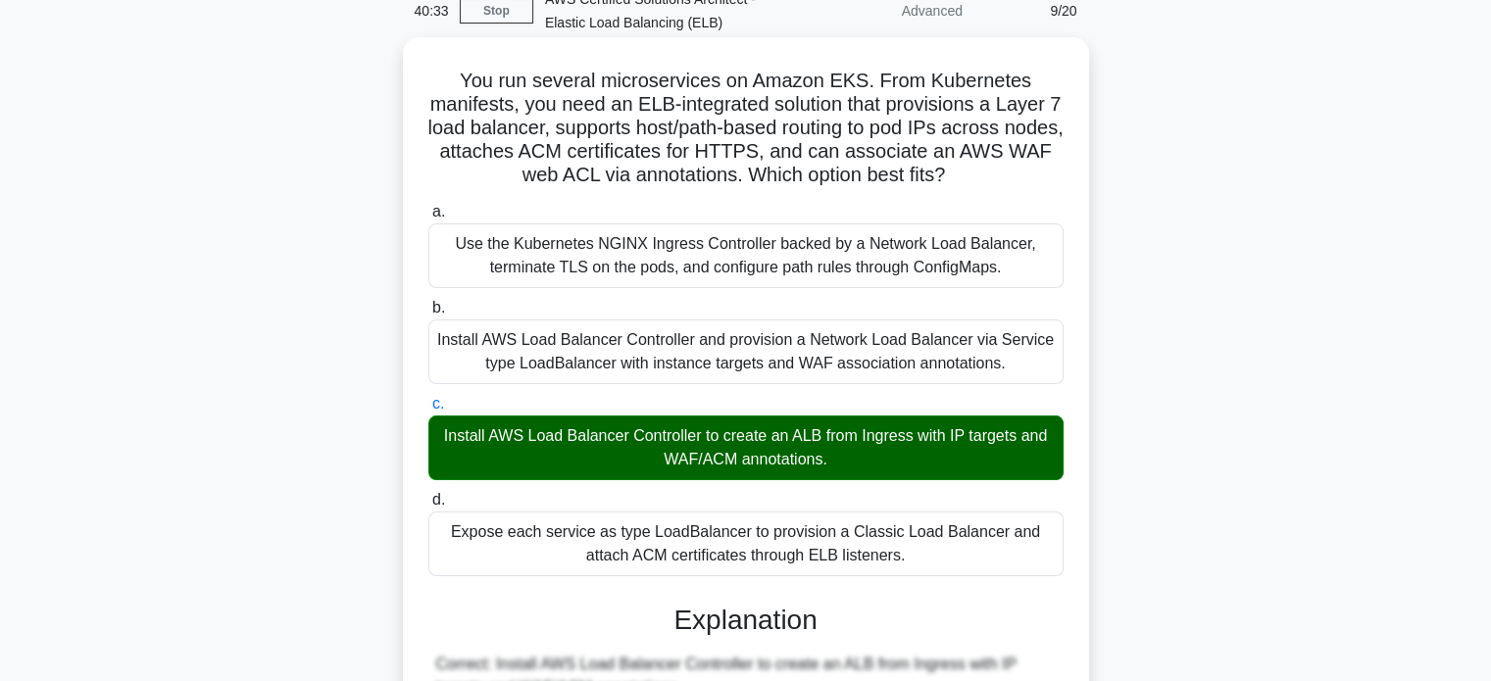
drag, startPoint x: 462, startPoint y: 77, endPoint x: 913, endPoint y: 558, distance: 658.8
click at [913, 558] on div "You run several microservices on Amazon EKS. From Kubernetes manifests, you nee…" at bounding box center [746, 674] width 670 height 1258
copy div "You run several microservices on Amazon EKS. From Kubernetes manifests, you nee…"
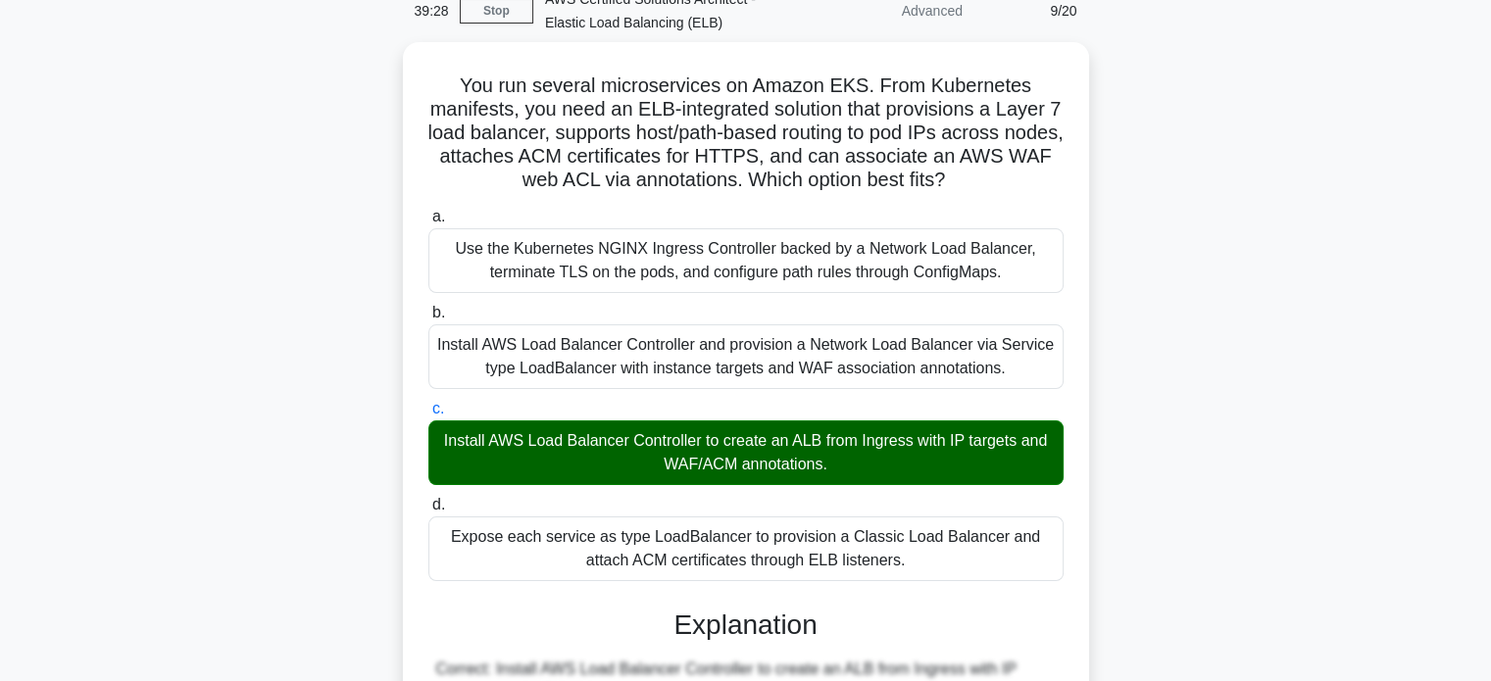
click at [1218, 136] on div "You run several microservices on Amazon EKS. From Kubernetes manifests, you nee…" at bounding box center [746, 690] width 1294 height 1297
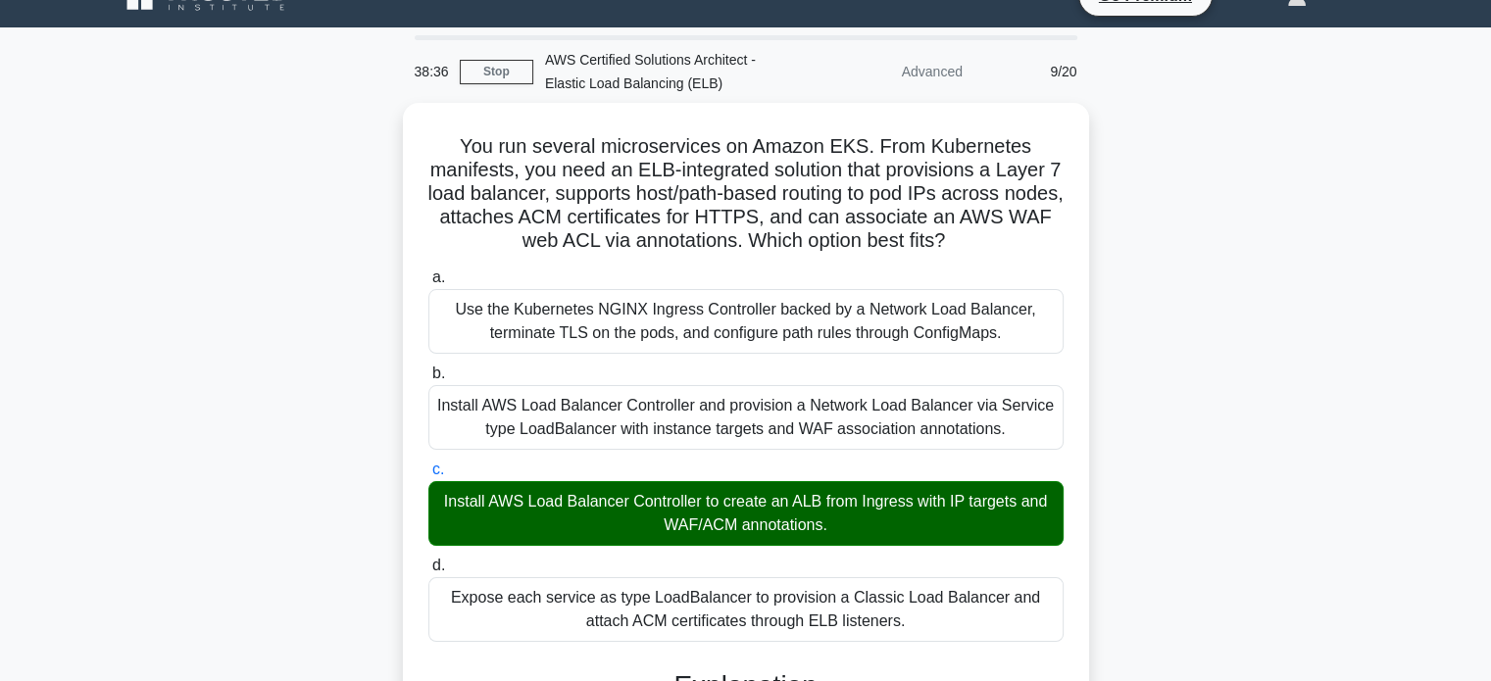
scroll to position [12, 0]
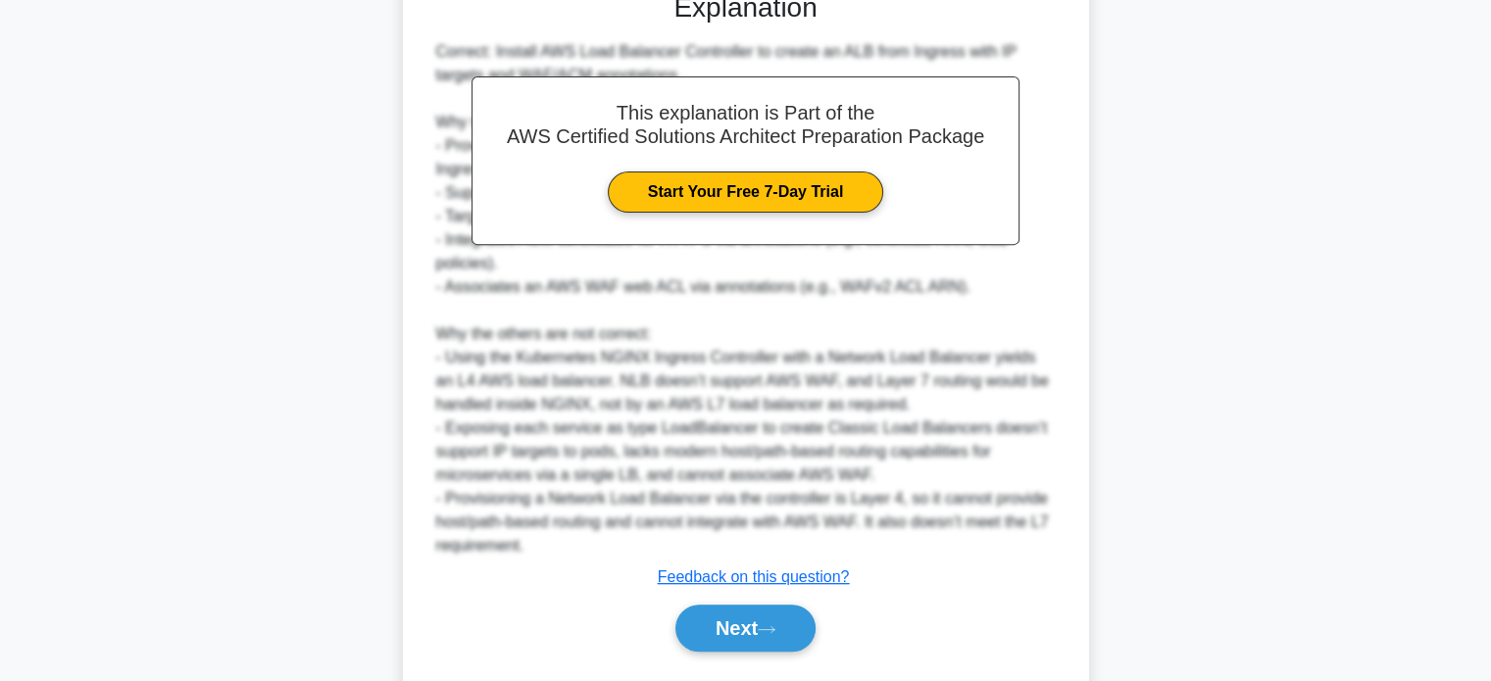
scroll to position [720, 0]
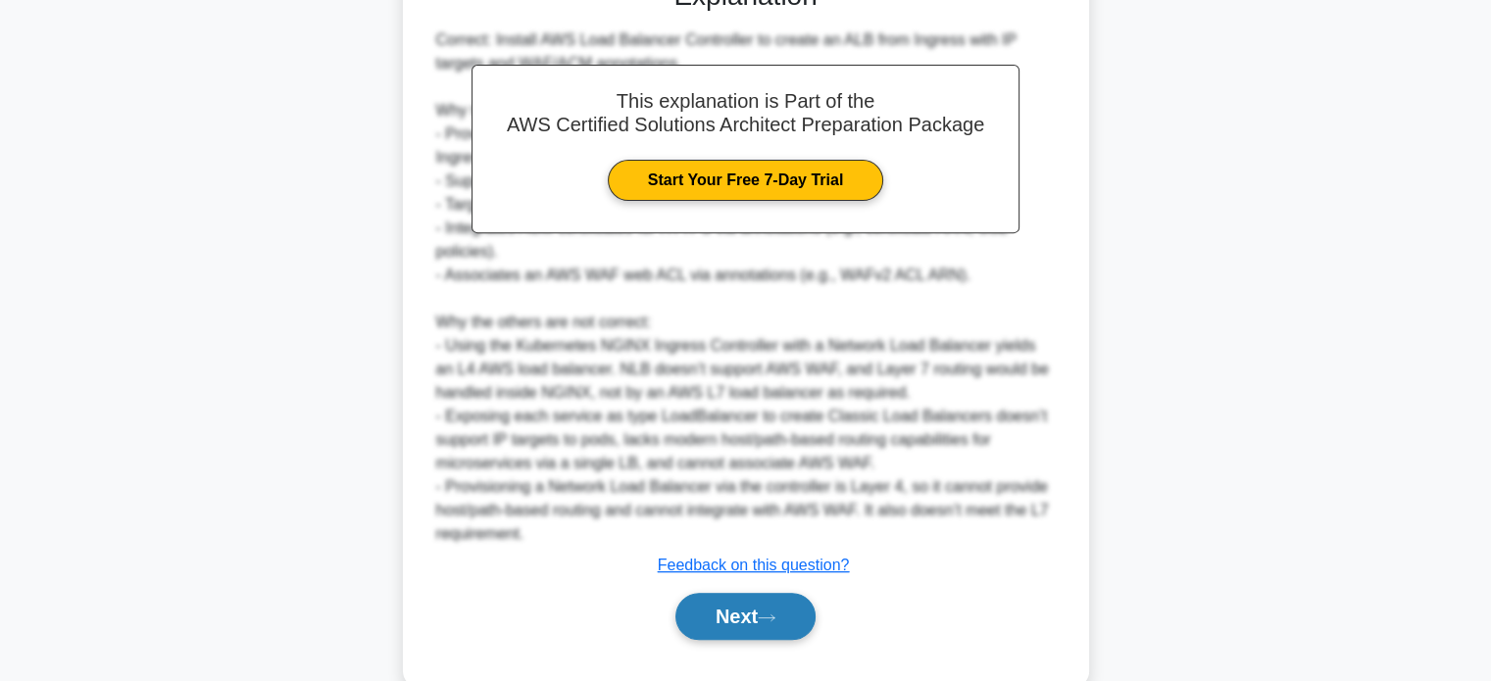
click at [792, 593] on button "Next" at bounding box center [745, 616] width 140 height 47
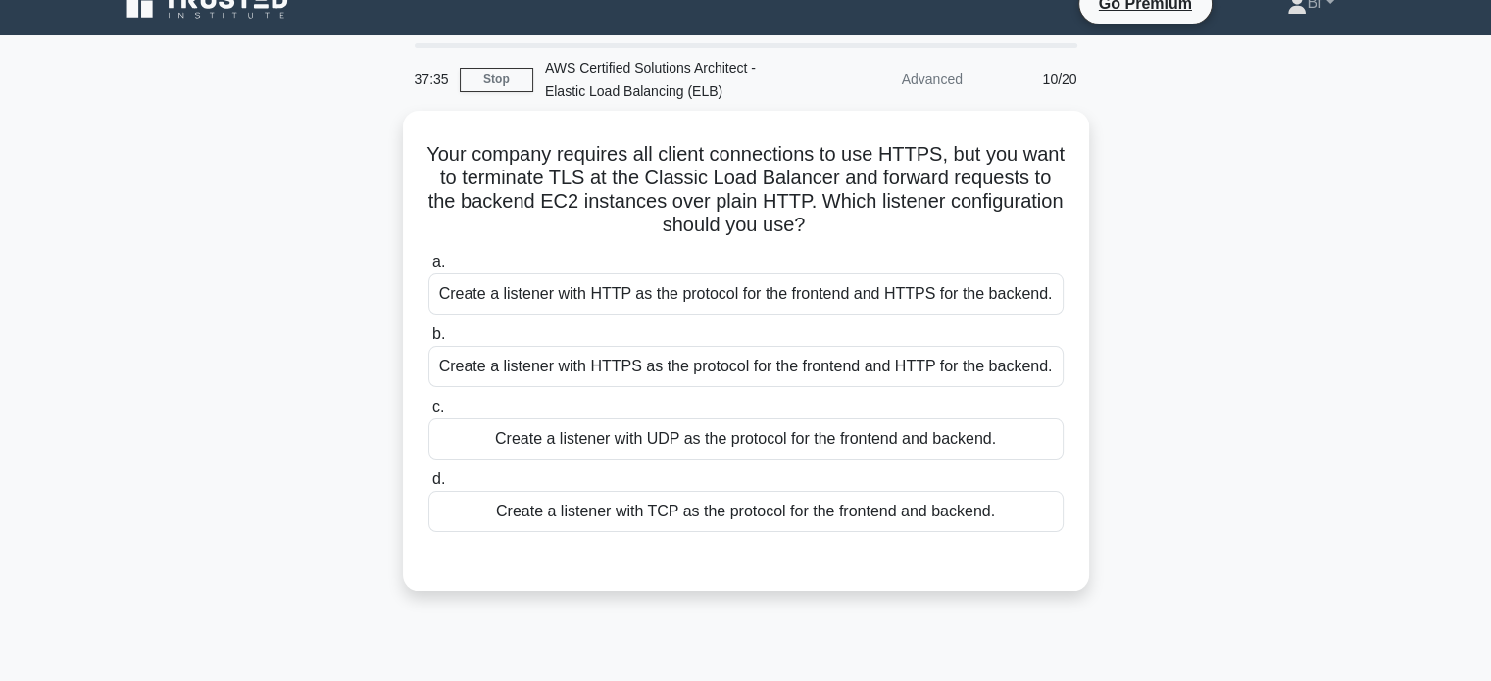
scroll to position [20, 0]
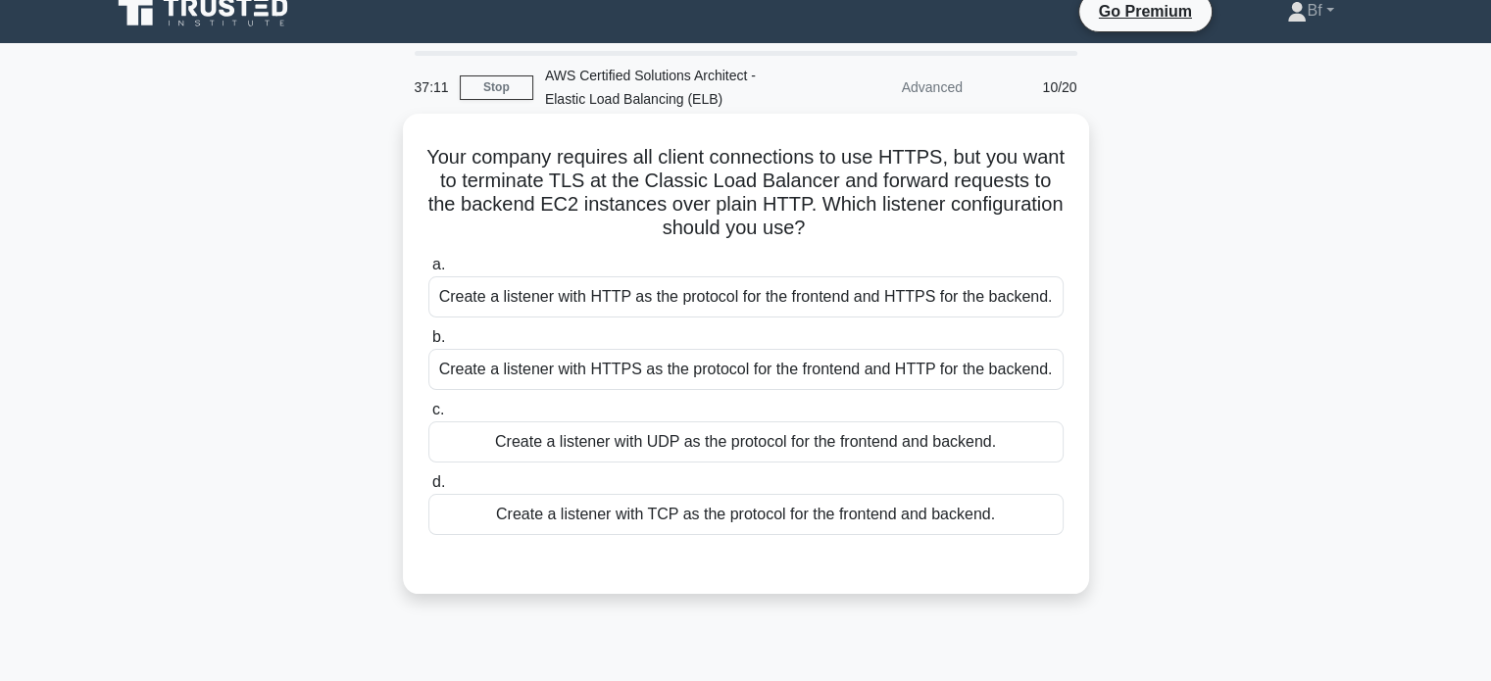
click at [798, 386] on div "Create a listener with HTTPS as the protocol for the frontend and HTTP for the …" at bounding box center [745, 369] width 635 height 41
click at [428, 344] on input "b. Create a listener with HTTPS as the protocol for the frontend and HTTP for t…" at bounding box center [428, 337] width 0 height 13
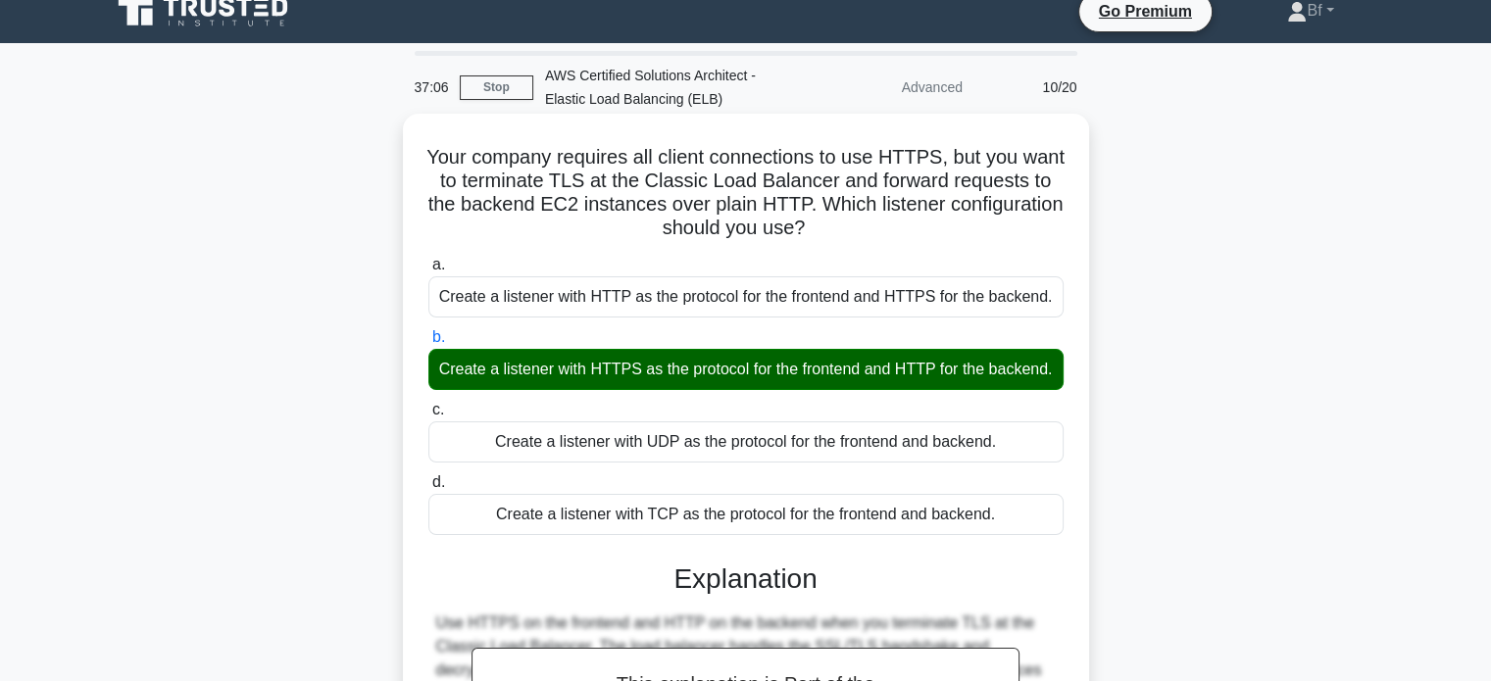
drag, startPoint x: 447, startPoint y: 156, endPoint x: 1032, endPoint y: 539, distance: 699.5
click at [1032, 539] on div "Your company requires all client connections to use HTTPS, but you want to term…" at bounding box center [746, 551] width 670 height 858
copy div "Your company requires all client connections to use HTTPS, but you want to term…"
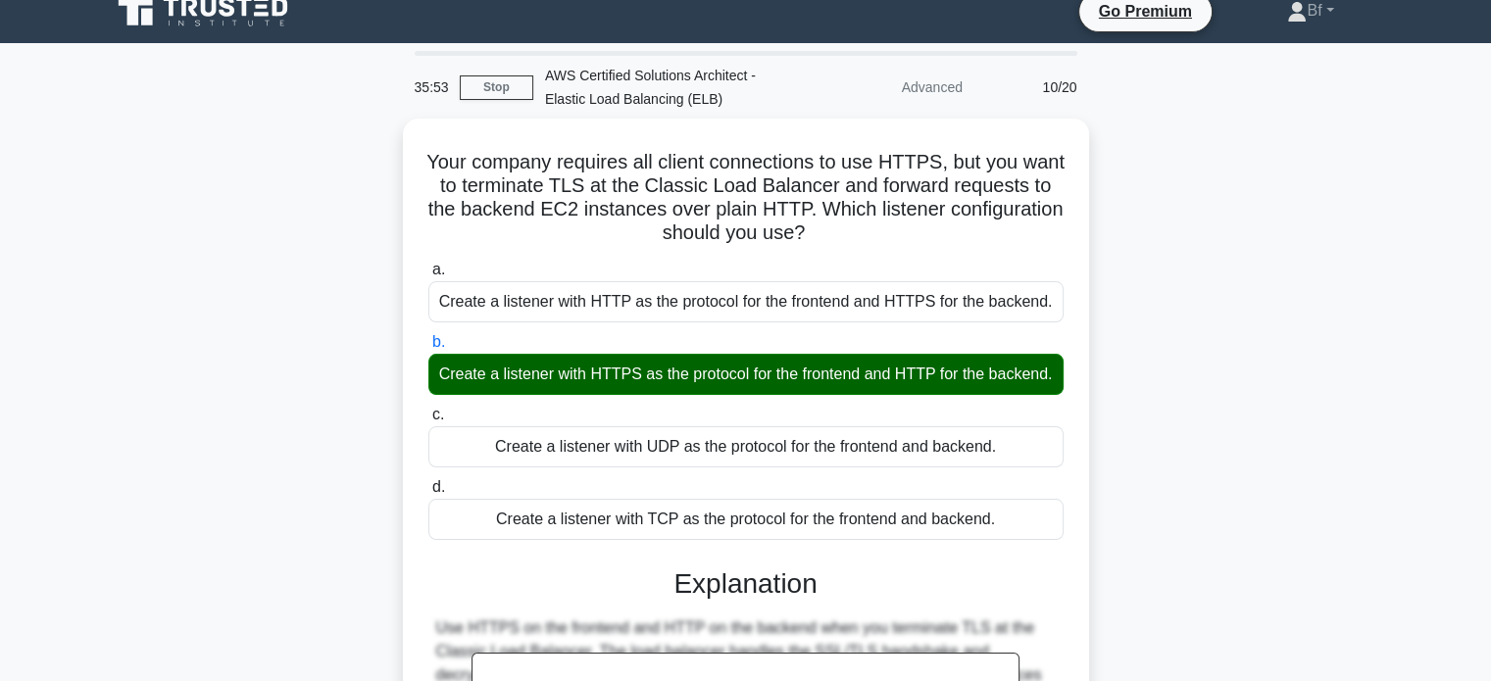
click at [1197, 200] on div "Your company requires all client connections to use HTTPS, but you want to term…" at bounding box center [746, 567] width 1294 height 897
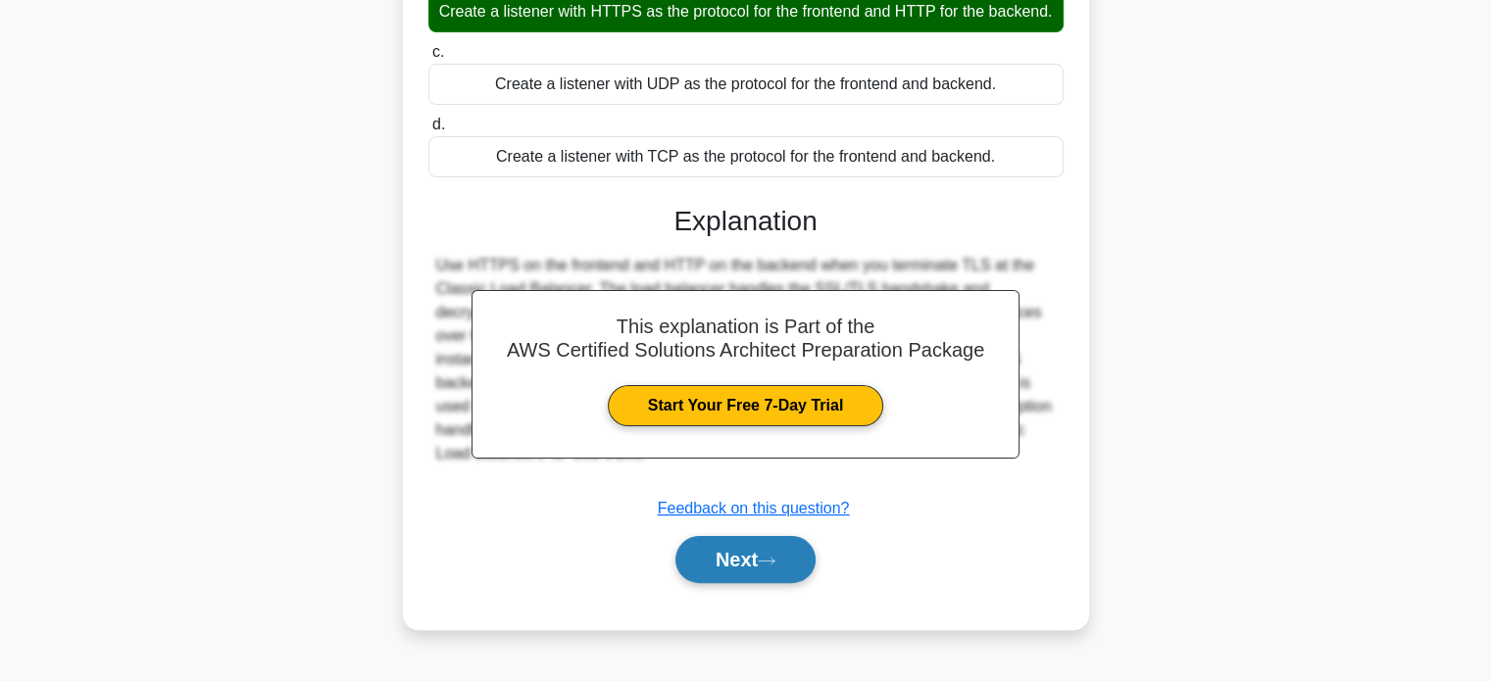
click at [769, 583] on button "Next" at bounding box center [745, 559] width 140 height 47
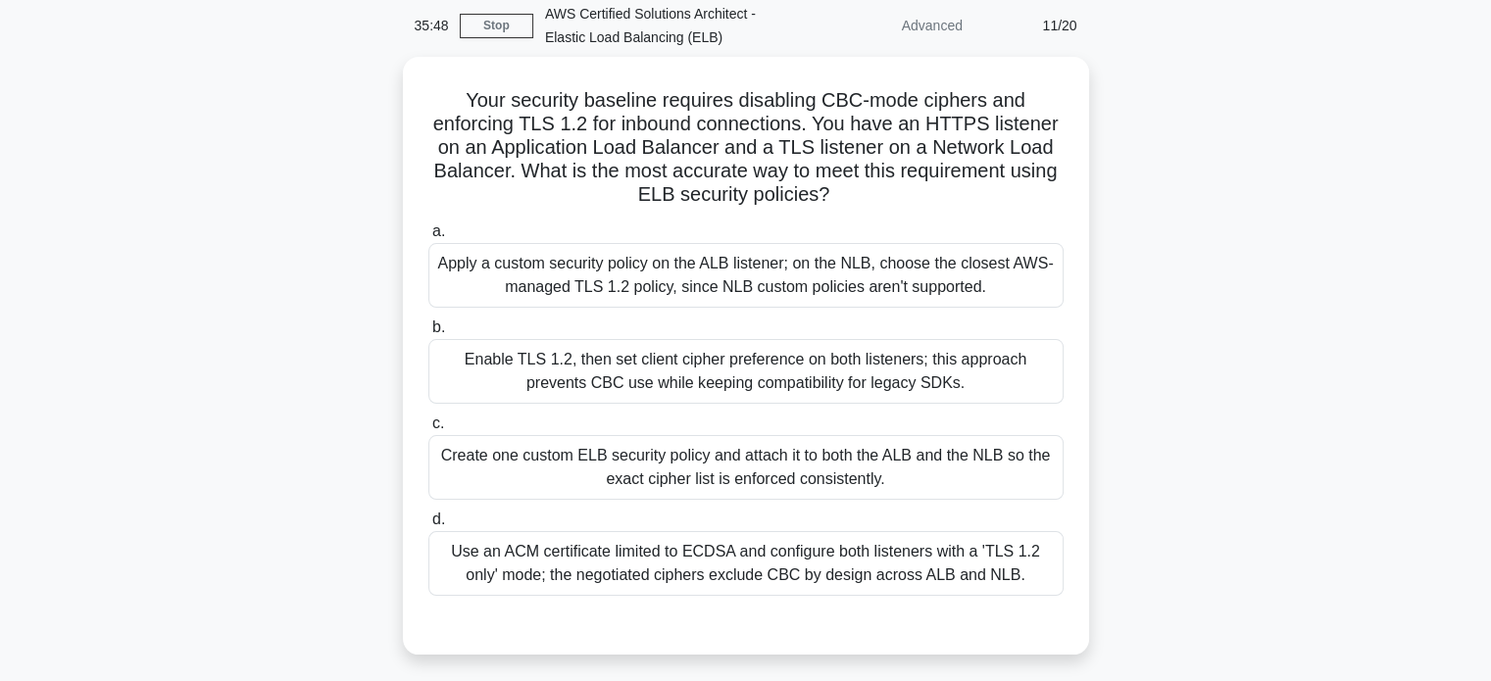
scroll to position [43, 0]
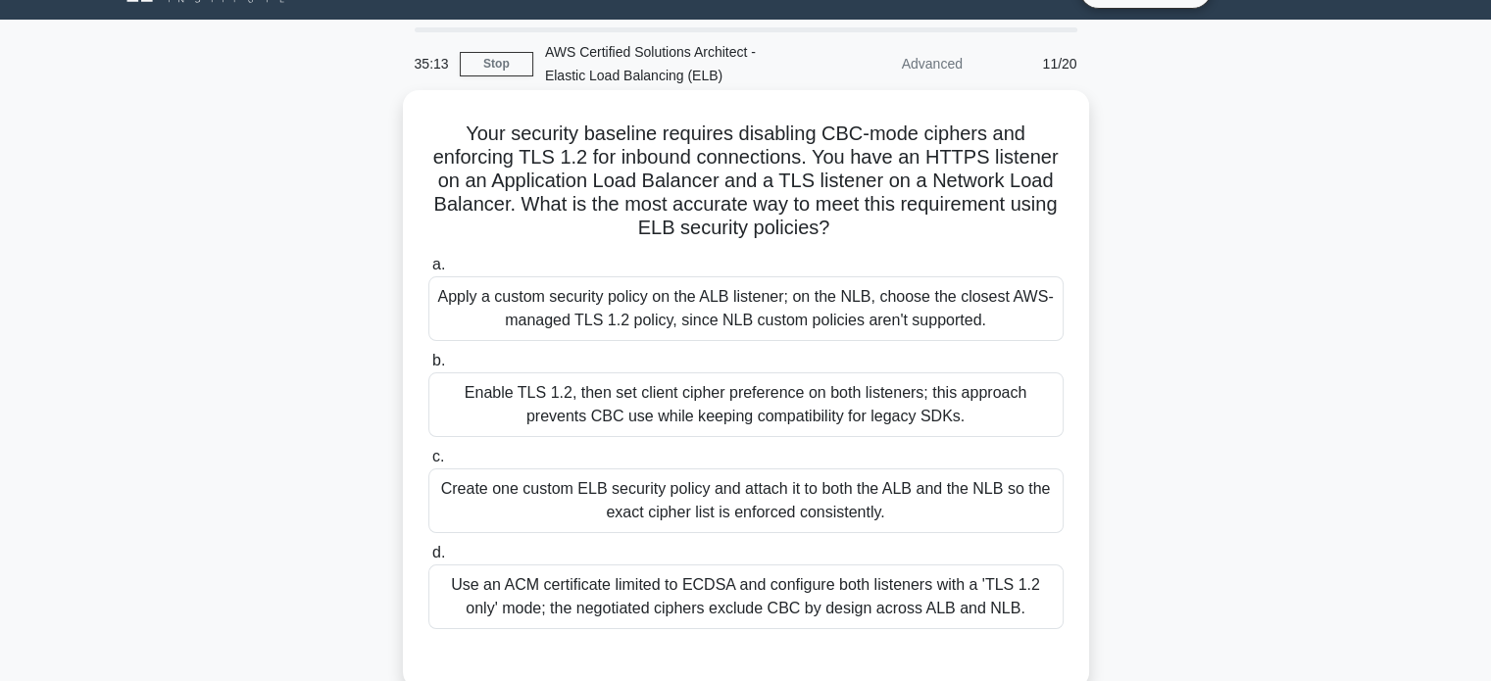
click at [709, 305] on div "Apply a custom security policy on the ALB listener; on the NLB, choose the clos…" at bounding box center [745, 308] width 635 height 65
click at [428, 272] on input "a. Apply a custom security policy on the ALB listener; on the NLB, choose the c…" at bounding box center [428, 265] width 0 height 13
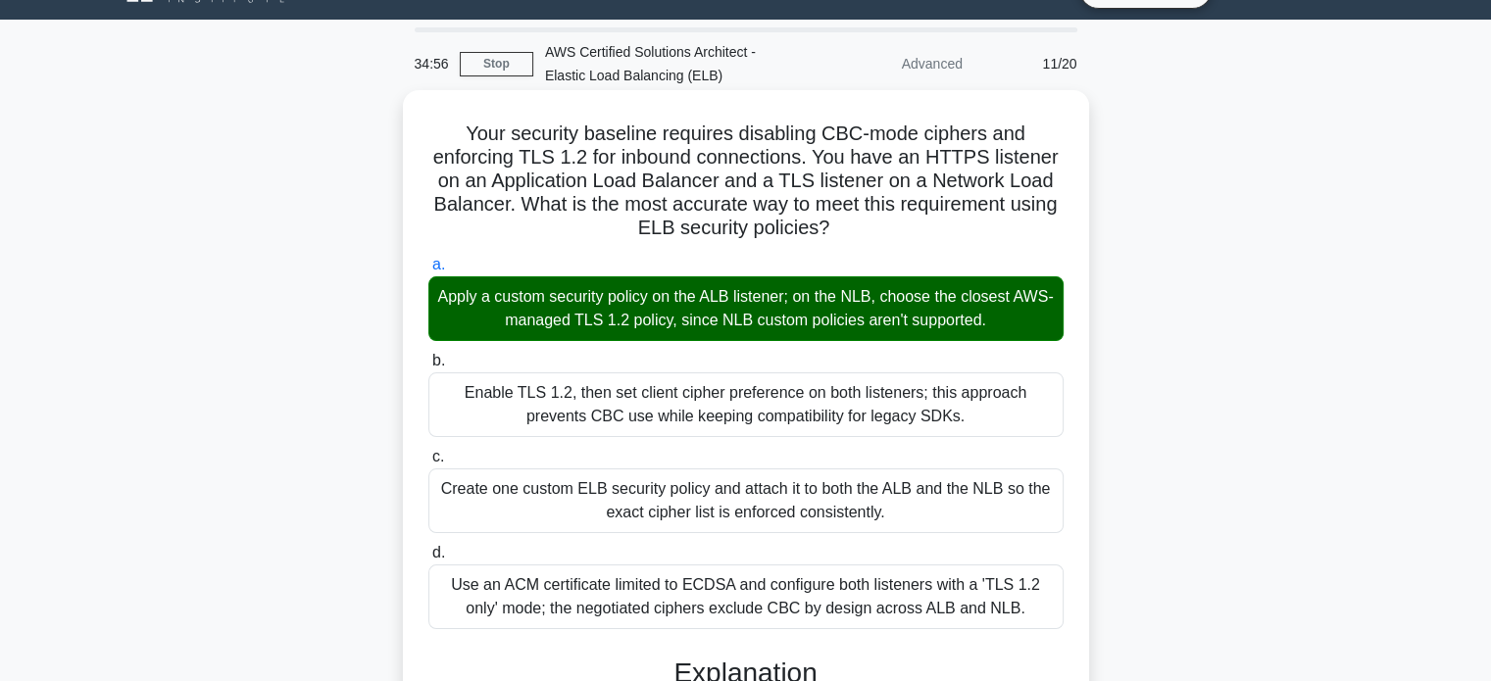
drag, startPoint x: 463, startPoint y: 131, endPoint x: 1025, endPoint y: 607, distance: 736.6
copy div "Your security baseline requires disabling CBC-mode ciphers and enforcing TLS 1.…"
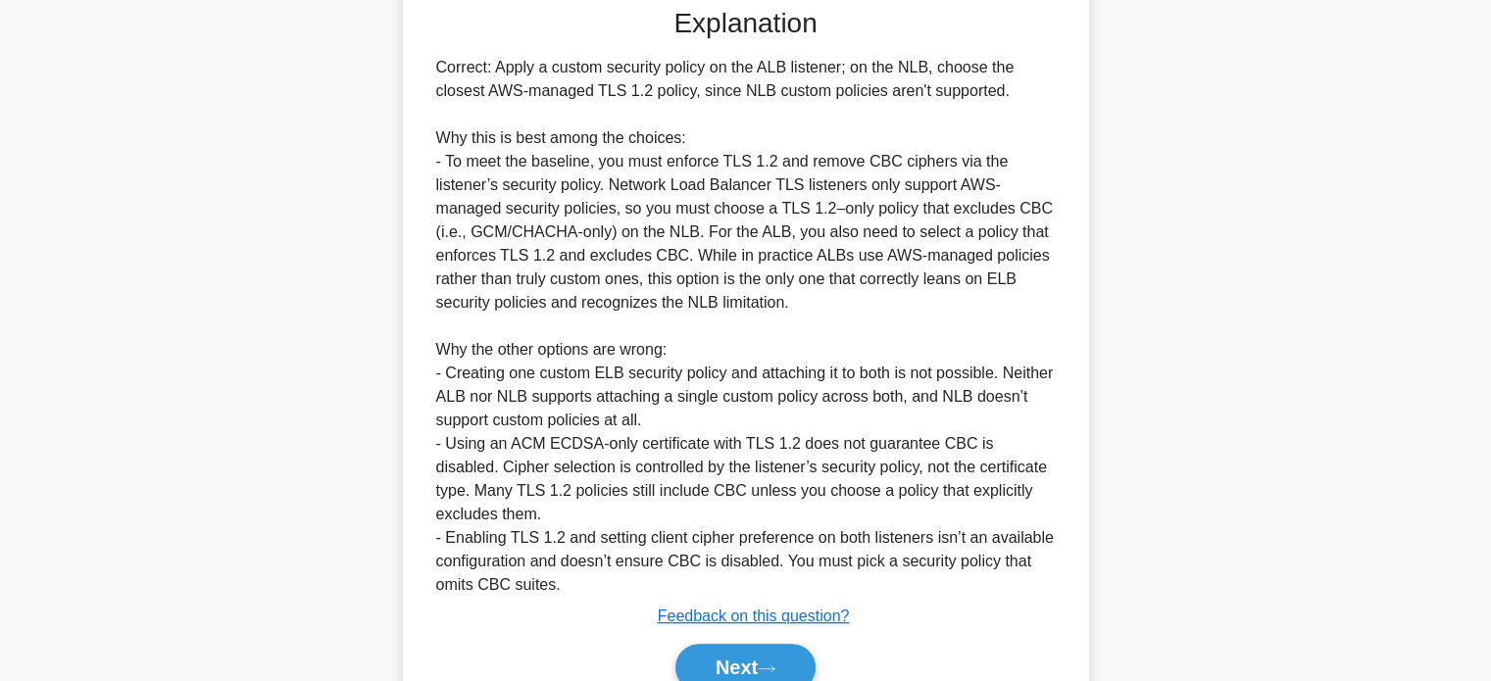
scroll to position [784, 0]
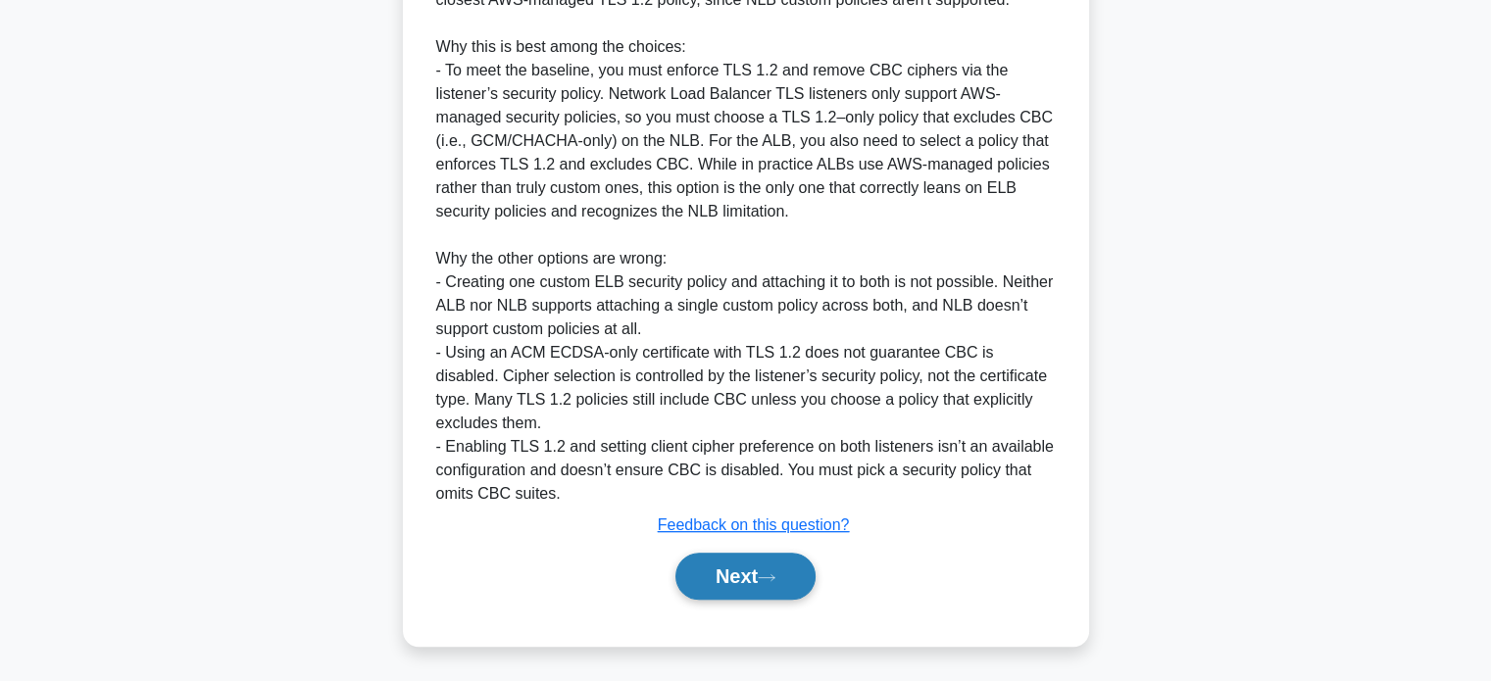
click at [764, 575] on button "Next" at bounding box center [745, 576] width 140 height 47
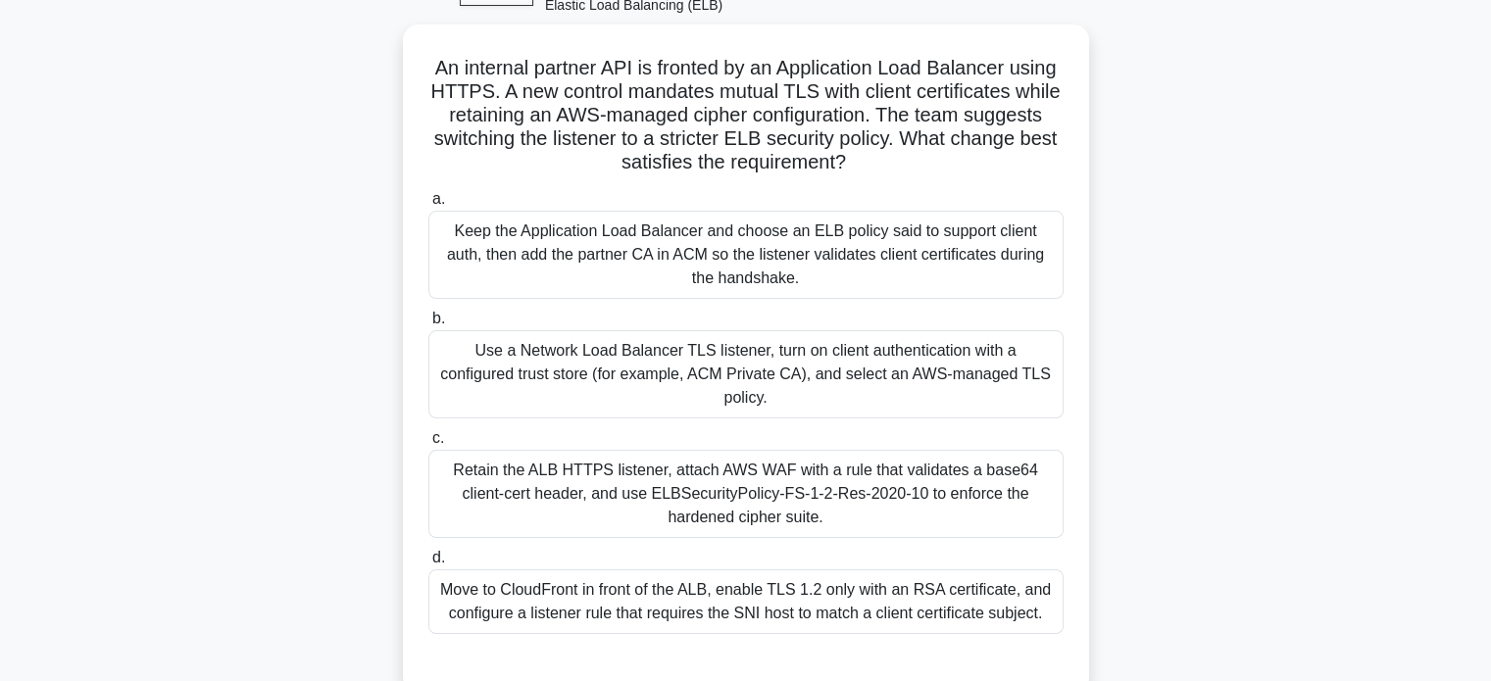
scroll to position [106, 0]
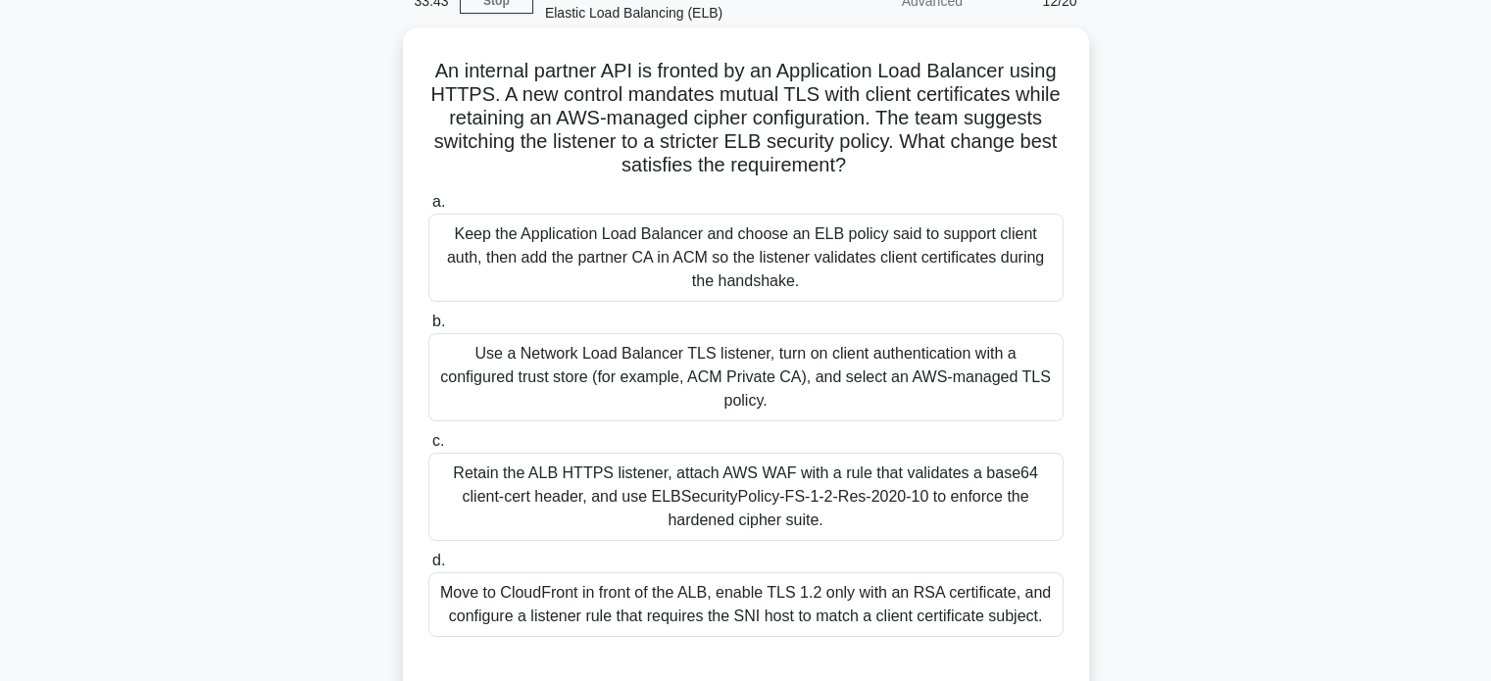
click at [803, 238] on div "Keep the Application Load Balancer and choose an ELB policy said to support cli…" at bounding box center [745, 258] width 635 height 88
click at [428, 209] on input "a. Keep the Application Load Balancer and choose an ELB policy said to support …" at bounding box center [428, 202] width 0 height 13
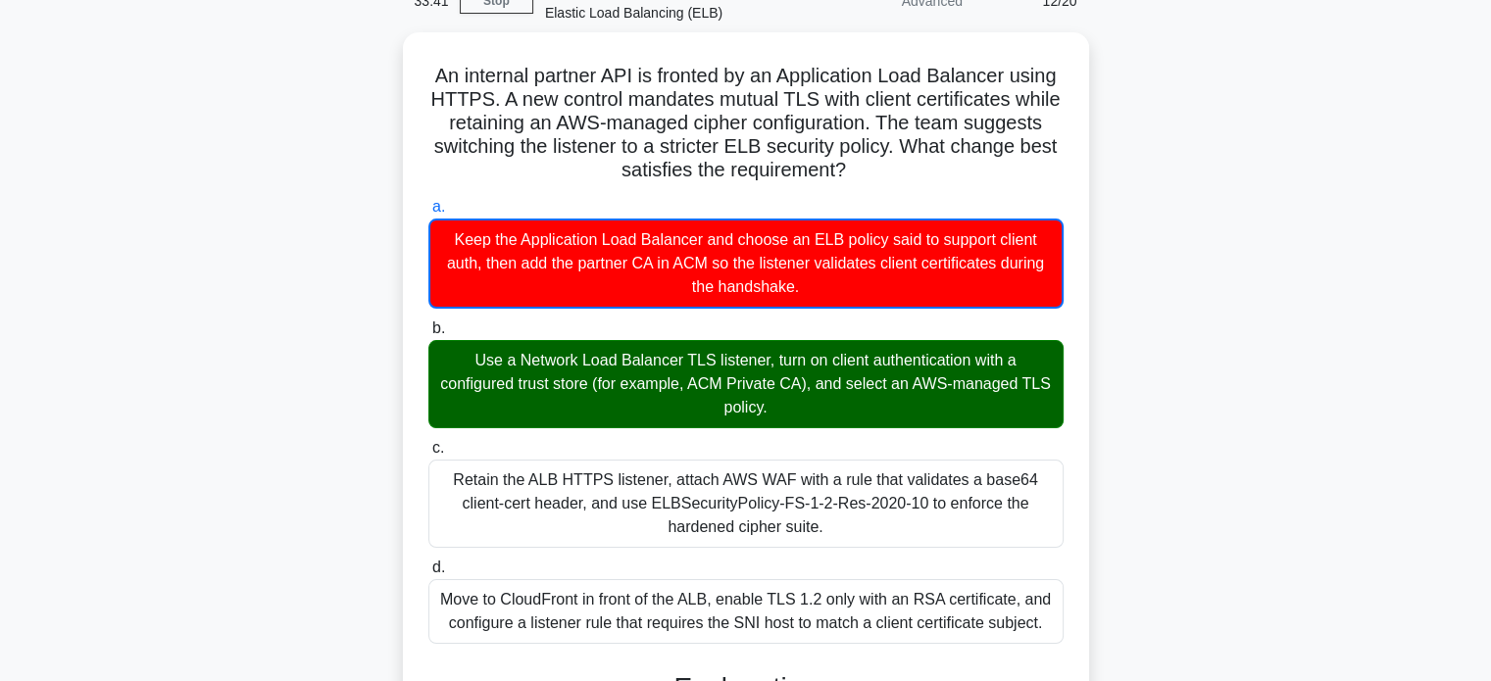
scroll to position [669, 0]
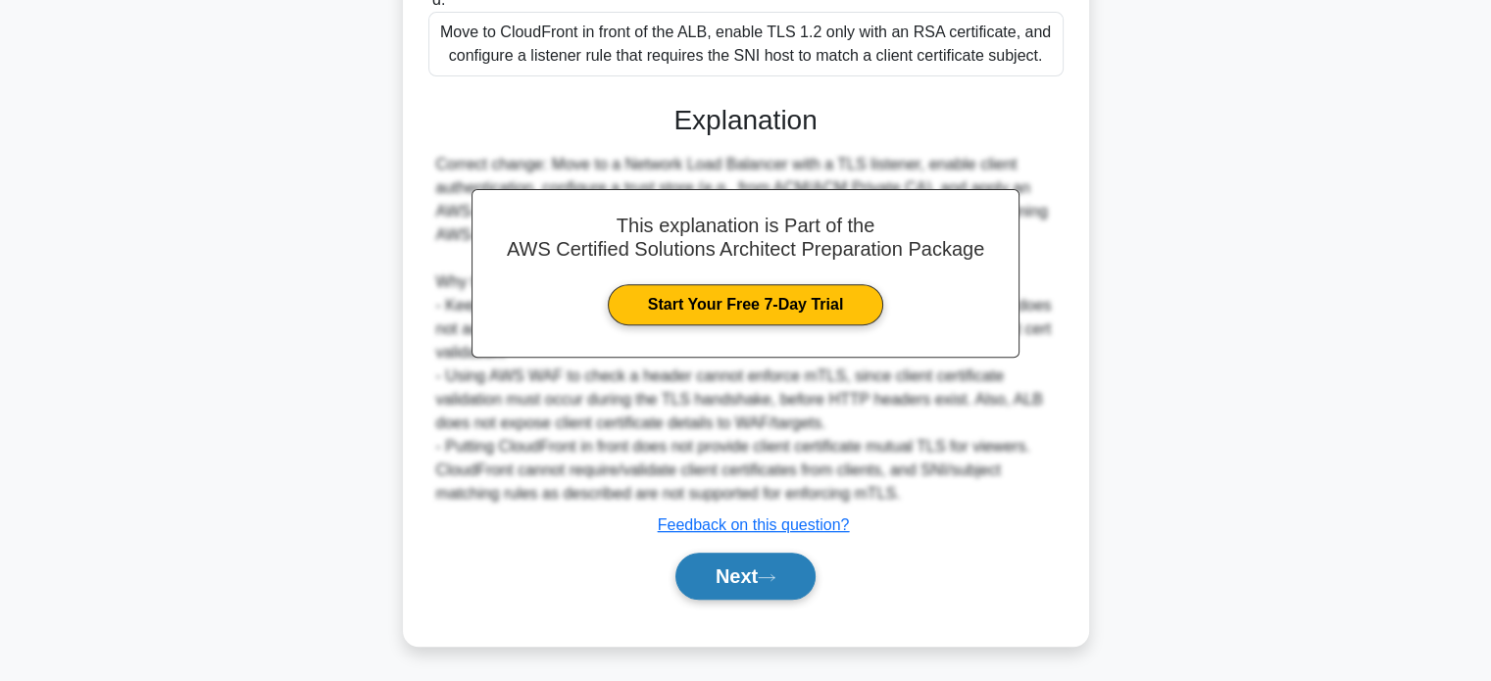
click at [753, 590] on button "Next" at bounding box center [745, 576] width 140 height 47
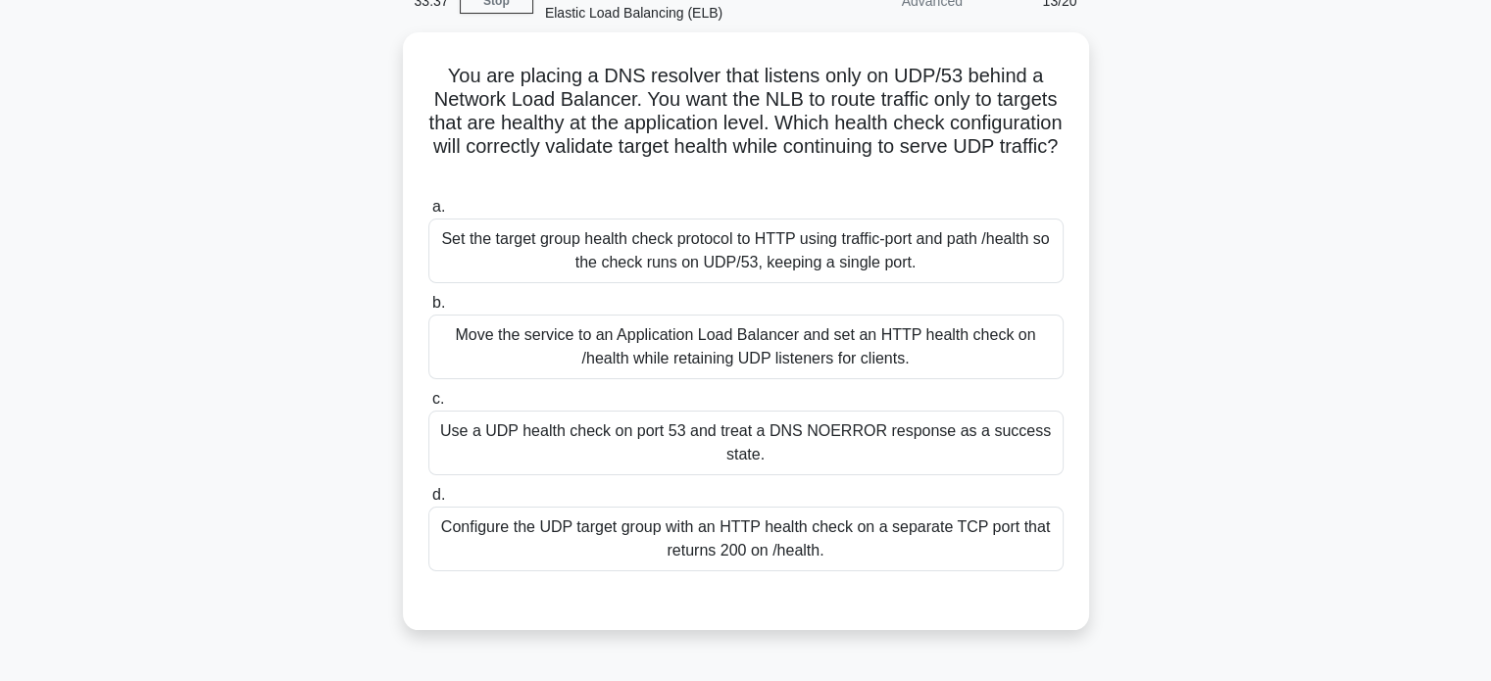
scroll to position [95, 0]
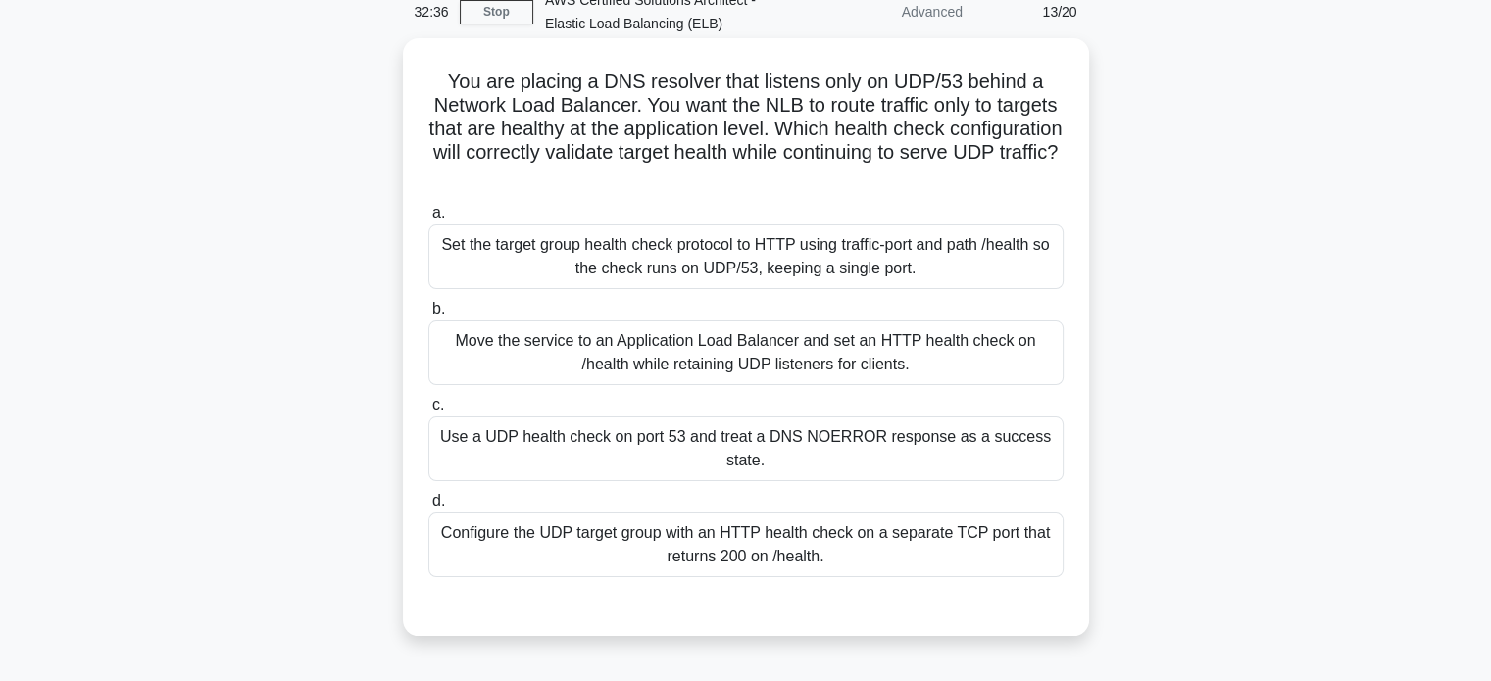
click at [935, 553] on div "Configure the UDP target group with an HTTP health check on a separate TCP port…" at bounding box center [745, 545] width 635 height 65
click at [428, 508] on input "d. Configure the UDP target group with an HTTP health check on a separate TCP p…" at bounding box center [428, 501] width 0 height 13
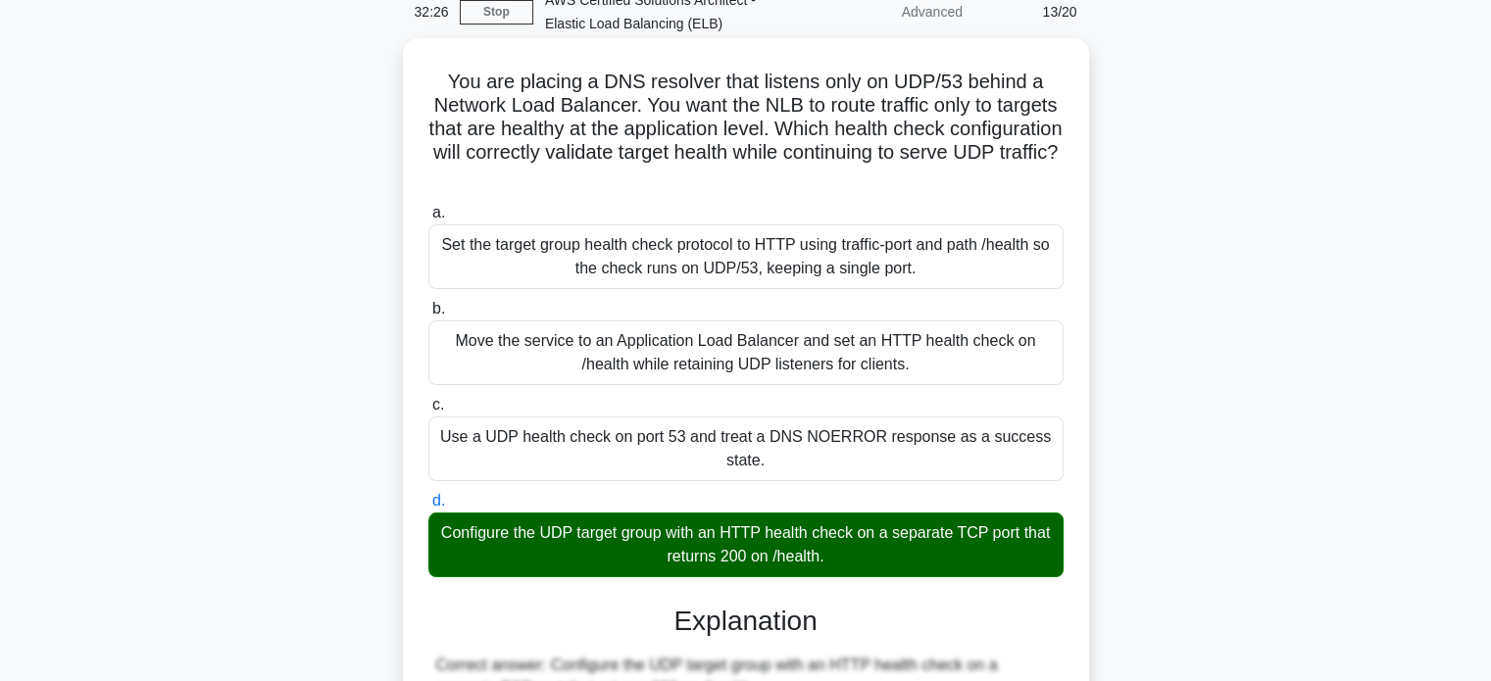
drag, startPoint x: 443, startPoint y: 76, endPoint x: 864, endPoint y: 559, distance: 639.9
click at [864, 559] on div "You are placing a DNS resolver that listens only on UDP/53 behind a Network Loa…" at bounding box center [746, 628] width 670 height 1164
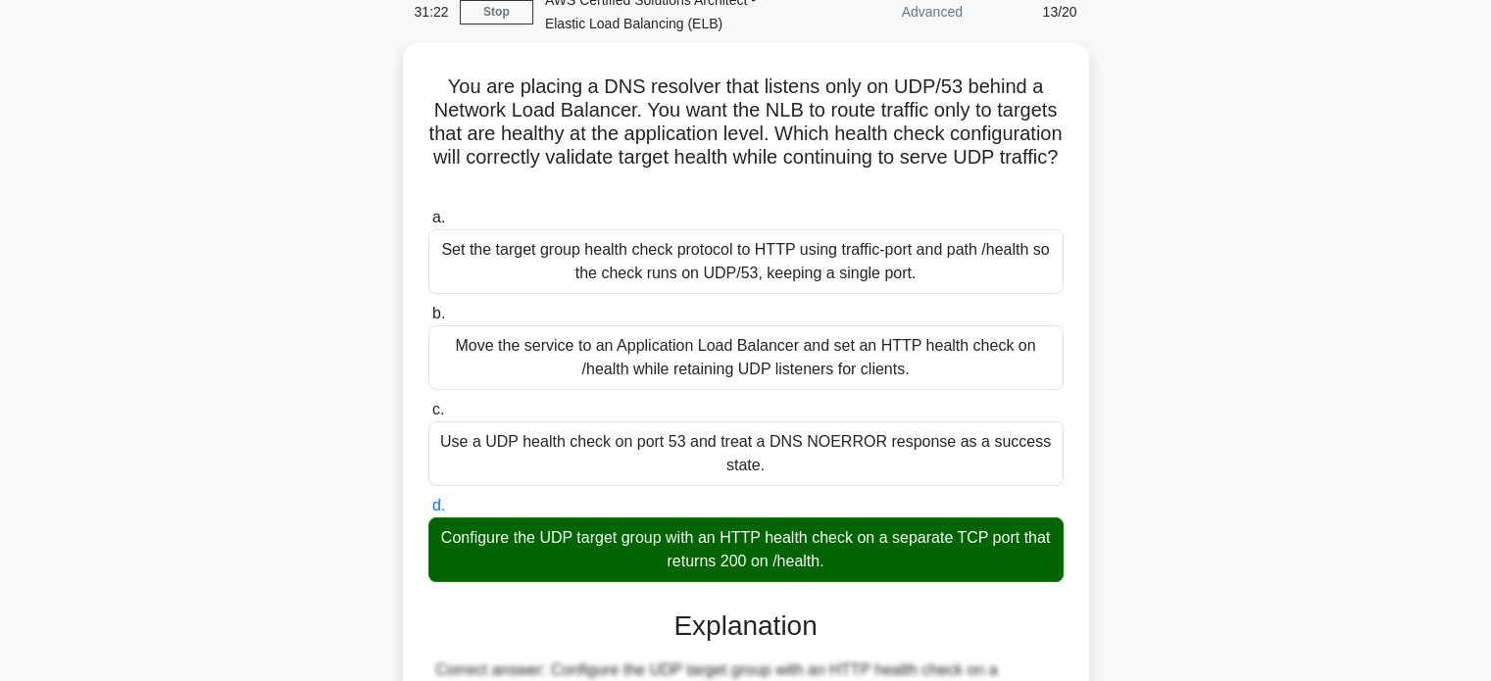
click at [1243, 154] on div "You are placing a DNS resolver that listens only on UDP/53 behind a Network Loa…" at bounding box center [746, 644] width 1294 height 1203
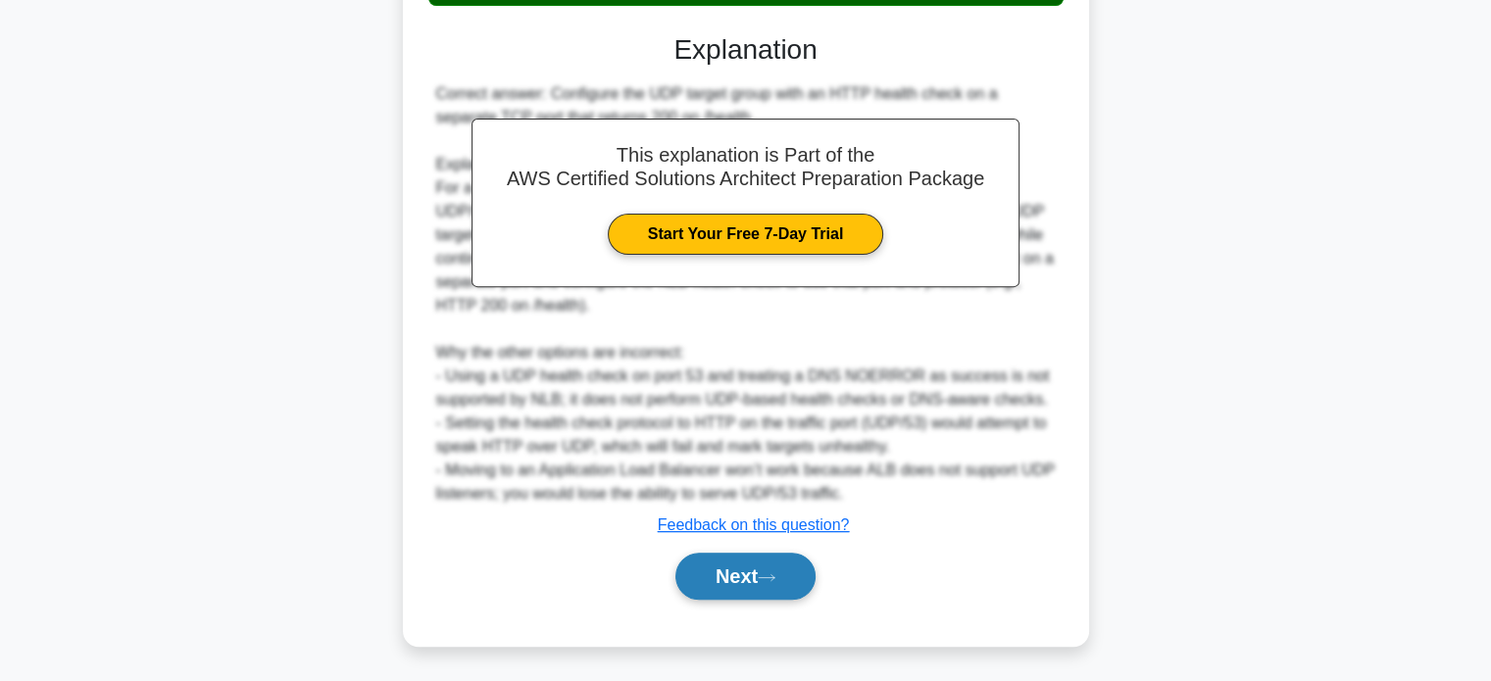
click at [790, 573] on button "Next" at bounding box center [745, 576] width 140 height 47
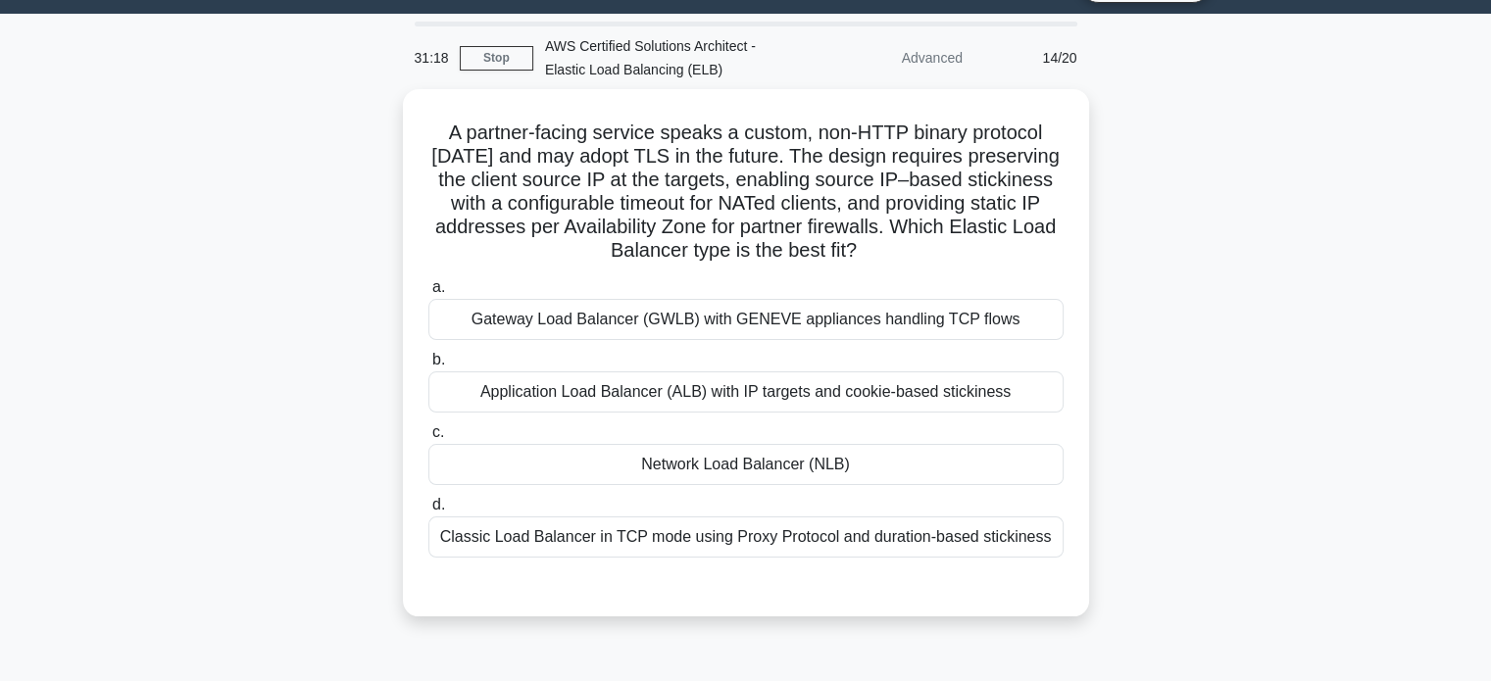
scroll to position [39, 0]
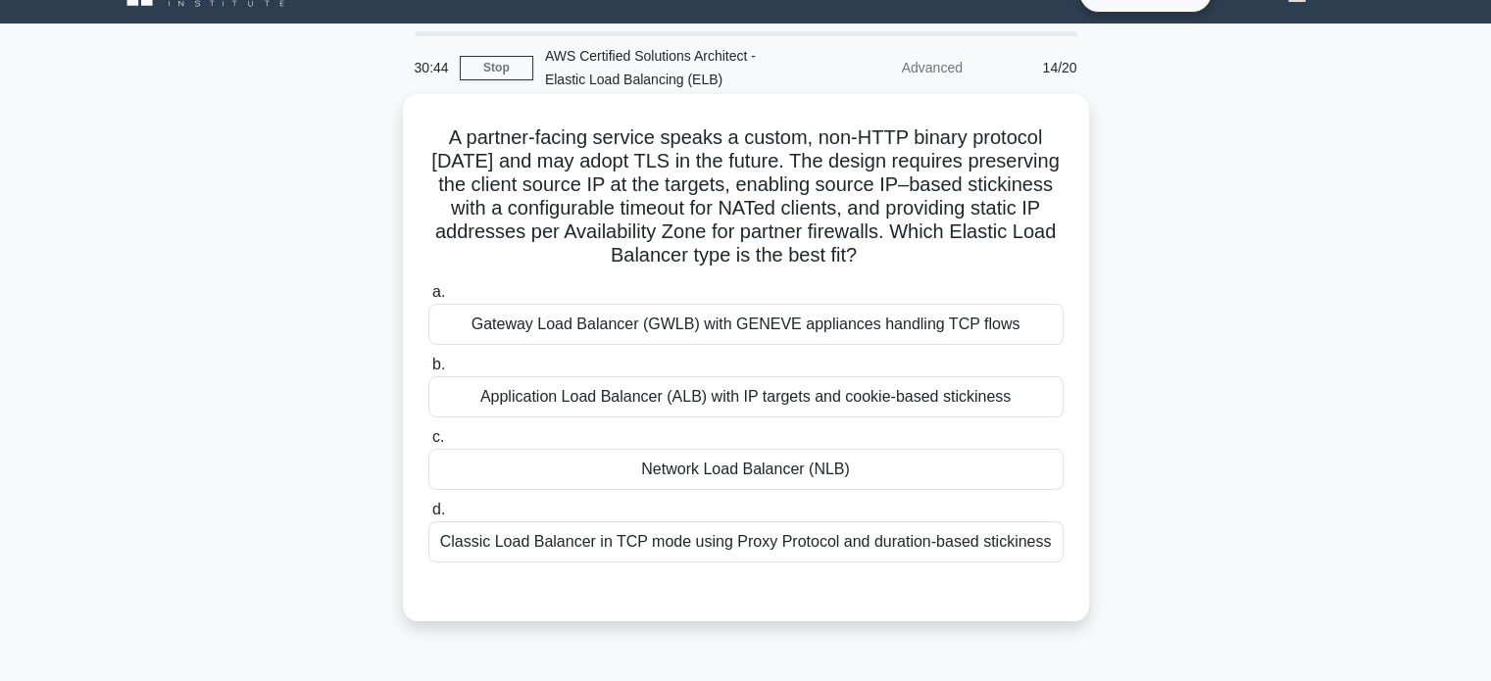
click at [849, 330] on div "Gateway Load Balancer (GWLB) with GENEVE appliances handling TCP flows" at bounding box center [745, 324] width 635 height 41
click at [428, 299] on input "a. Gateway Load Balancer (GWLB) with GENEVE appliances handling TCP flows" at bounding box center [428, 292] width 0 height 13
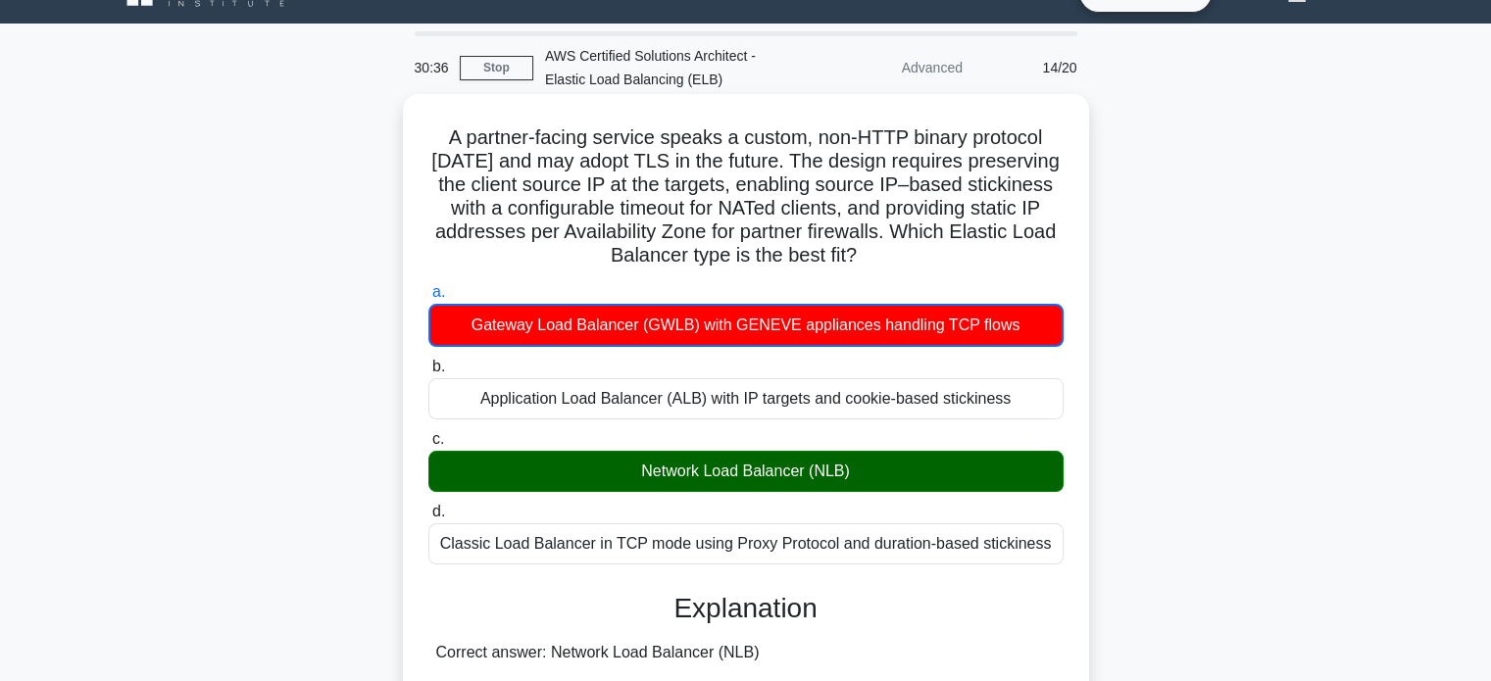
click at [443, 134] on h5 "A partner-facing service speaks a custom, non-HTTP binary protocol [DATE] and m…" at bounding box center [745, 196] width 639 height 143
drag, startPoint x: 443, startPoint y: 134, endPoint x: 1050, endPoint y: 540, distance: 730.0
click at [1050, 540] on div "A partner-facing service speaks a custom, non-HTTP binary protocol [DATE] and m…" at bounding box center [746, 685] width 670 height 1166
